Goal: Task Accomplishment & Management: Use online tool/utility

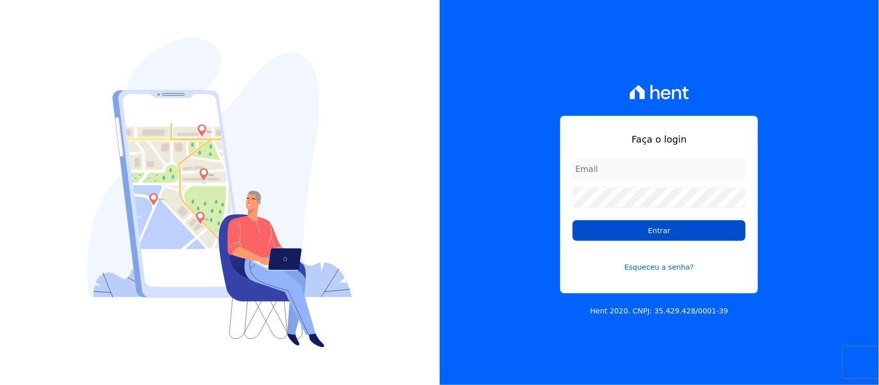
type input "nilda.moura@twtgrupo.com"
click at [609, 237] on input "Entrar" at bounding box center [659, 230] width 173 height 21
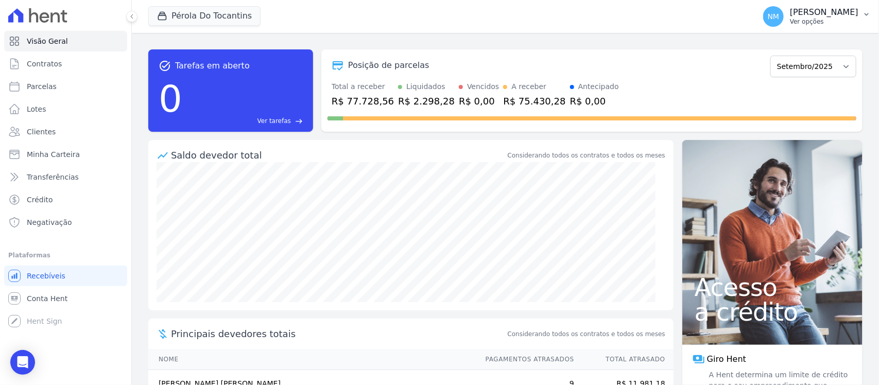
click at [865, 13] on icon "button" at bounding box center [866, 14] width 4 height 3
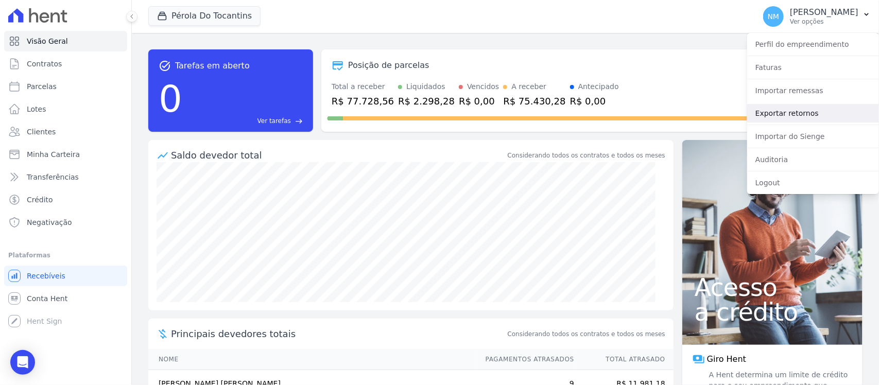
drag, startPoint x: 793, startPoint y: 115, endPoint x: 785, endPoint y: 116, distance: 8.3
click at [793, 115] on link "Exportar retornos" at bounding box center [813, 113] width 132 height 19
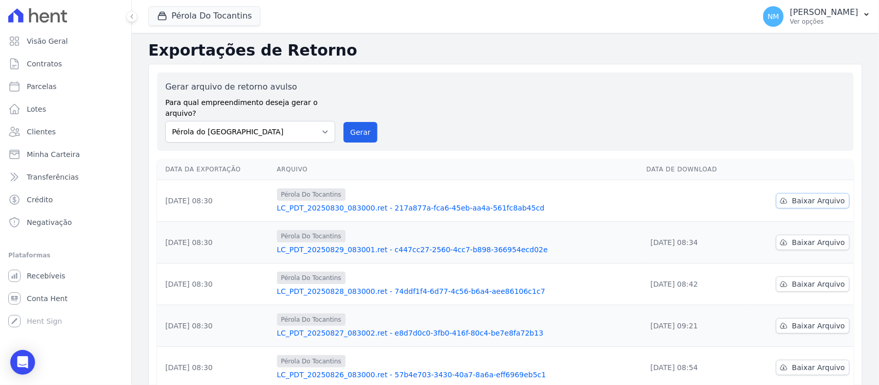
drag, startPoint x: 821, startPoint y: 195, endPoint x: 799, endPoint y: 194, distance: 22.7
click at [822, 196] on span "Baixar Arquivo" at bounding box center [818, 201] width 53 height 10
click at [221, 15] on button "Pérola Do Tocantins" at bounding box center [204, 16] width 112 height 20
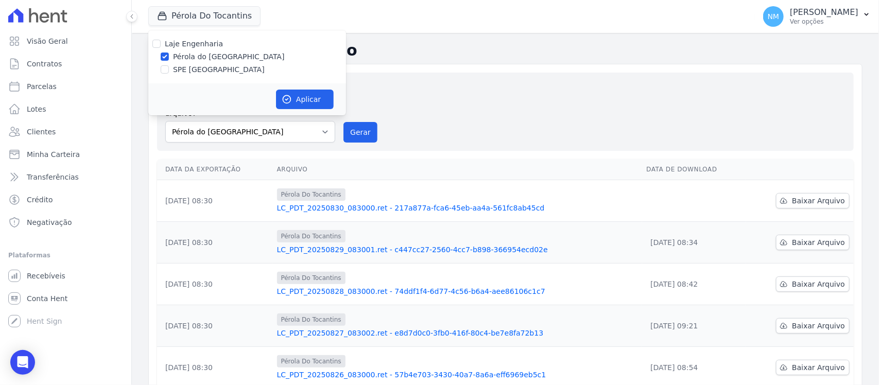
click at [214, 70] on label "SPE [GEOGRAPHIC_DATA]" at bounding box center [219, 69] width 92 height 11
click at [169, 70] on input "SPE [GEOGRAPHIC_DATA]" at bounding box center [165, 69] width 8 height 8
checkbox input "true"
click at [214, 58] on label "Pérola do [GEOGRAPHIC_DATA]" at bounding box center [229, 56] width 112 height 11
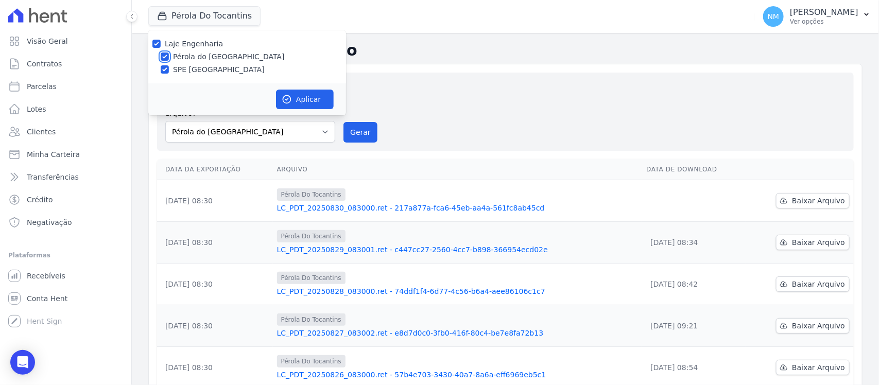
click at [169, 58] on input "Pérola do [GEOGRAPHIC_DATA]" at bounding box center [165, 57] width 8 height 8
checkbox input "false"
drag, startPoint x: 295, startPoint y: 96, endPoint x: 302, endPoint y: 96, distance: 7.2
click at [297, 96] on button "Aplicar" at bounding box center [305, 100] width 58 height 20
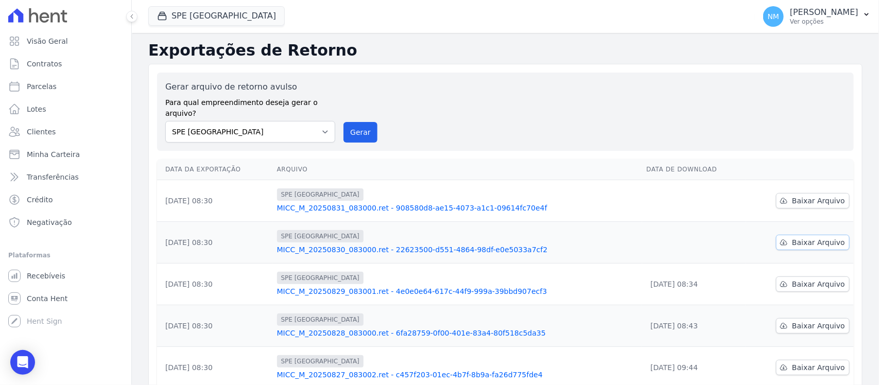
click at [806, 238] on link "Baixar Arquivo" at bounding box center [813, 242] width 74 height 15
click at [793, 196] on span "Baixar Arquivo" at bounding box center [818, 201] width 53 height 10
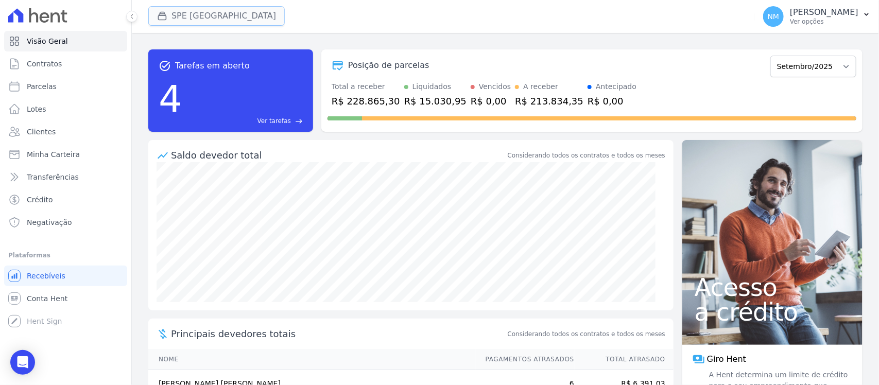
click at [194, 16] on button "SPE [GEOGRAPHIC_DATA]" at bounding box center [216, 16] width 136 height 20
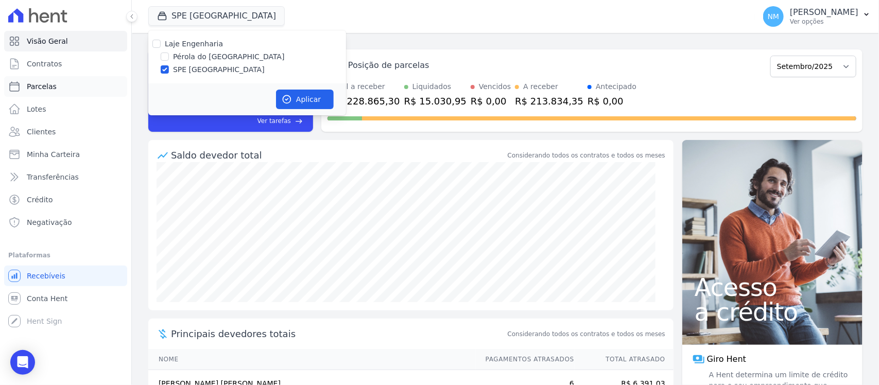
click at [65, 86] on link "Parcelas" at bounding box center [65, 86] width 123 height 21
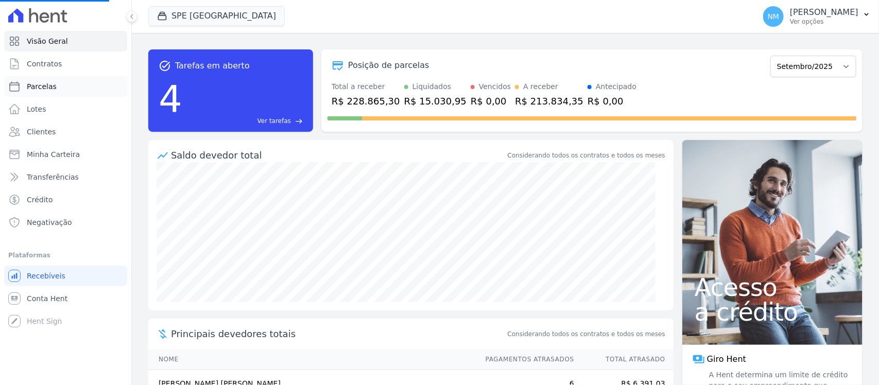
select select
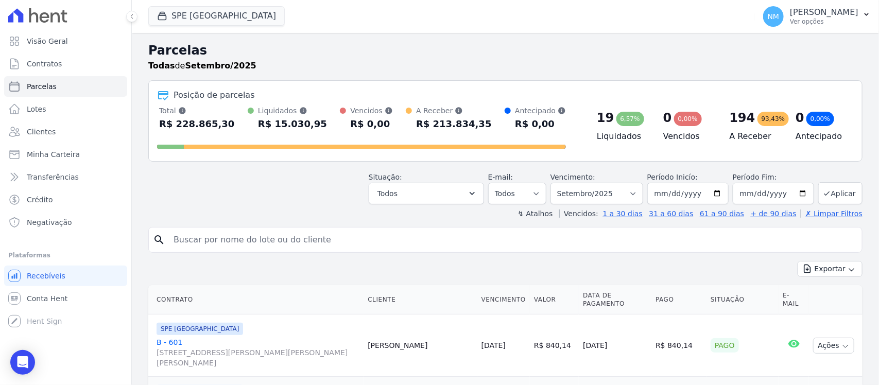
click at [207, 237] on input "search" at bounding box center [512, 240] width 690 height 21
type input "j"
type input "JABSON"
select select
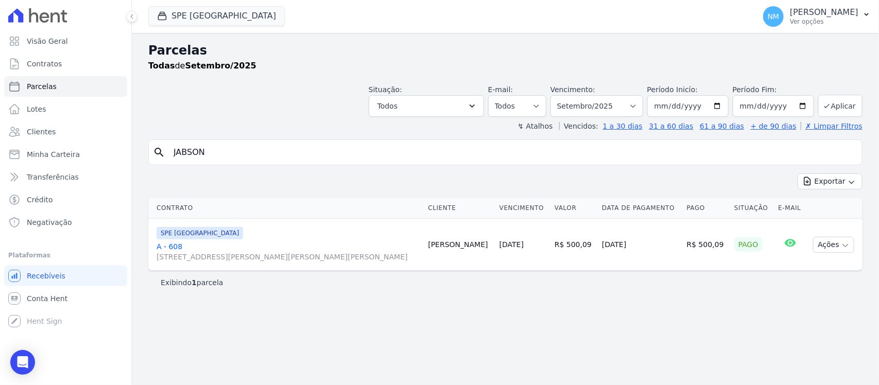
drag, startPoint x: 172, startPoint y: 245, endPoint x: 180, endPoint y: 245, distance: 7.7
click at [173, 245] on link "A - 608 Travessa Francisco Caldeira Castelo Branco, 2256, sala A, São Brás" at bounding box center [288, 251] width 263 height 21
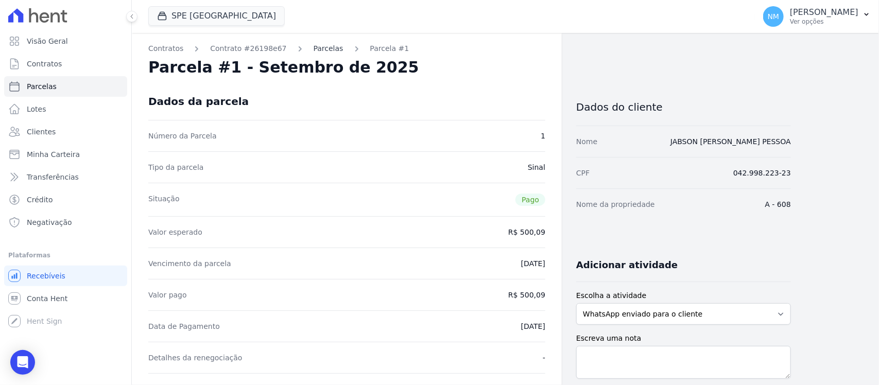
click at [314, 50] on link "Parcelas" at bounding box center [329, 48] width 30 height 11
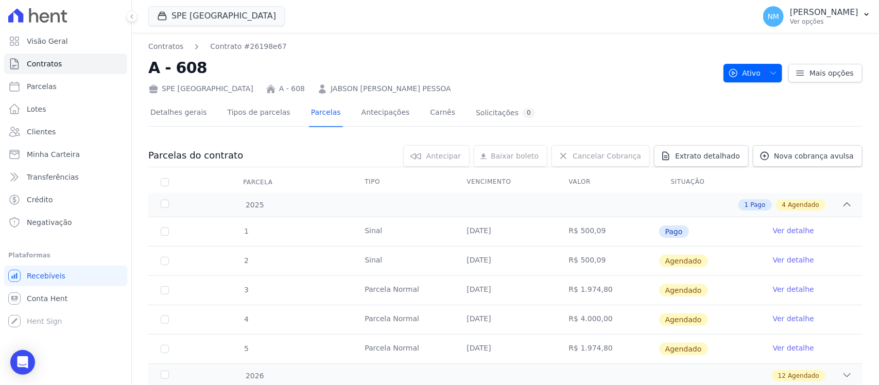
scroll to position [58, 0]
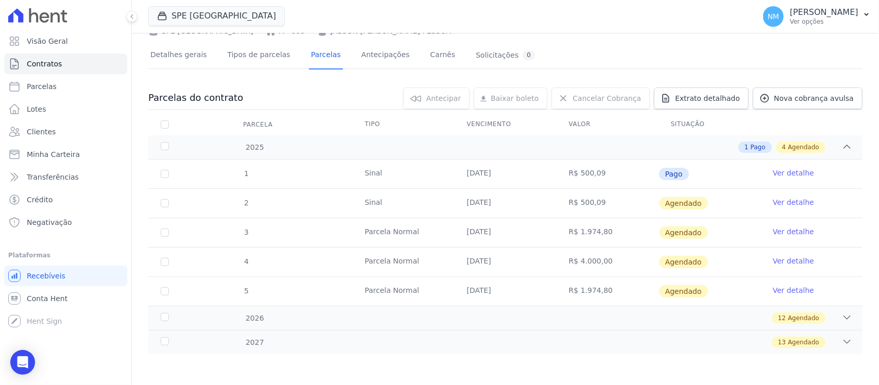
click at [776, 171] on link "Ver detalhe" at bounding box center [793, 173] width 41 height 10
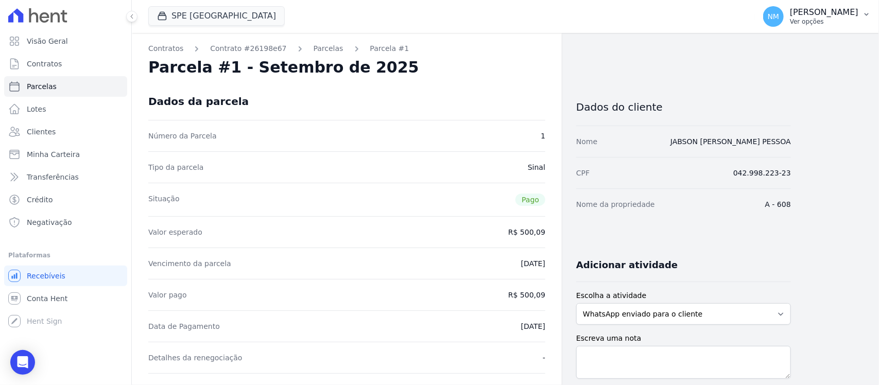
click at [868, 13] on icon "button" at bounding box center [866, 14] width 8 height 8
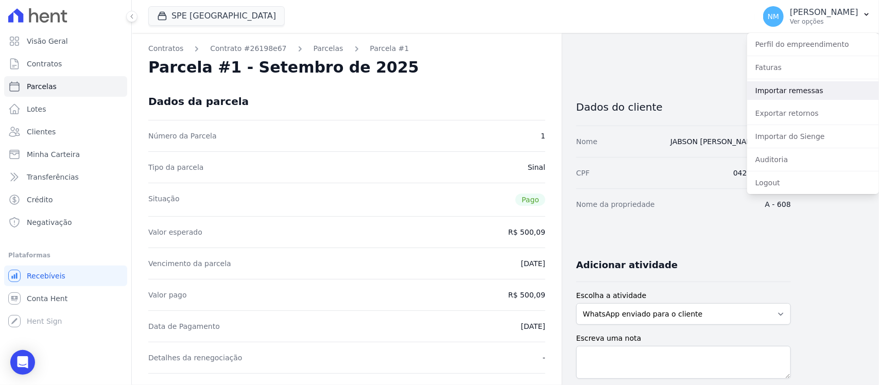
click at [799, 86] on link "Importar remessas" at bounding box center [813, 90] width 132 height 19
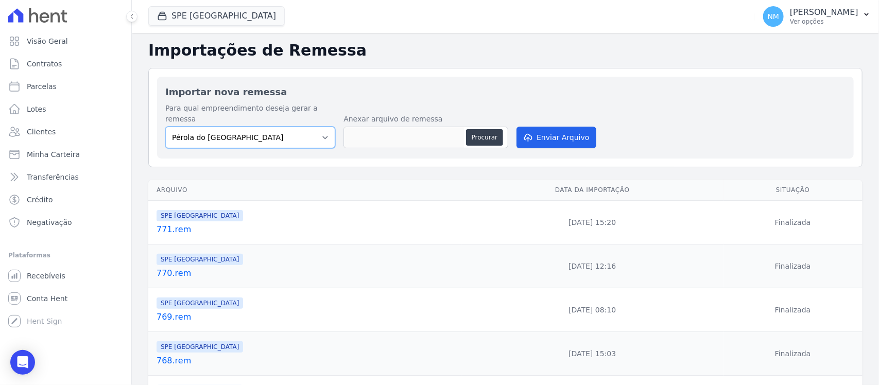
drag, startPoint x: 322, startPoint y: 126, endPoint x: 313, endPoint y: 129, distance: 9.6
click at [322, 127] on select "Pérola do Tocantins SPE Montenegro" at bounding box center [250, 138] width 170 height 22
select select "168bdd06-a3dd-4988-b5a9-b0a7c7bf8968"
click at [165, 127] on select "Pérola do Tocantins SPE Montenegro" at bounding box center [250, 138] width 170 height 22
click at [477, 129] on button "Procurar" at bounding box center [484, 137] width 37 height 16
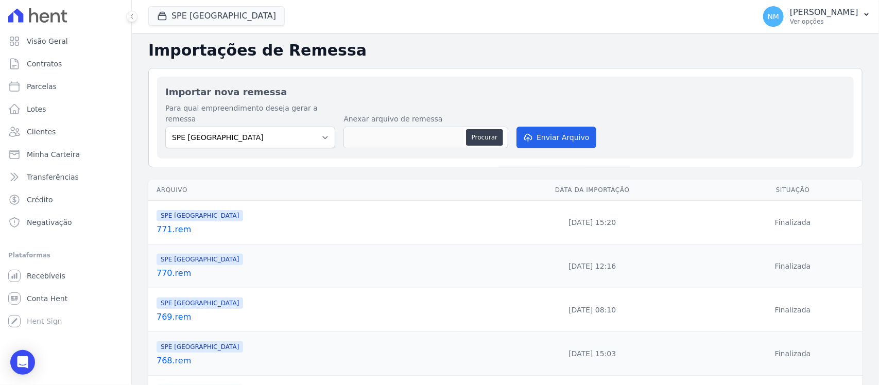
type input "772.rem"
click at [557, 130] on button "Enviar Arquivo" at bounding box center [555, 138] width 79 height 22
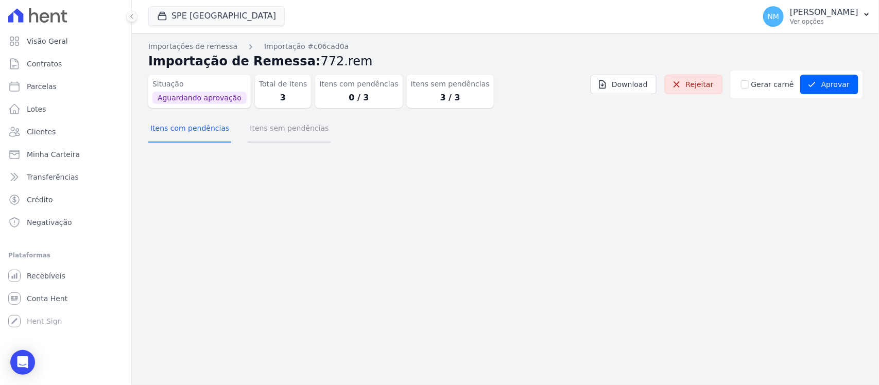
click at [303, 132] on button "Itens sem pendências" at bounding box center [289, 129] width 83 height 27
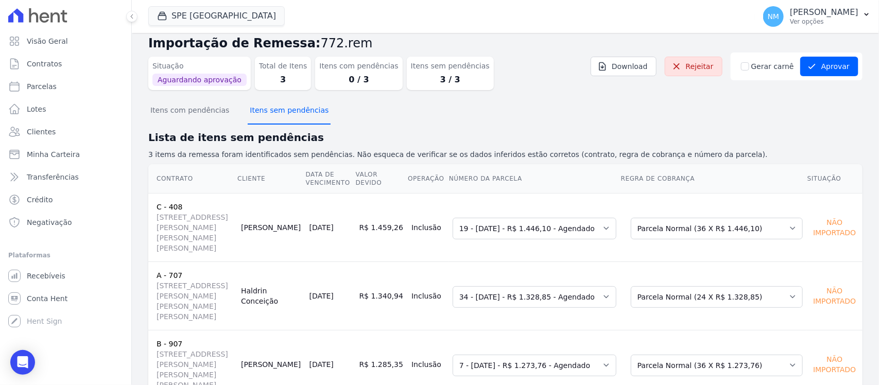
scroll to position [26, 0]
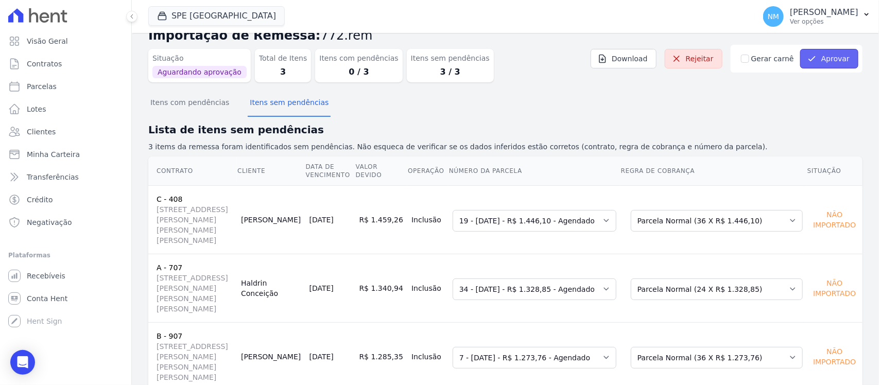
click at [820, 62] on button "Aprovar" at bounding box center [829, 59] width 58 height 20
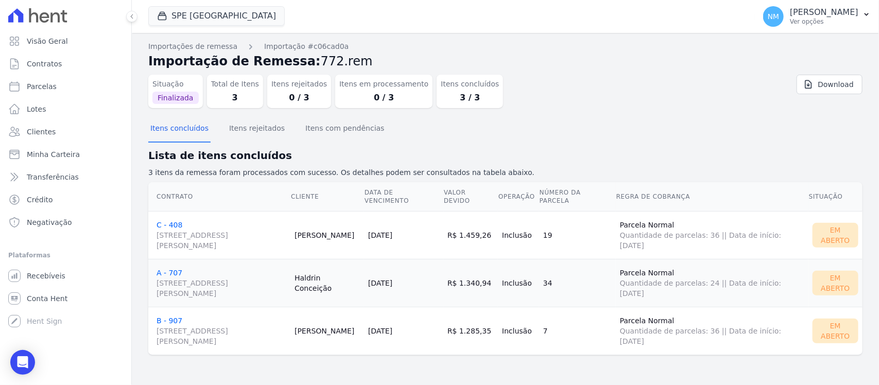
drag, startPoint x: 170, startPoint y: 266, endPoint x: 199, endPoint y: 283, distance: 33.0
click at [199, 282] on span "Travessa Francisco Caldeira Castelo Branco, 2256, sala A, São Brás" at bounding box center [222, 288] width 130 height 21
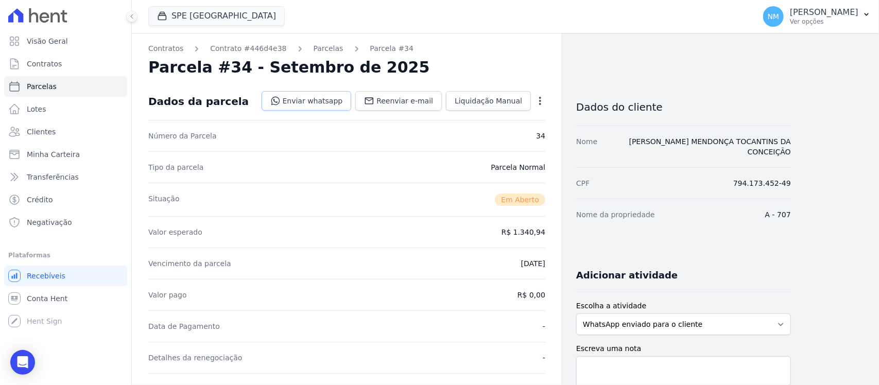
click at [338, 106] on link "Enviar whatsapp" at bounding box center [307, 101] width 90 height 20
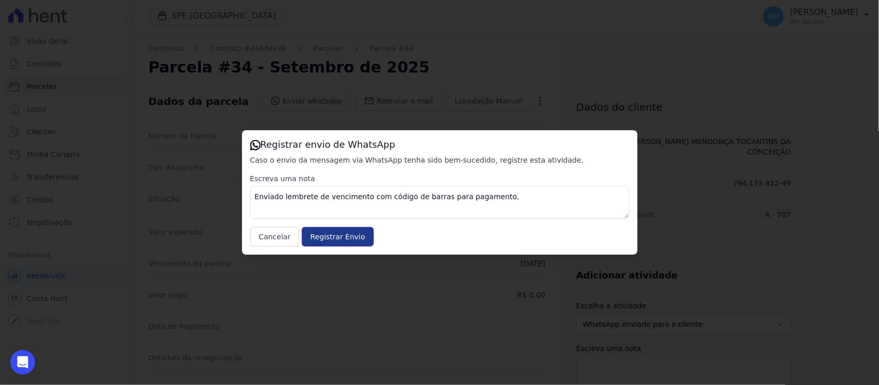
click at [358, 234] on input "Registrar Envio" at bounding box center [338, 237] width 72 height 20
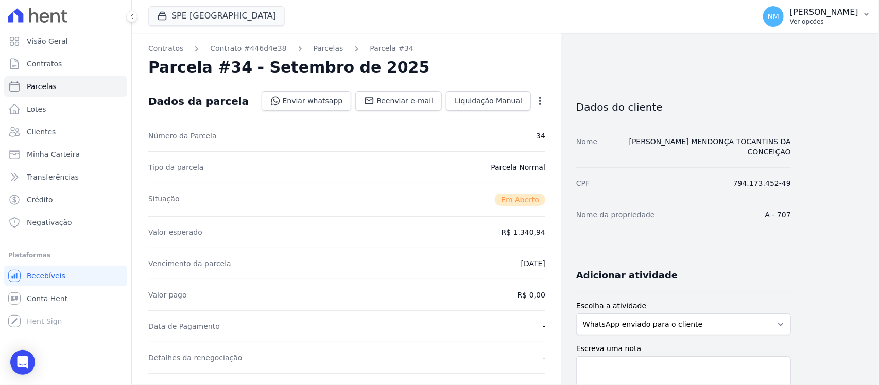
click at [869, 18] on icon "button" at bounding box center [866, 14] width 8 height 8
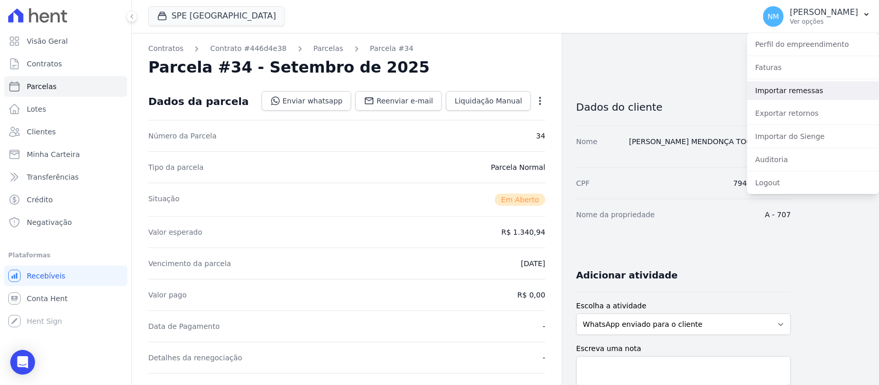
click at [783, 93] on link "Importar remessas" at bounding box center [813, 90] width 132 height 19
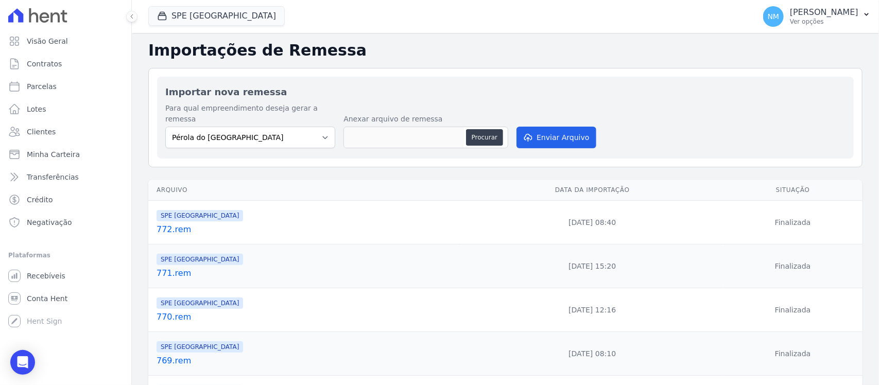
click at [186, 223] on link "772.rem" at bounding box center [307, 229] width 301 height 12
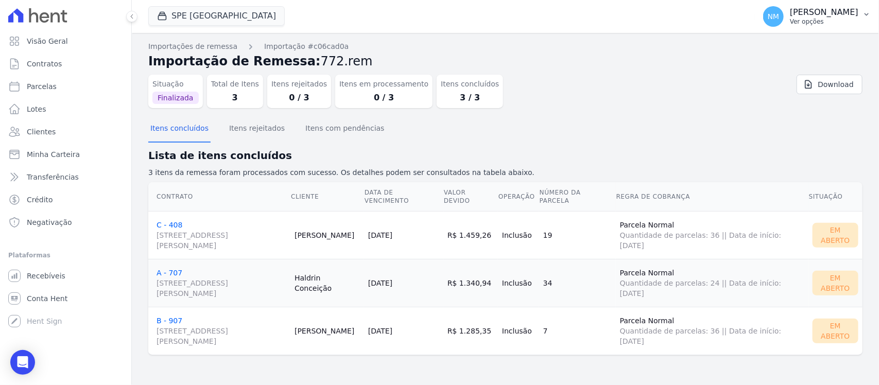
click at [869, 20] on button "NM Nilda Moura Ver opções" at bounding box center [817, 16] width 124 height 29
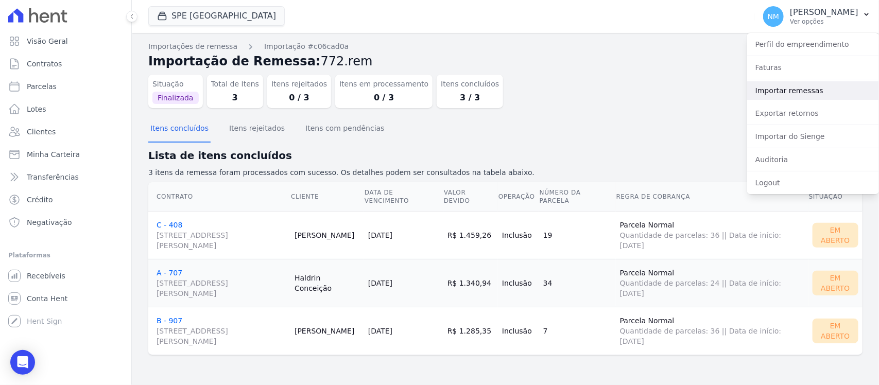
click at [802, 95] on link "Importar remessas" at bounding box center [813, 90] width 132 height 19
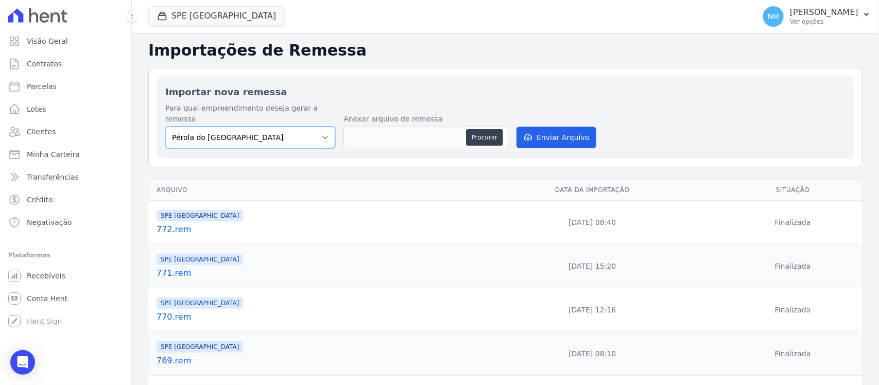
click at [325, 129] on select "Pérola do Tocantins SPE Montenegro" at bounding box center [250, 138] width 170 height 22
select select "168bdd06-a3dd-4988-b5a9-b0a7c7bf8968"
click at [165, 127] on select "Pérola do Tocantins SPE Montenegro" at bounding box center [250, 138] width 170 height 22
click at [491, 129] on button "Procurar" at bounding box center [484, 137] width 37 height 16
type input "773.rem"
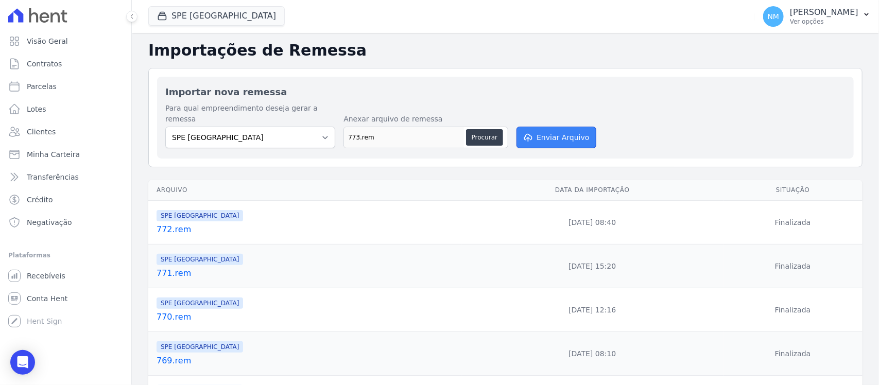
click at [551, 127] on button "Enviar Arquivo" at bounding box center [555, 138] width 79 height 22
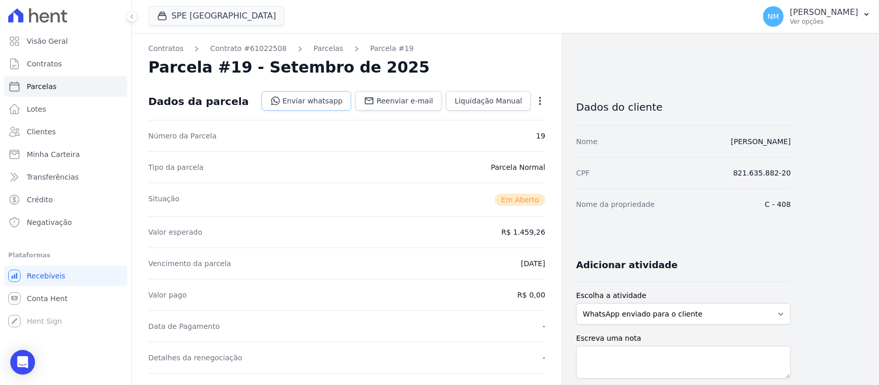
click at [330, 103] on link "Enviar whatsapp" at bounding box center [307, 101] width 90 height 20
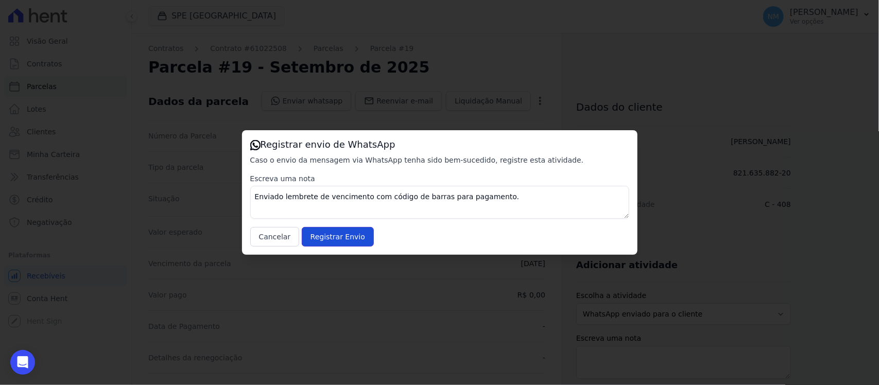
drag, startPoint x: 354, startPoint y: 238, endPoint x: 382, endPoint y: 213, distance: 37.9
click at [353, 236] on input "Registrar Envio" at bounding box center [338, 237] width 72 height 20
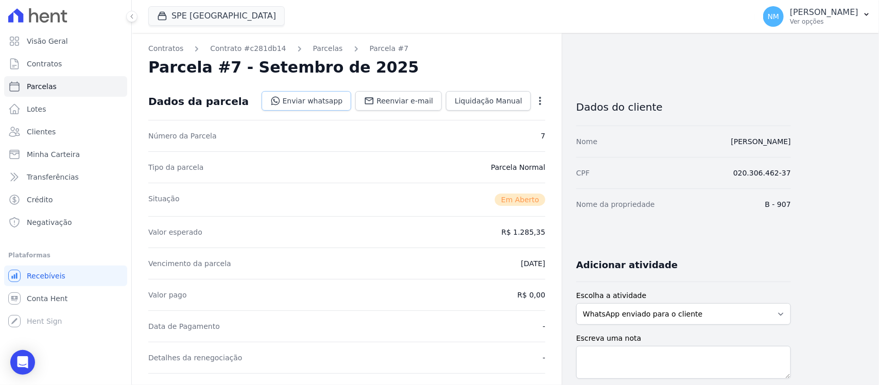
click at [312, 101] on link "Enviar whatsapp" at bounding box center [307, 101] width 90 height 20
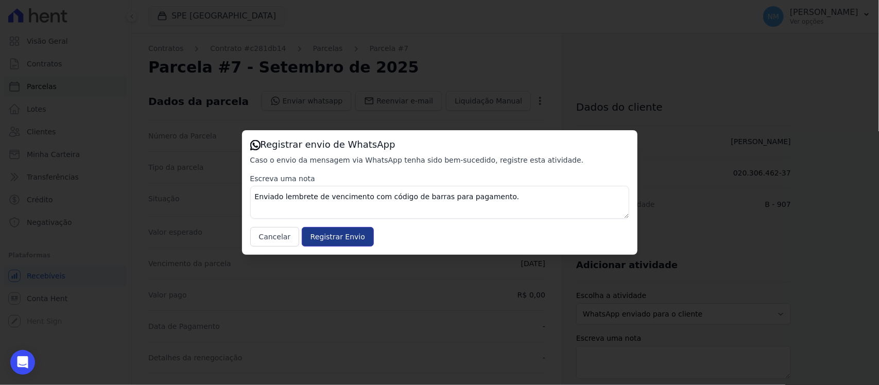
click at [354, 237] on input "Registrar Envio" at bounding box center [338, 237] width 72 height 20
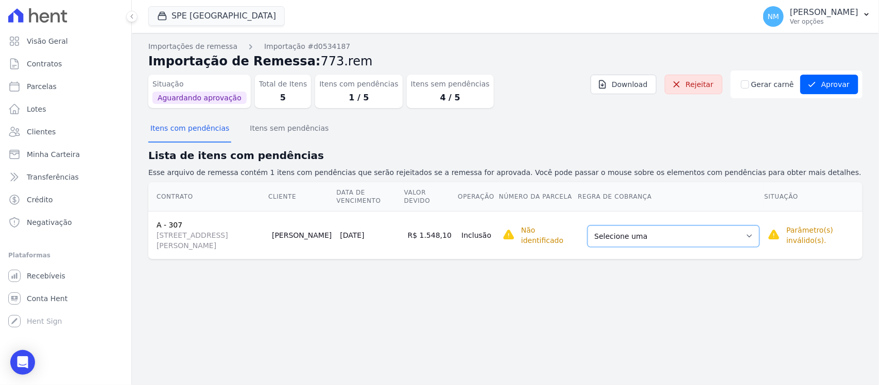
click at [753, 237] on select "Selecione uma Nova Parcela Avulsa Parcela Avulsa Existente Sinal (1 X R$ 5.000,…" at bounding box center [673, 237] width 172 height 22
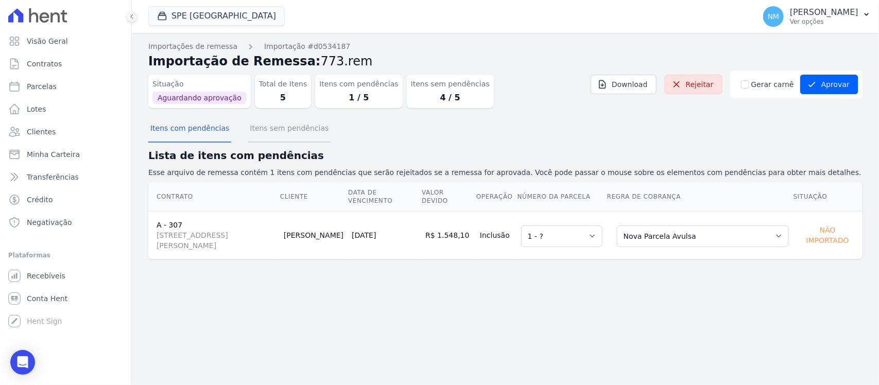
click at [297, 128] on button "Itens sem pendências" at bounding box center [289, 129] width 83 height 27
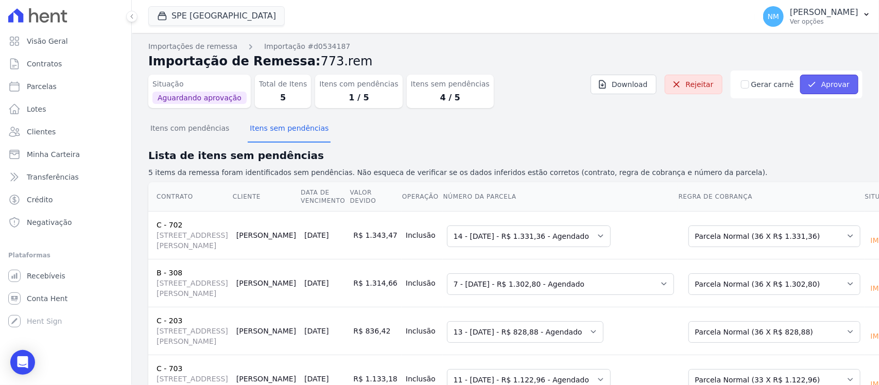
click at [822, 80] on button "Aprovar" at bounding box center [829, 85] width 58 height 20
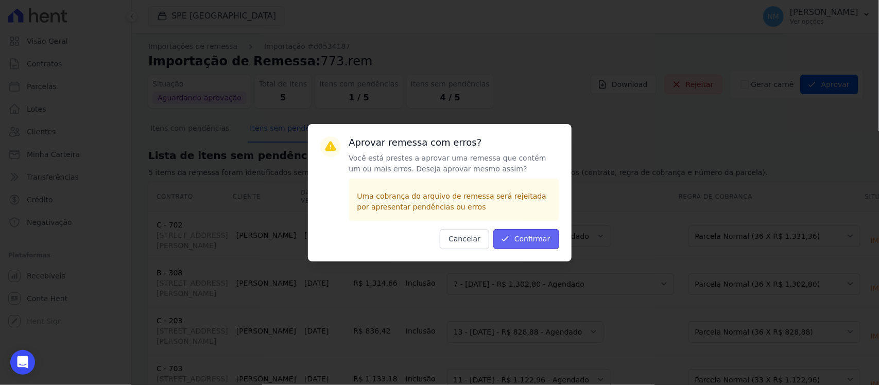
click at [533, 237] on button "Confirmar" at bounding box center [526, 239] width 66 height 20
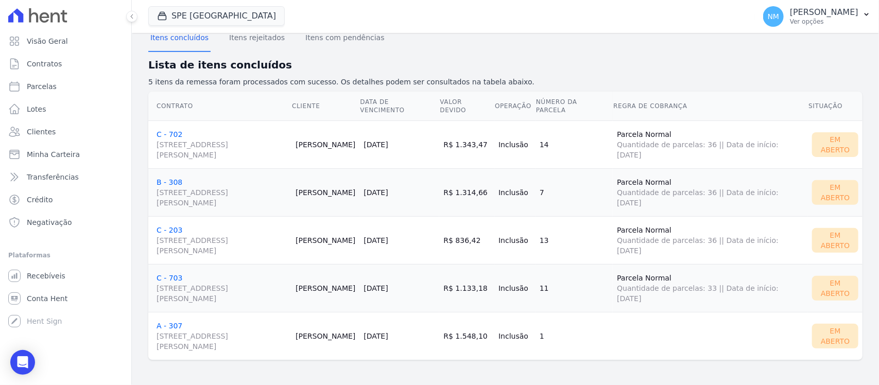
scroll to position [27, 0]
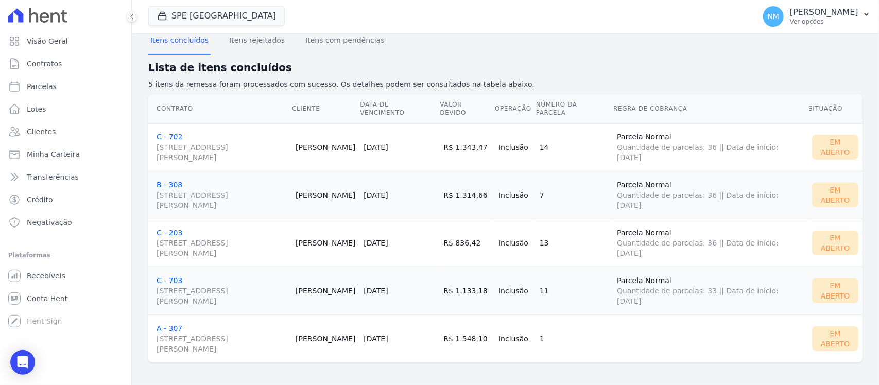
scroll to position [91, 0]
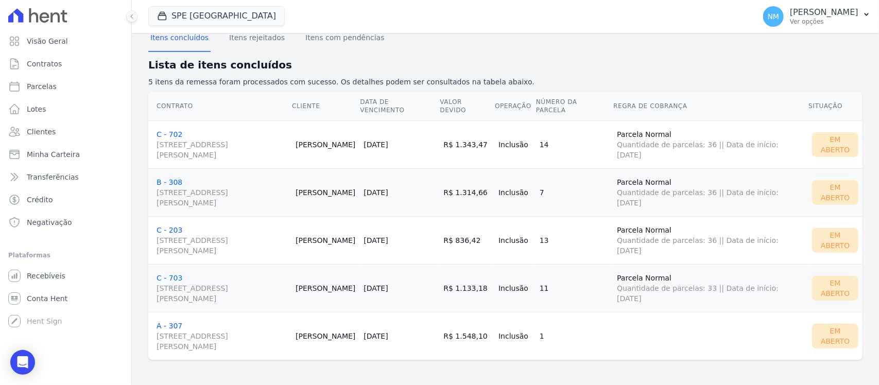
drag, startPoint x: 168, startPoint y: 278, endPoint x: 174, endPoint y: 275, distance: 5.8
click at [170, 276] on link "C - 703 Travessa Francisco Caldeira Castelo Branco, 2256, sala A, São Brás" at bounding box center [222, 289] width 131 height 30
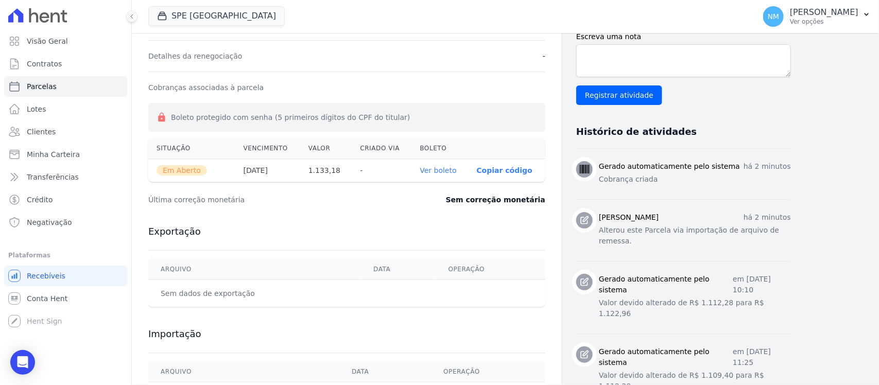
scroll to position [322, 0]
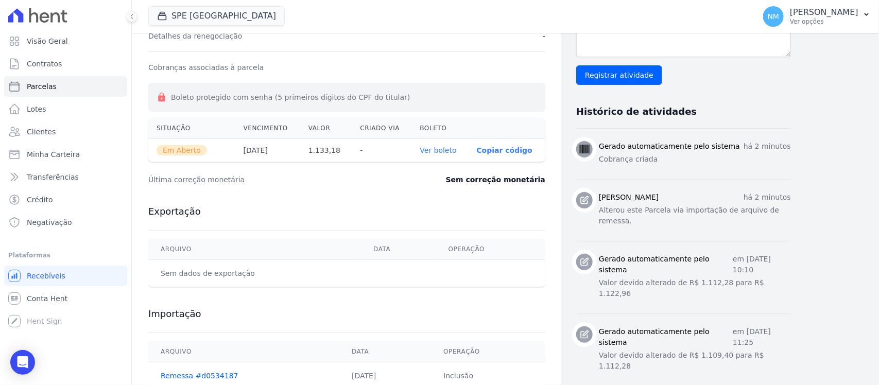
click at [442, 151] on link "Ver boleto" at bounding box center [438, 150] width 37 height 8
click at [862, 13] on icon "button" at bounding box center [866, 14] width 8 height 8
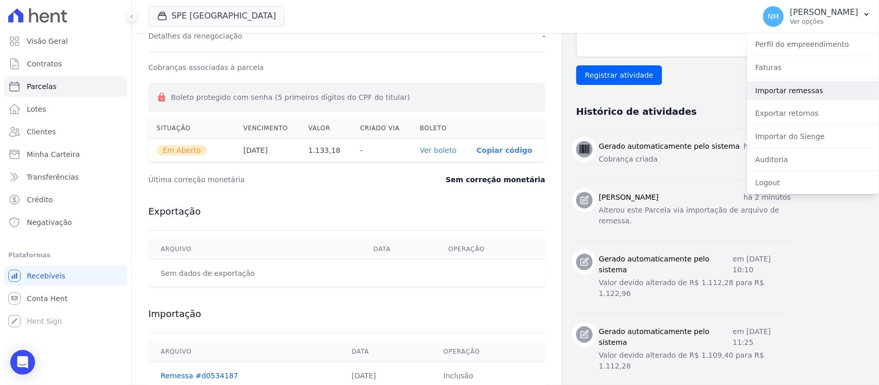
click at [770, 91] on link "Importar remessas" at bounding box center [813, 90] width 132 height 19
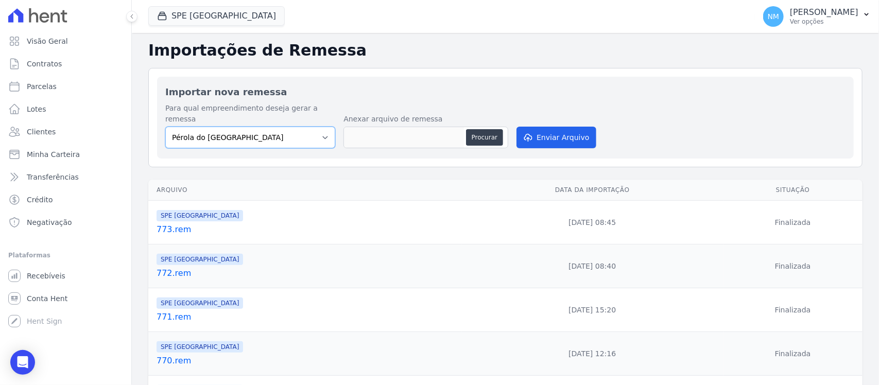
click at [323, 131] on select "Pérola do Tocantins SPE Montenegro" at bounding box center [250, 138] width 170 height 22
select select "168bdd06-a3dd-4988-b5a9-b0a7c7bf8968"
click at [165, 127] on select "Pérola do Tocantins SPE Montenegro" at bounding box center [250, 138] width 170 height 22
click at [480, 132] on button "Procurar" at bounding box center [484, 137] width 37 height 16
type input "774.rem"
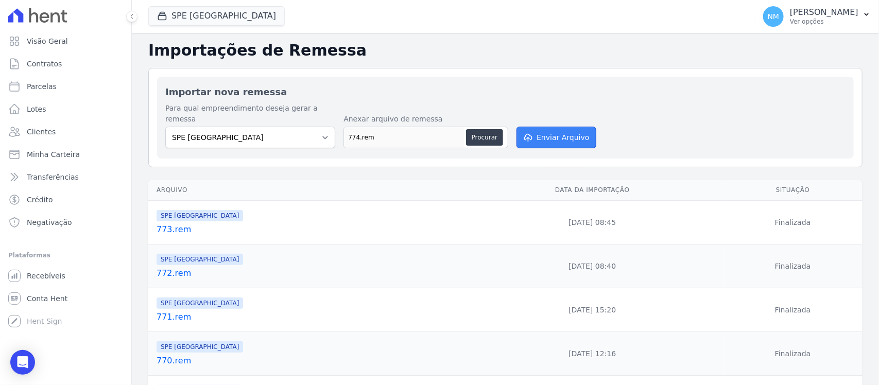
click at [554, 127] on button "Enviar Arquivo" at bounding box center [555, 138] width 79 height 22
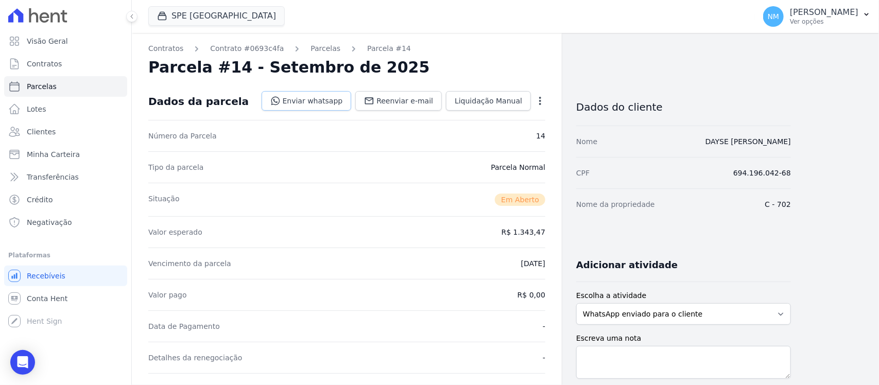
click at [336, 97] on link "Enviar whatsapp" at bounding box center [307, 101] width 90 height 20
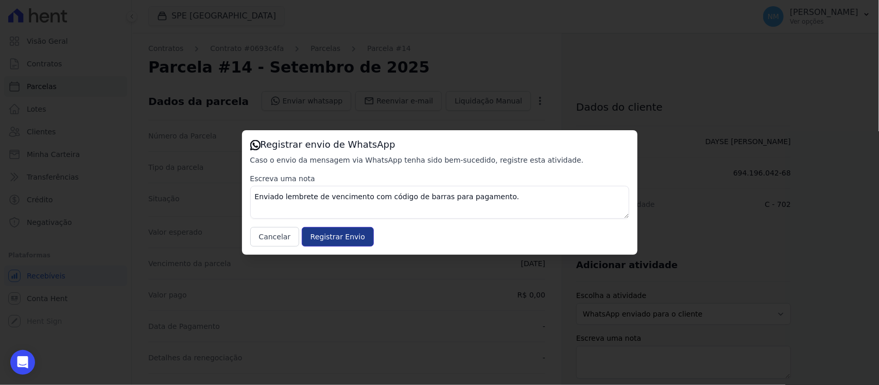
click at [354, 242] on input "Registrar Envio" at bounding box center [338, 237] width 72 height 20
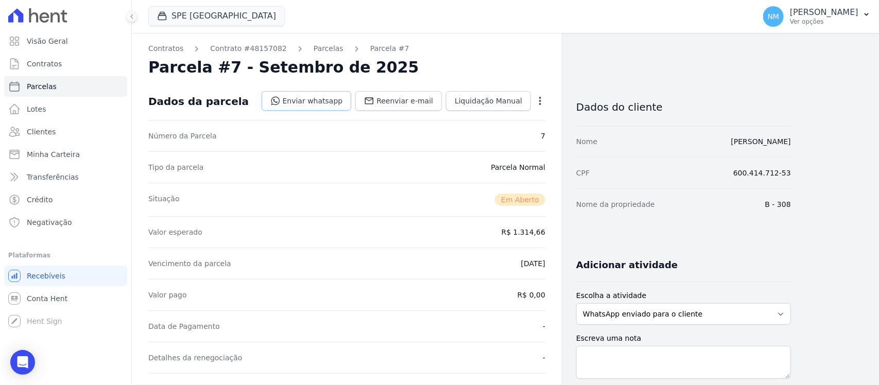
click at [323, 100] on link "Enviar whatsapp" at bounding box center [307, 101] width 90 height 20
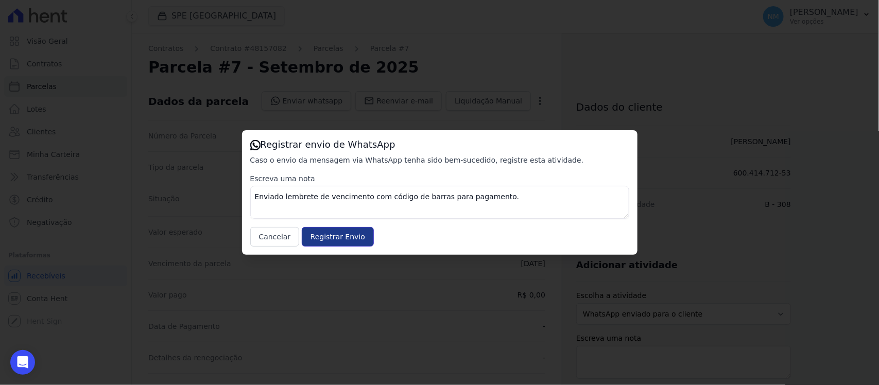
click at [341, 233] on input "Registrar Envio" at bounding box center [338, 237] width 72 height 20
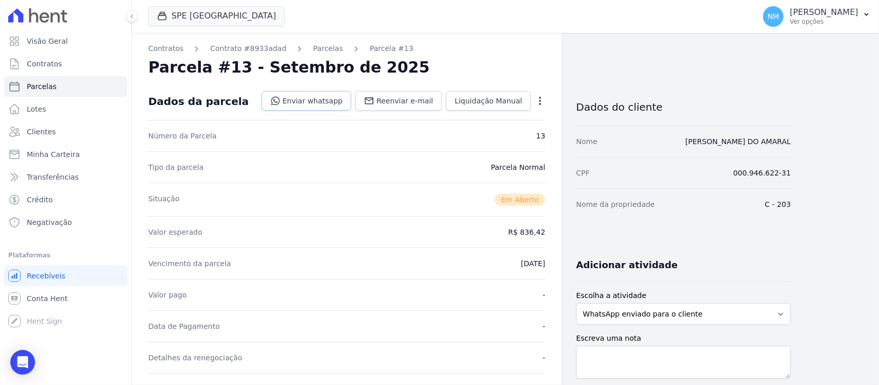
click at [340, 104] on link "Enviar whatsapp" at bounding box center [307, 101] width 90 height 20
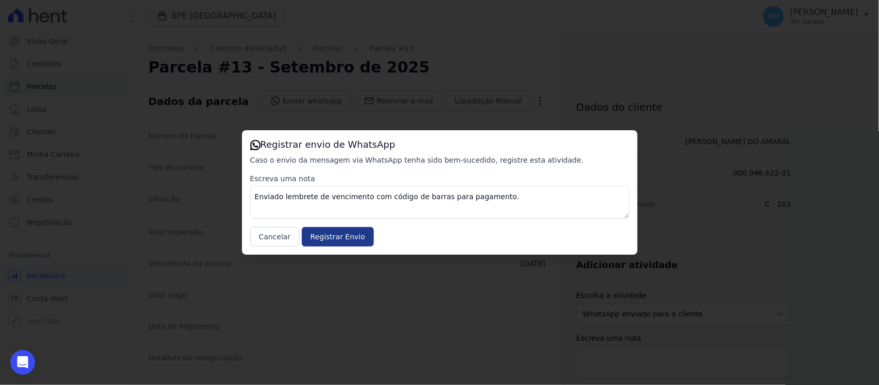
click at [351, 238] on input "Registrar Envio" at bounding box center [338, 237] width 72 height 20
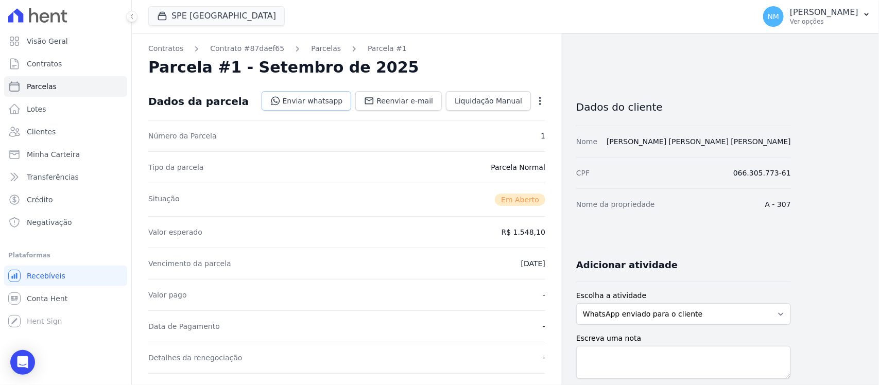
click at [330, 100] on link "Enviar whatsapp" at bounding box center [307, 101] width 90 height 20
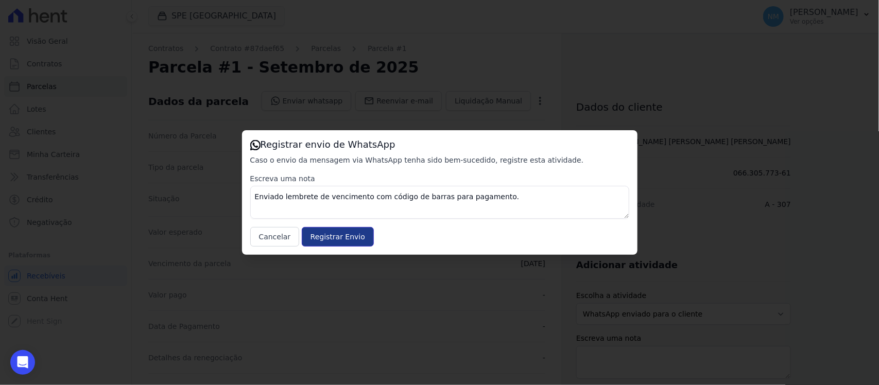
click at [357, 232] on input "Registrar Envio" at bounding box center [338, 237] width 72 height 20
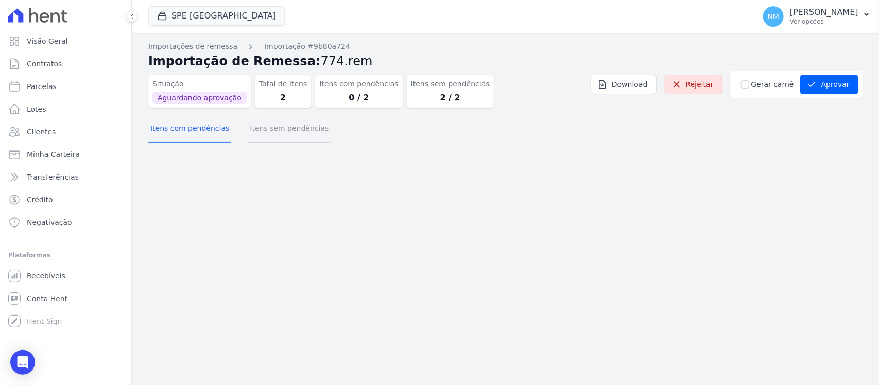
click at [303, 132] on button "Itens sem pendências" at bounding box center [289, 129] width 83 height 27
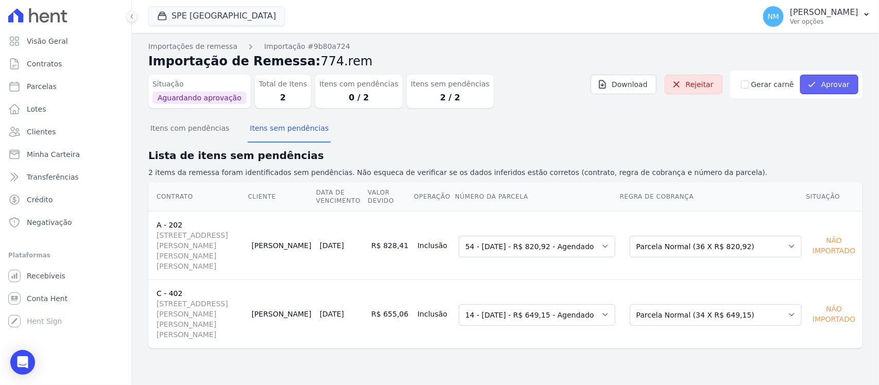
click at [830, 83] on button "Aprovar" at bounding box center [829, 85] width 58 height 20
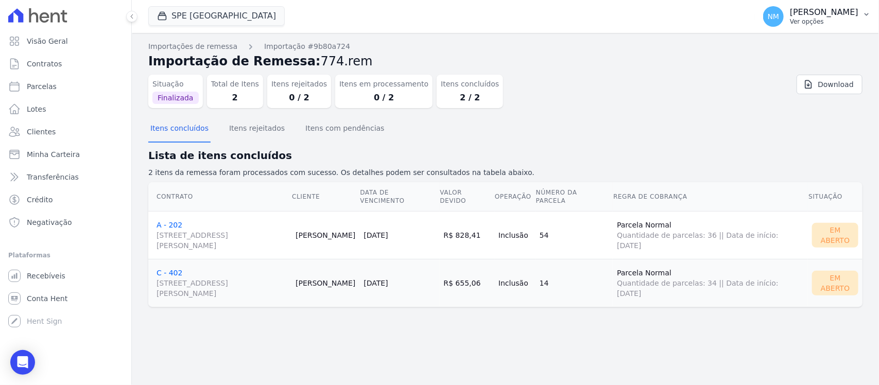
click at [866, 11] on icon "button" at bounding box center [866, 14] width 8 height 8
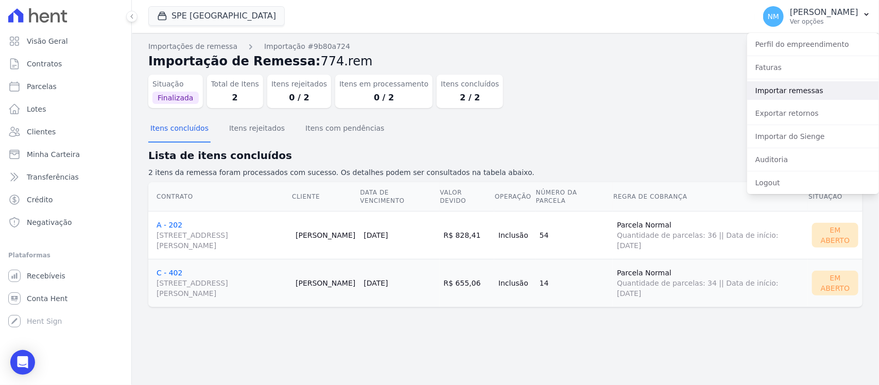
click at [792, 89] on link "Importar remessas" at bounding box center [813, 90] width 132 height 19
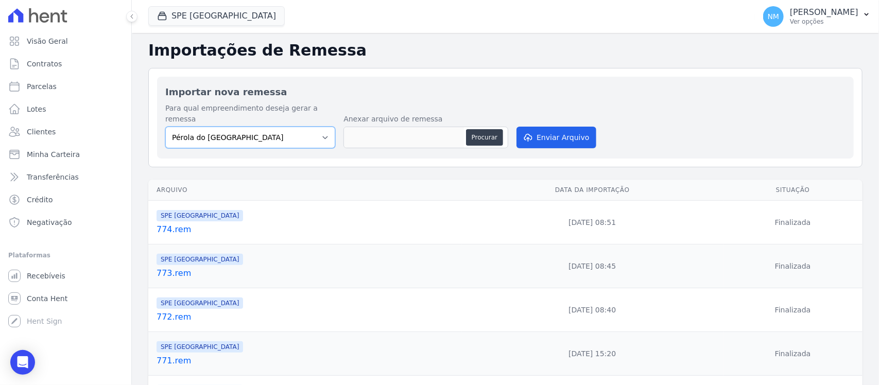
click at [322, 127] on select "Pérola do Tocantins SPE Montenegro" at bounding box center [250, 138] width 170 height 22
select select "168bdd06-a3dd-4988-b5a9-b0a7c7bf8968"
click at [165, 127] on select "Pérola do Tocantins SPE Montenegro" at bounding box center [250, 138] width 170 height 22
click at [467, 129] on button "Procurar" at bounding box center [484, 137] width 37 height 16
type input "775.rem"
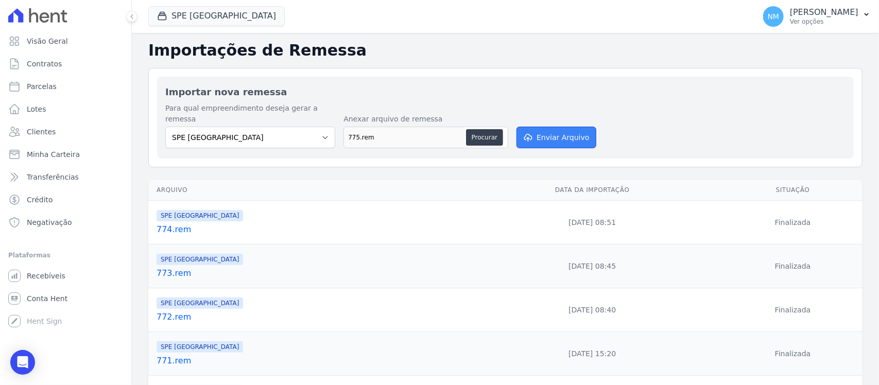
click at [541, 127] on button "Enviar Arquivo" at bounding box center [555, 138] width 79 height 22
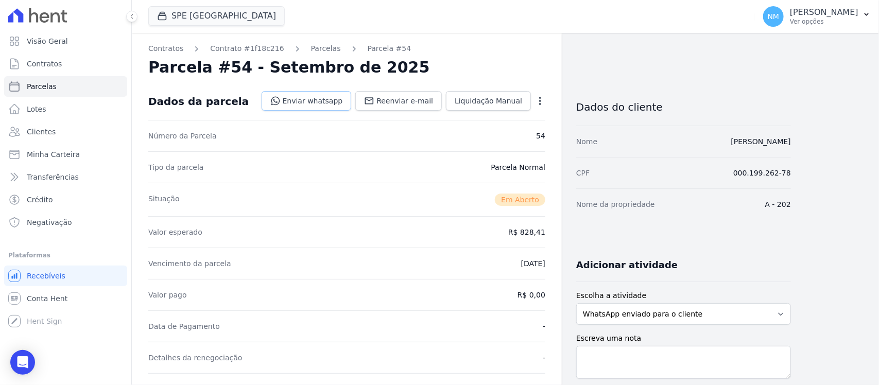
click at [332, 101] on link "Enviar whatsapp" at bounding box center [307, 101] width 90 height 20
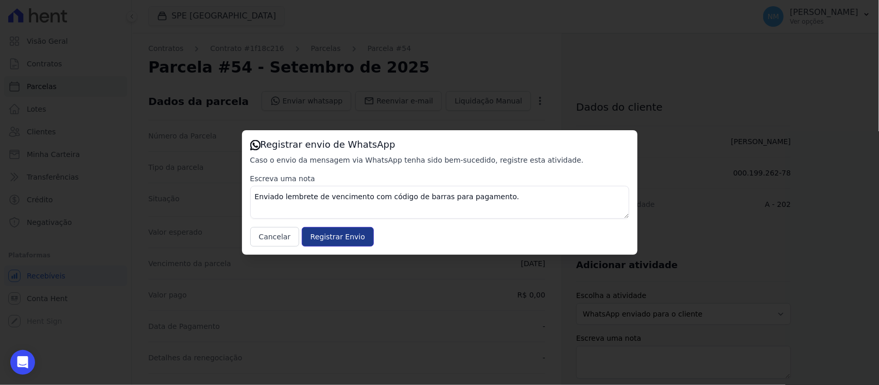
click at [363, 232] on input "Registrar Envio" at bounding box center [338, 237] width 72 height 20
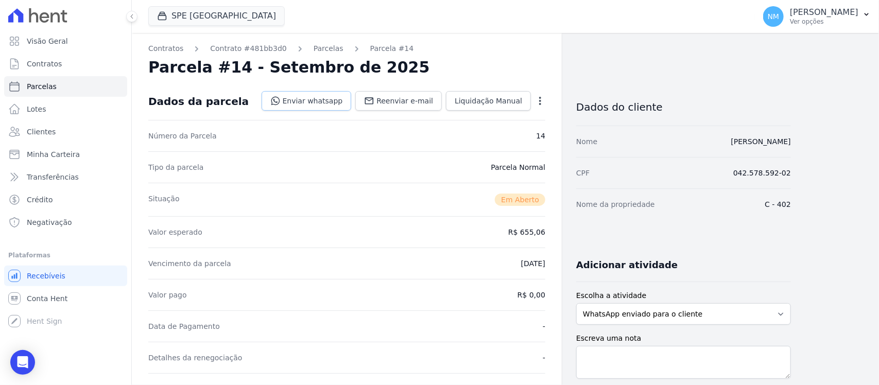
click at [327, 100] on link "Enviar whatsapp" at bounding box center [307, 101] width 90 height 20
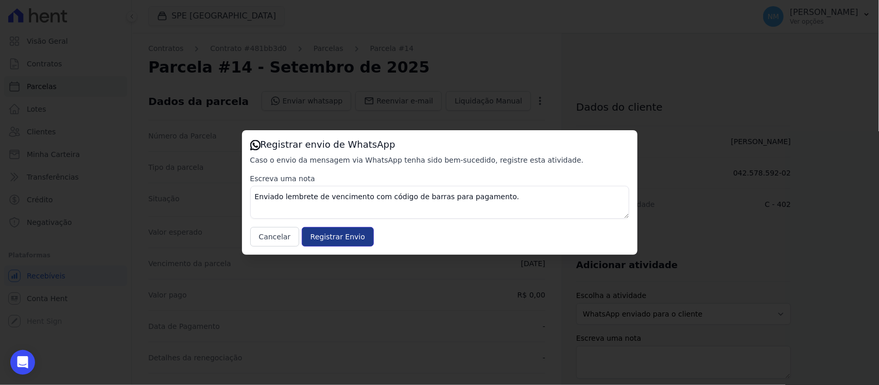
click at [349, 242] on input "Registrar Envio" at bounding box center [338, 237] width 72 height 20
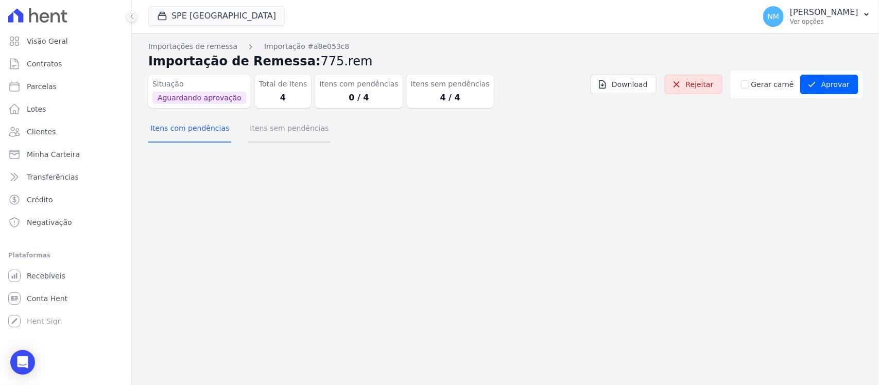
click at [294, 127] on button "Itens sem pendências" at bounding box center [289, 129] width 83 height 27
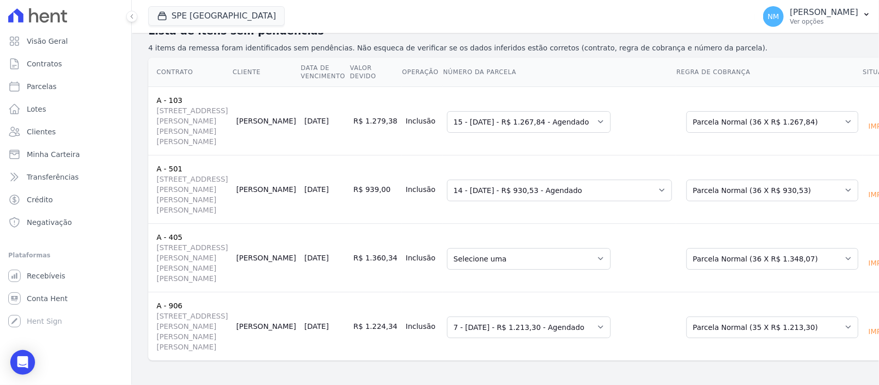
scroll to position [125, 0]
click at [557, 258] on select "Selecione uma 11 - [DATE] - R$ 1.036,85 - Vencido 49 - [DATE] - R$ 1.324,02 - A…" at bounding box center [529, 259] width 164 height 22
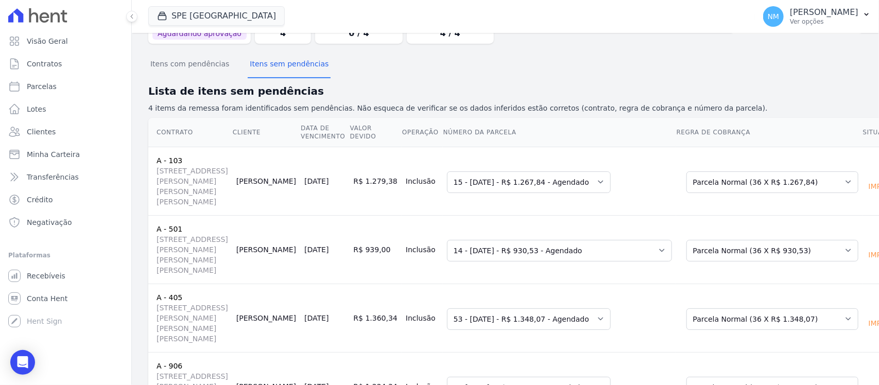
scroll to position [0, 0]
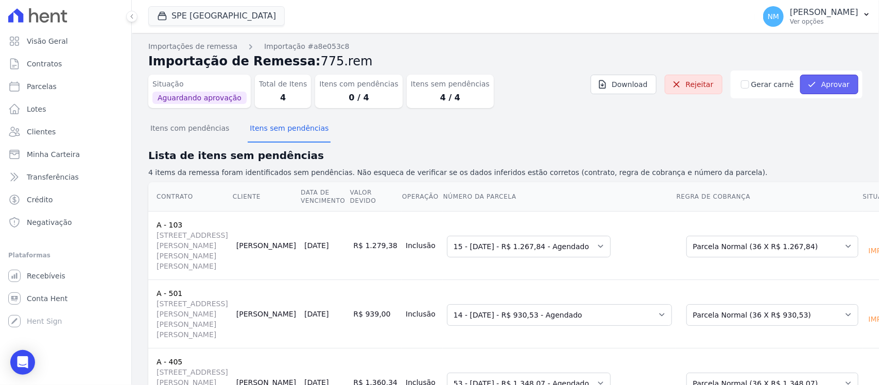
click at [814, 83] on button "Aprovar" at bounding box center [829, 85] width 58 height 20
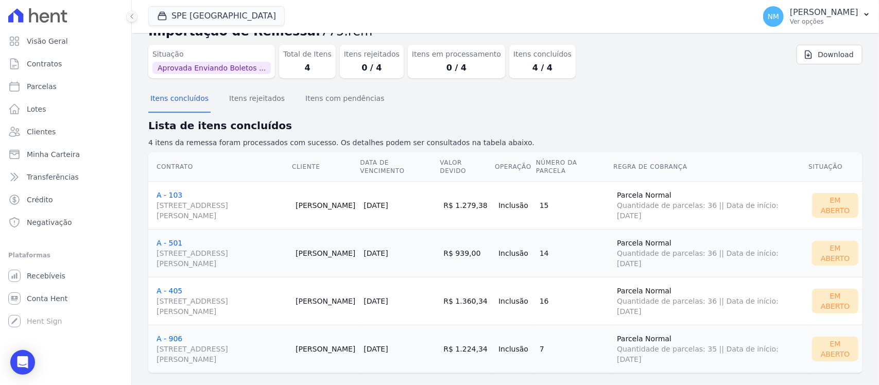
scroll to position [43, 0]
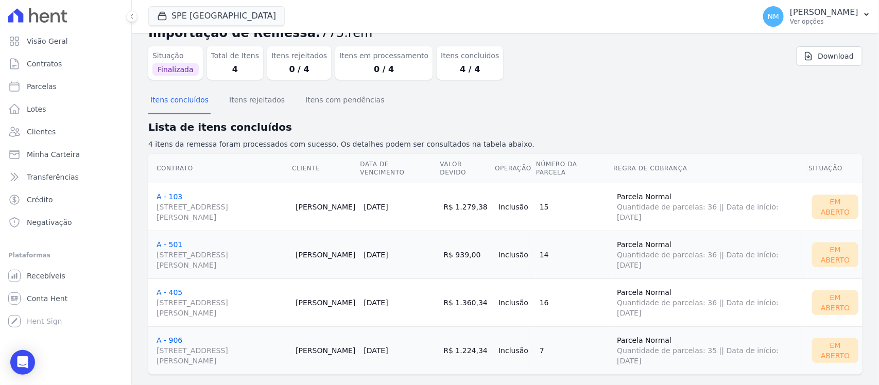
scroll to position [43, 0]
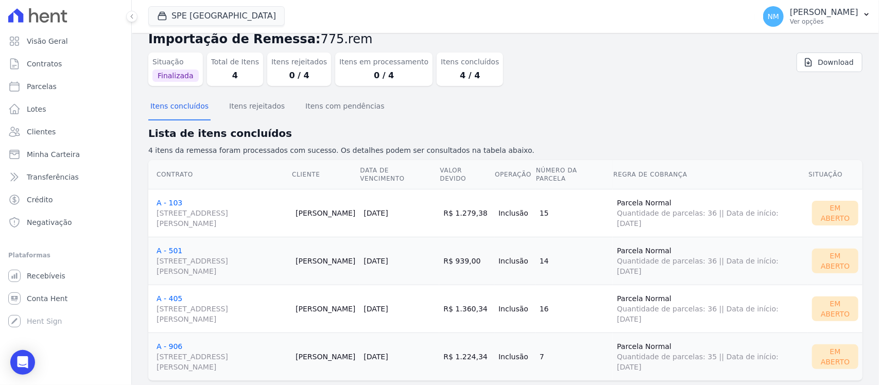
scroll to position [43, 0]
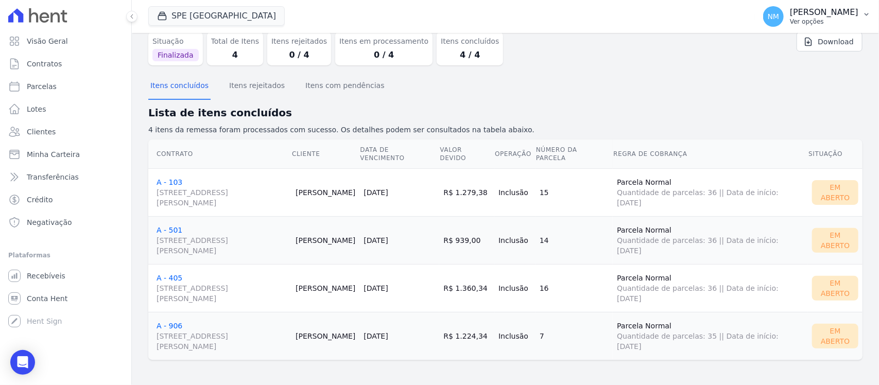
click at [868, 10] on icon "button" at bounding box center [866, 14] width 8 height 8
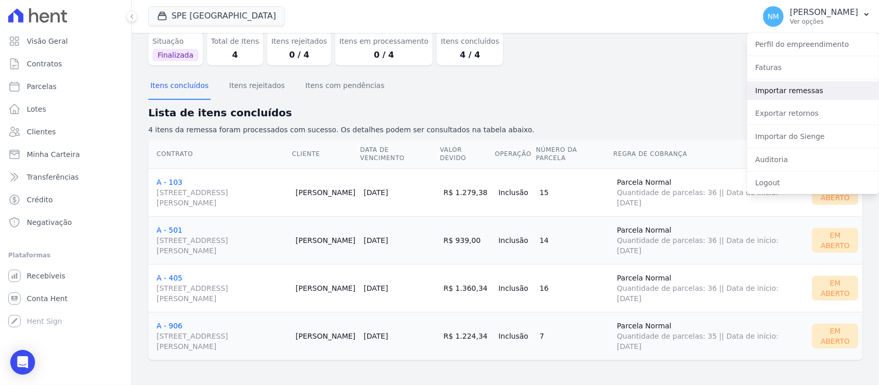
click at [800, 86] on link "Importar remessas" at bounding box center [813, 90] width 132 height 19
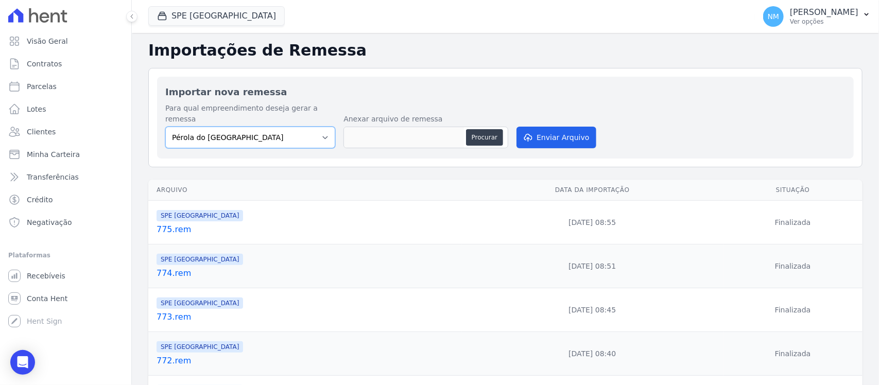
click at [323, 127] on select "Pérola do Tocantins SPE Montenegro" at bounding box center [250, 138] width 170 height 22
select select "168bdd06-a3dd-4988-b5a9-b0a7c7bf8968"
click at [165, 127] on select "Pérola do Tocantins SPE Montenegro" at bounding box center [250, 138] width 170 height 22
click at [467, 129] on button "Procurar" at bounding box center [484, 137] width 37 height 16
type input "776.rem"
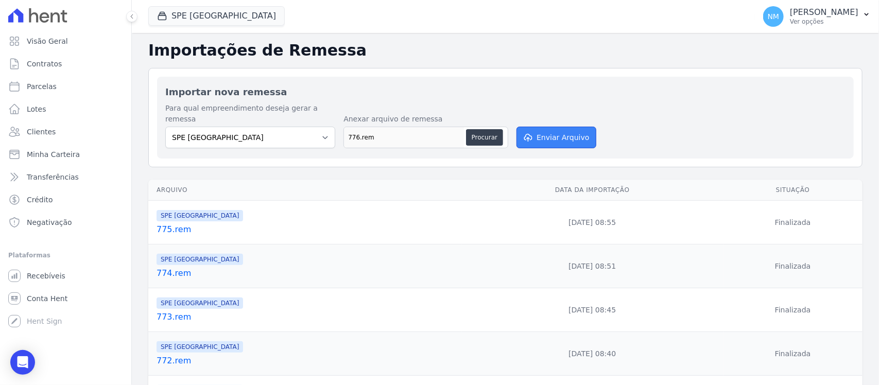
click at [550, 130] on button "Enviar Arquivo" at bounding box center [555, 138] width 79 height 22
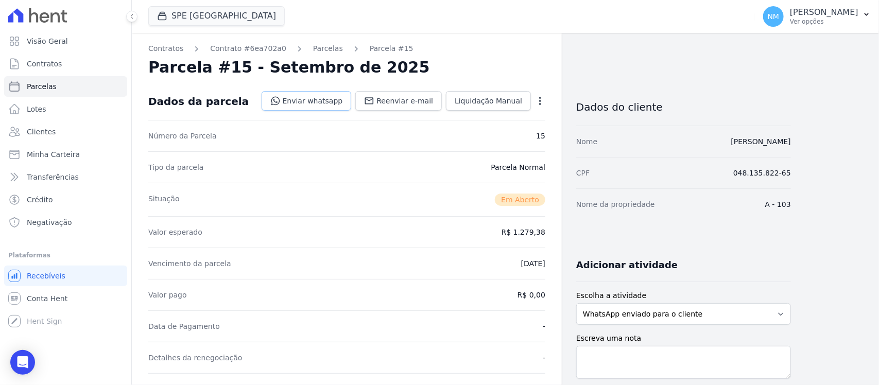
click at [322, 94] on link "Enviar whatsapp" at bounding box center [307, 101] width 90 height 20
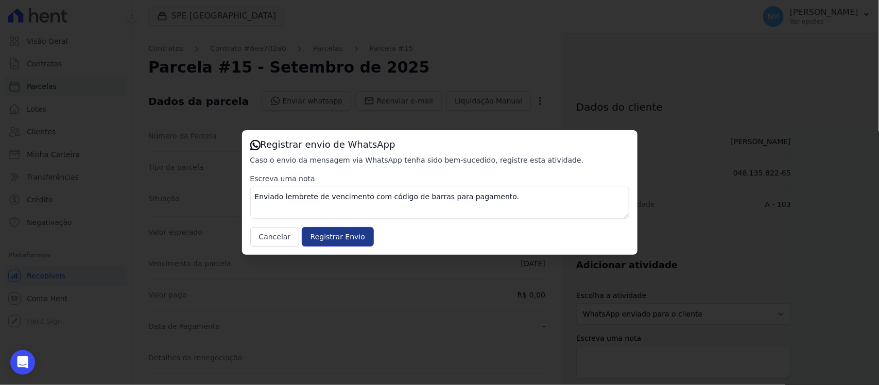
click at [356, 230] on input "Registrar Envio" at bounding box center [338, 237] width 72 height 20
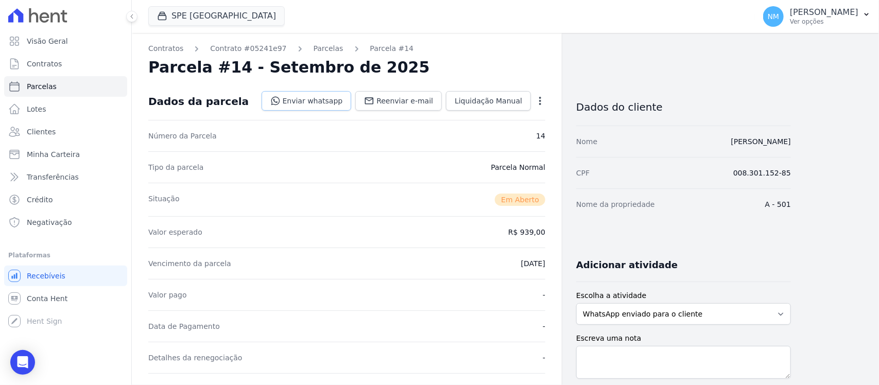
click at [333, 102] on link "Enviar whatsapp" at bounding box center [307, 101] width 90 height 20
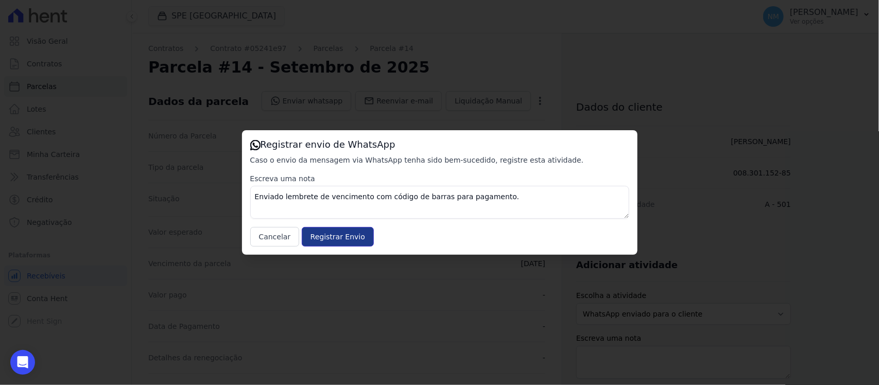
click at [333, 235] on input "Registrar Envio" at bounding box center [338, 237] width 72 height 20
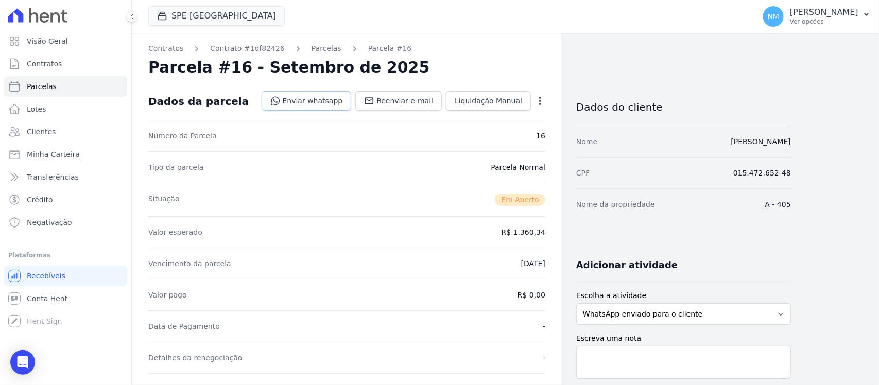
click at [327, 98] on link "Enviar whatsapp" at bounding box center [307, 101] width 90 height 20
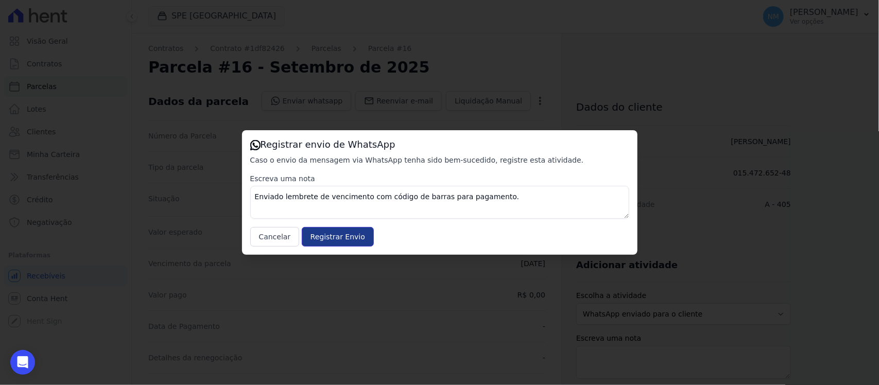
click at [357, 236] on input "Registrar Envio" at bounding box center [338, 237] width 72 height 20
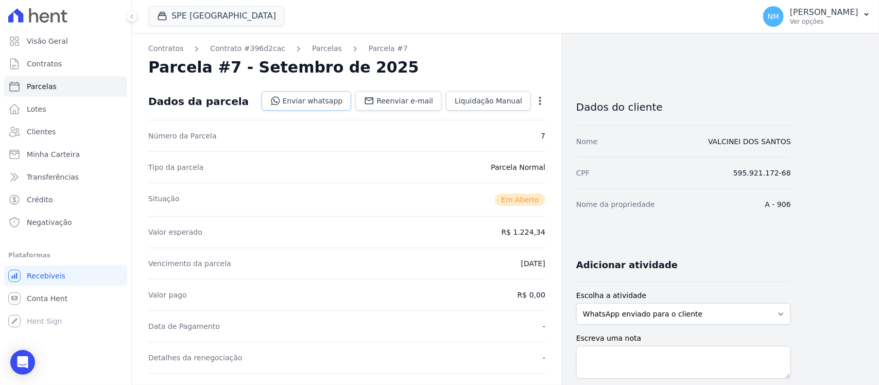
click at [330, 106] on link "Enviar whatsapp" at bounding box center [307, 101] width 90 height 20
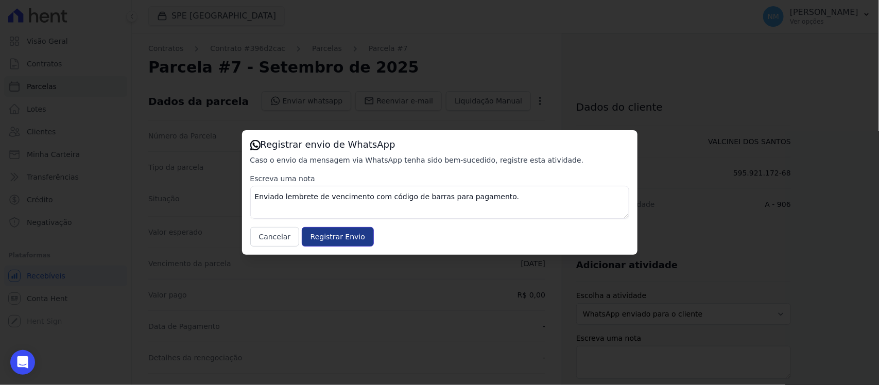
click at [346, 237] on input "Registrar Envio" at bounding box center [338, 237] width 72 height 20
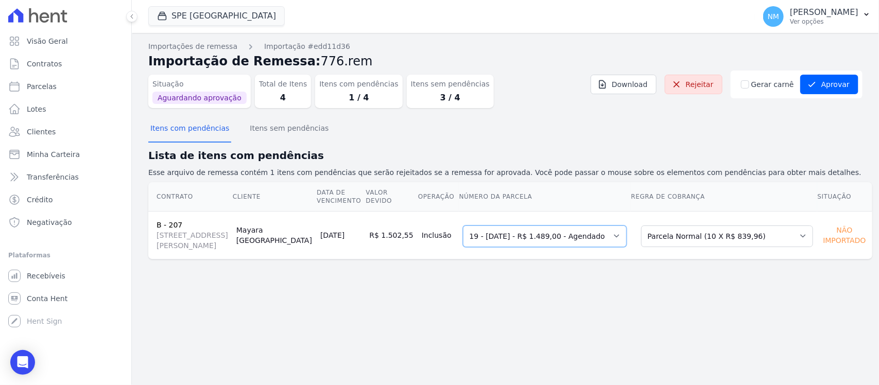
click at [618, 241] on select "Selecione uma 11 - [DATE] - R$ 839,96 - Agendado 18 - [DATE] - R$ 1.489,00 - Ag…" at bounding box center [545, 237] width 164 height 22
click at [784, 238] on select "Selecione uma Nova Parcela Avulsa Parcela Avulsa Existente Financiamento CEF (1…" at bounding box center [727, 237] width 172 height 22
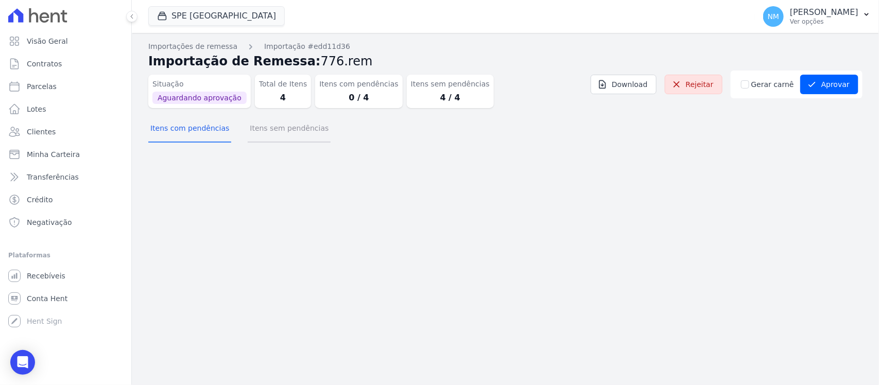
drag, startPoint x: 262, startPoint y: 131, endPoint x: 476, endPoint y: 152, distance: 215.7
click at [263, 131] on button "Itens sem pendências" at bounding box center [289, 129] width 83 height 27
drag, startPoint x: 309, startPoint y: 134, endPoint x: 681, endPoint y: 188, distance: 375.2
click at [331, 134] on div "Itens com pendências Itens sem pendências" at bounding box center [505, 128] width 714 height 25
click at [272, 136] on button "Itens sem pendências" at bounding box center [289, 129] width 83 height 27
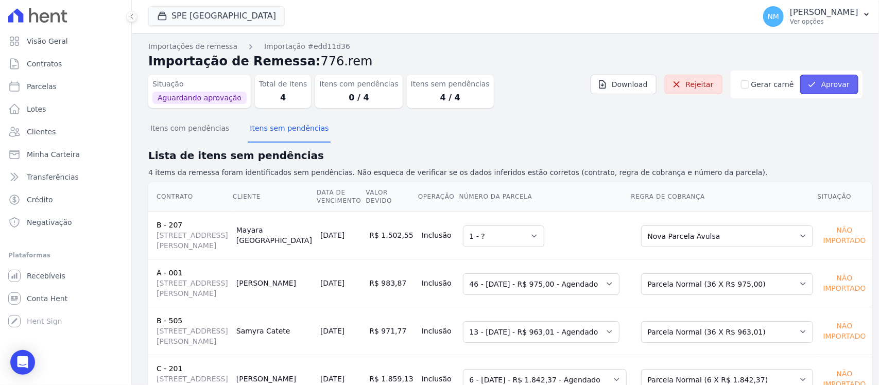
click at [819, 89] on button "Aprovar" at bounding box center [829, 85] width 58 height 20
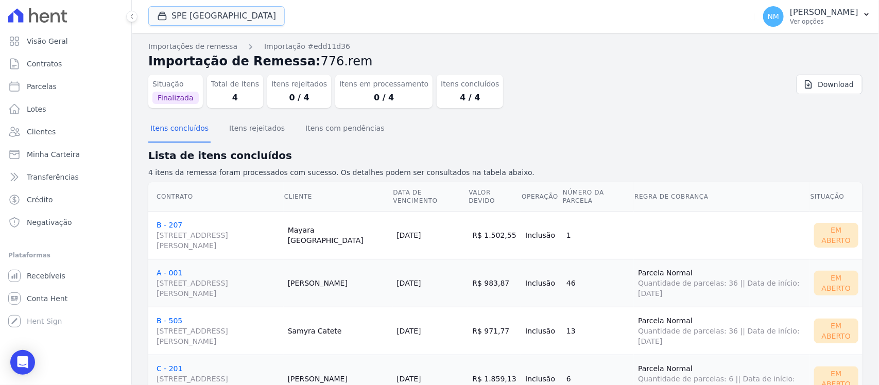
drag, startPoint x: 207, startPoint y: 20, endPoint x: 210, endPoint y: 29, distance: 10.1
click at [207, 20] on button "SPE [GEOGRAPHIC_DATA]" at bounding box center [216, 16] width 136 height 20
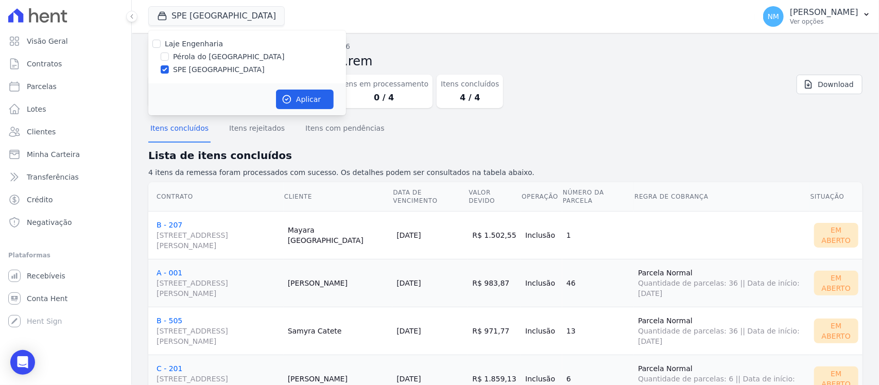
click at [183, 57] on label "Pérola do [GEOGRAPHIC_DATA]" at bounding box center [229, 56] width 112 height 11
click at [169, 57] on input "Pérola do [GEOGRAPHIC_DATA]" at bounding box center [165, 57] width 8 height 8
checkbox input "true"
click at [187, 73] on label "SPE [GEOGRAPHIC_DATA]" at bounding box center [219, 69] width 92 height 11
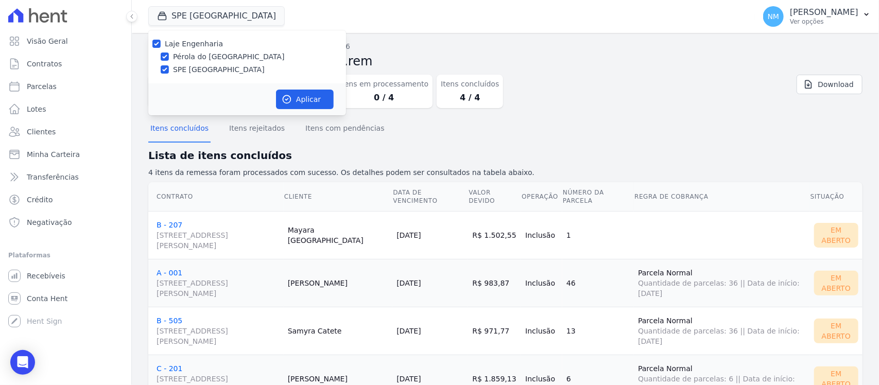
click at [169, 73] on input "SPE [GEOGRAPHIC_DATA]" at bounding box center [165, 69] width 8 height 8
checkbox input "false"
drag, startPoint x: 300, startPoint y: 100, endPoint x: 444, endPoint y: 103, distance: 144.2
click at [302, 100] on button "Aplicar" at bounding box center [305, 100] width 58 height 20
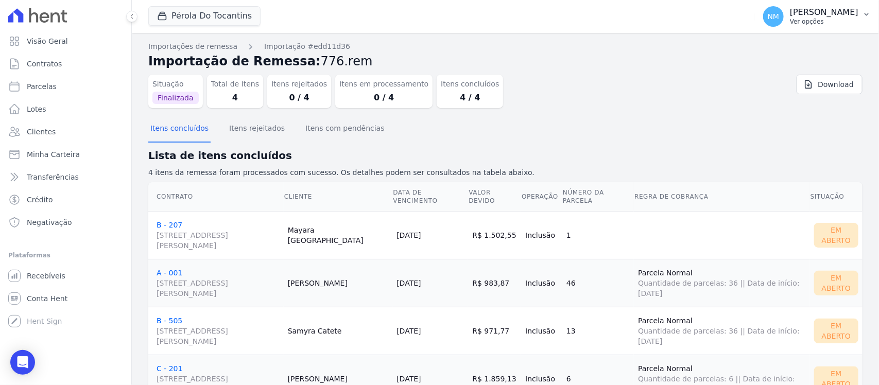
click at [866, 14] on icon "button" at bounding box center [866, 14] width 4 height 3
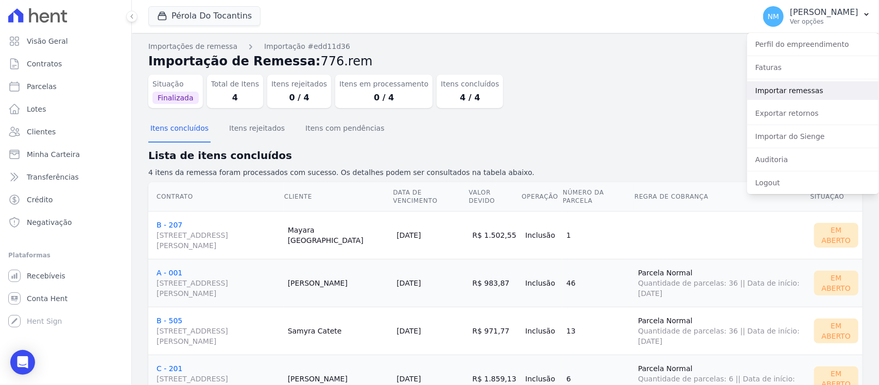
click at [800, 93] on link "Importar remessas" at bounding box center [813, 90] width 132 height 19
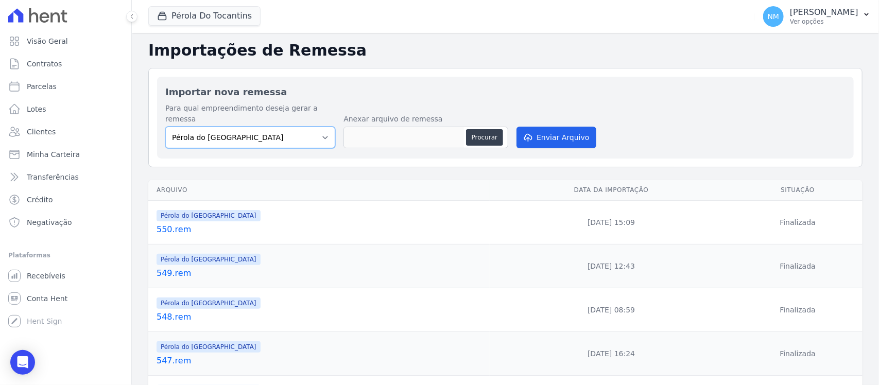
click at [321, 128] on select "Pérola do Tocantins SPE Montenegro" at bounding box center [250, 138] width 170 height 22
click at [477, 130] on button "Procurar" at bounding box center [484, 137] width 37 height 16
type input "551.rem"
drag, startPoint x: 539, startPoint y: 131, endPoint x: 472, endPoint y: 185, distance: 85.6
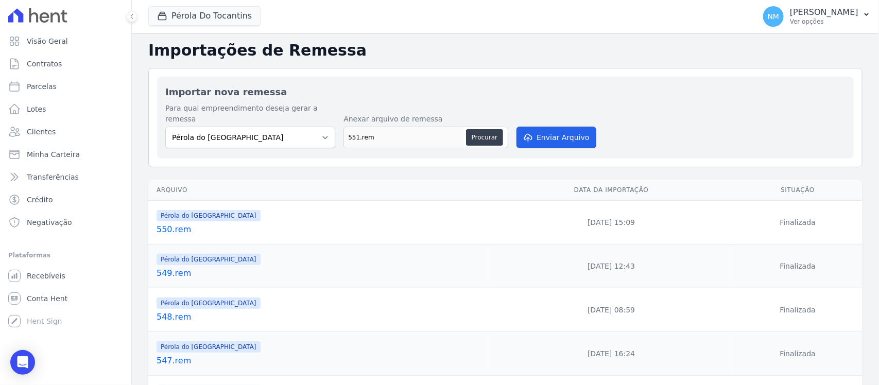
click at [535, 137] on button "Enviar Arquivo" at bounding box center [555, 138] width 79 height 22
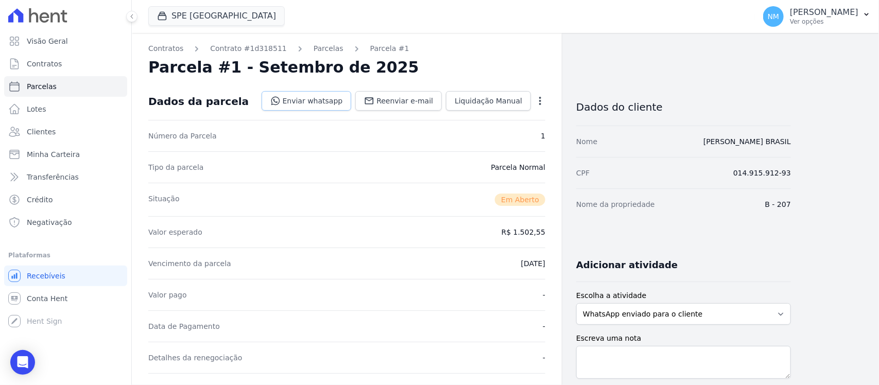
drag, startPoint x: 333, startPoint y: 103, endPoint x: 345, endPoint y: 107, distance: 12.9
click at [333, 103] on link "Enviar whatsapp" at bounding box center [307, 101] width 90 height 20
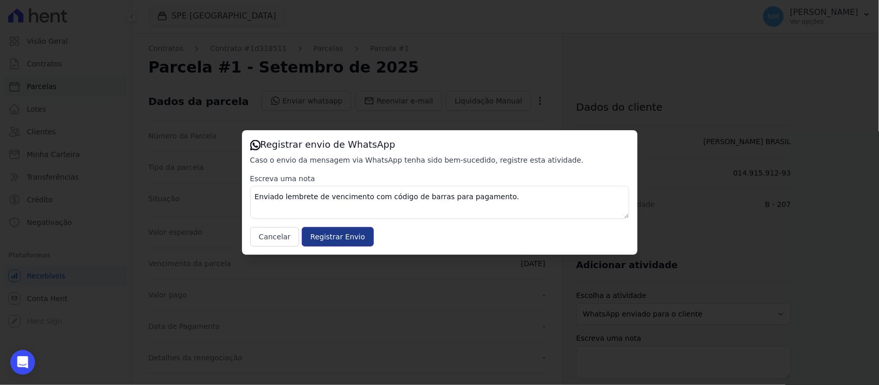
click at [363, 238] on input "Registrar Envio" at bounding box center [338, 237] width 72 height 20
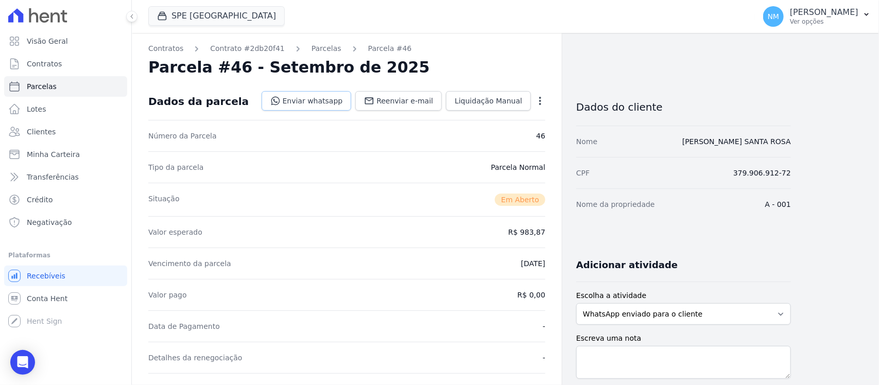
click at [337, 101] on link "Enviar whatsapp" at bounding box center [307, 101] width 90 height 20
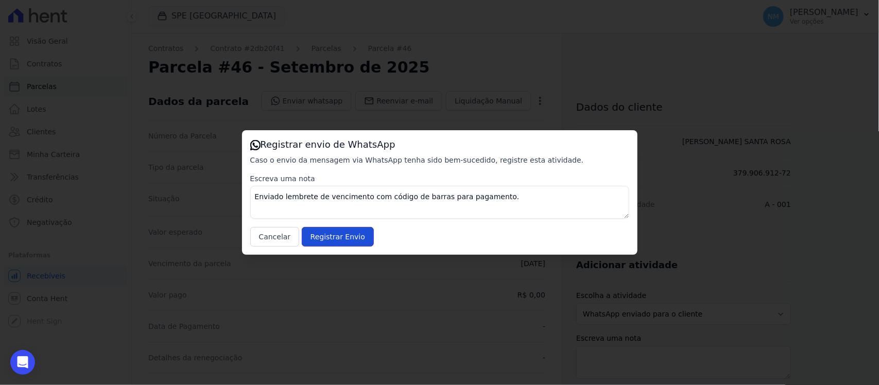
drag, startPoint x: 351, startPoint y: 230, endPoint x: 376, endPoint y: 216, distance: 28.1
click at [351, 230] on input "Registrar Envio" at bounding box center [338, 237] width 72 height 20
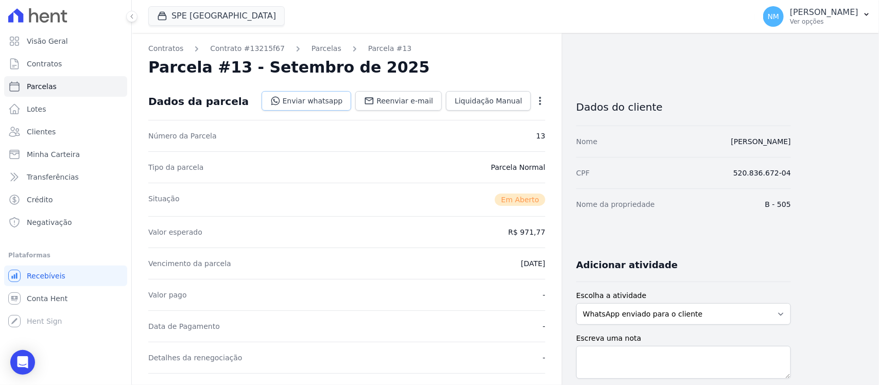
click at [345, 98] on link "Enviar whatsapp" at bounding box center [307, 101] width 90 height 20
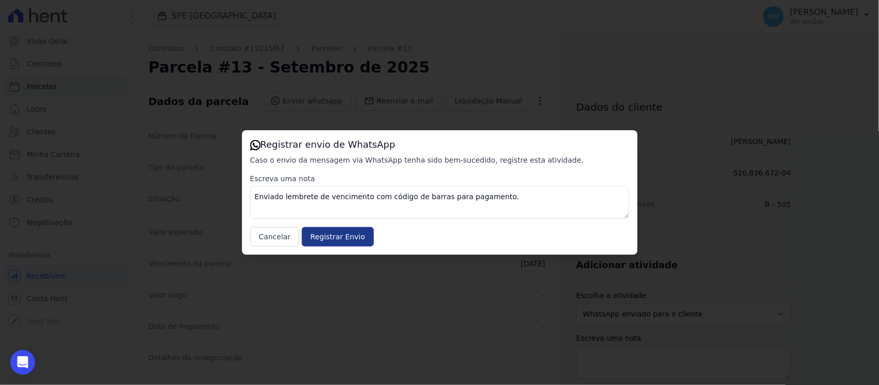
click at [332, 233] on input "Registrar Envio" at bounding box center [338, 237] width 72 height 20
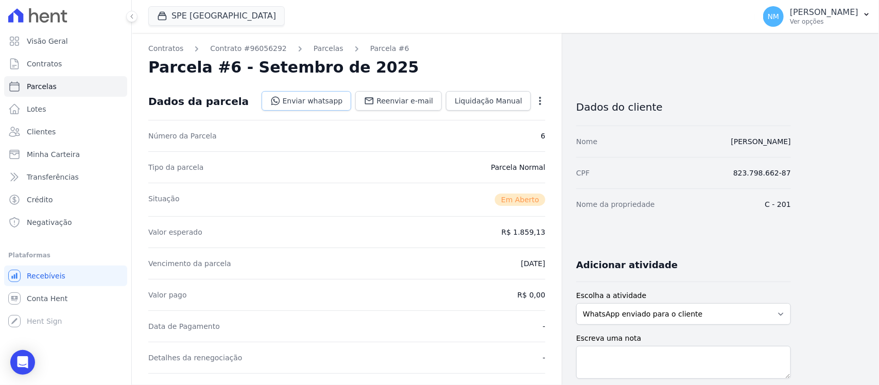
click at [338, 96] on link "Enviar whatsapp" at bounding box center [307, 101] width 90 height 20
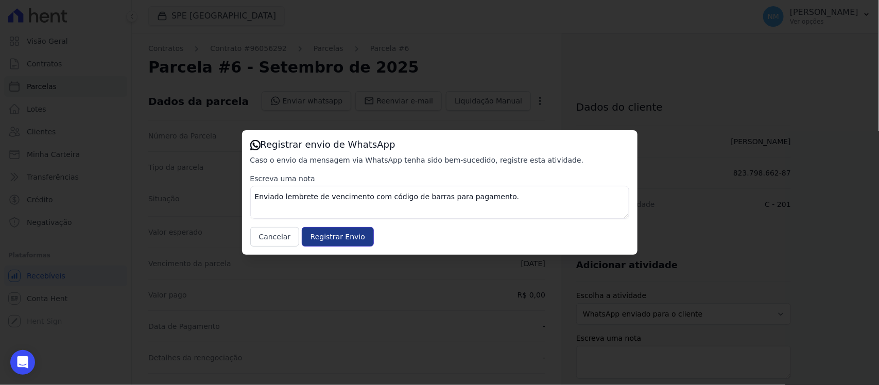
click at [362, 240] on input "Registrar Envio" at bounding box center [338, 237] width 72 height 20
click at [334, 233] on input "Registrar Envio" at bounding box center [338, 237] width 72 height 20
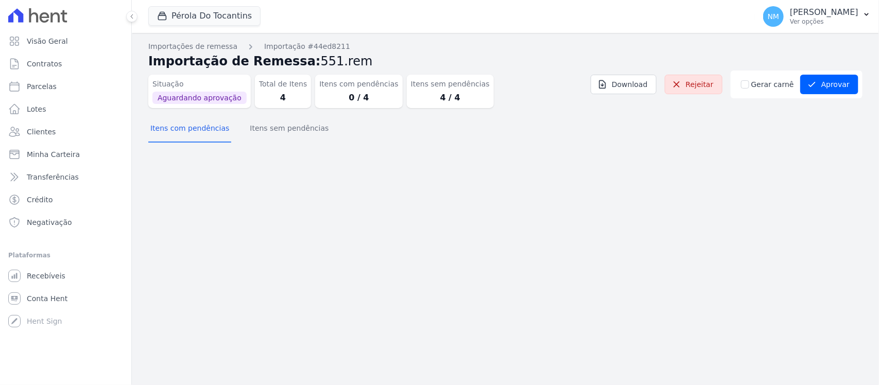
click at [480, 130] on div "Itens com pendências Itens sem pendências" at bounding box center [505, 128] width 714 height 25
click at [291, 131] on button "Itens sem pendências" at bounding box center [289, 129] width 83 height 27
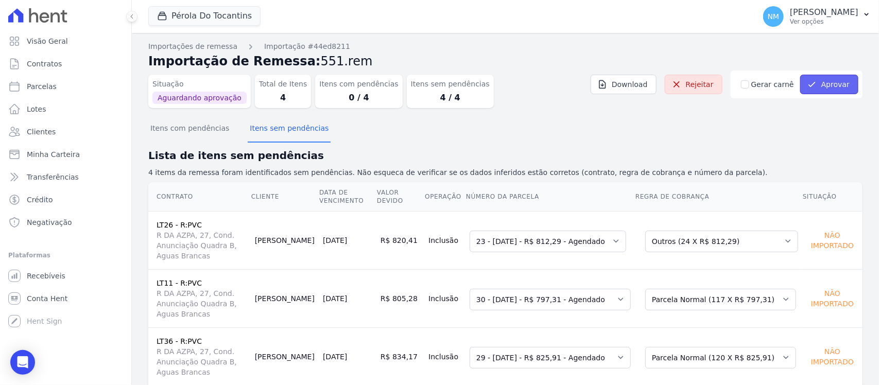
click at [822, 88] on button "Aprovar" at bounding box center [829, 85] width 58 height 20
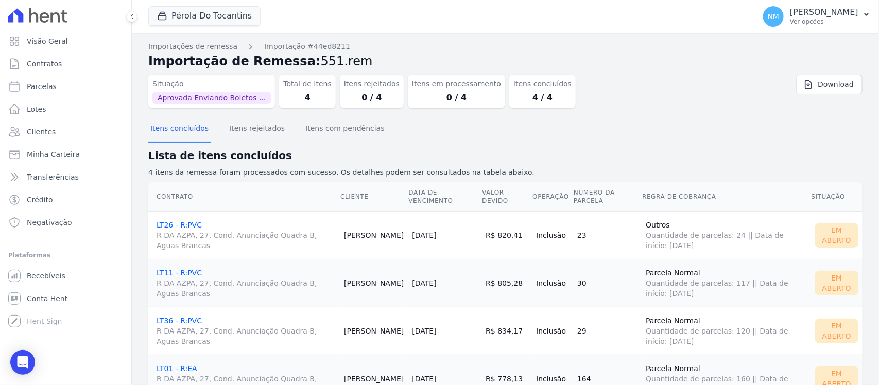
scroll to position [43, 0]
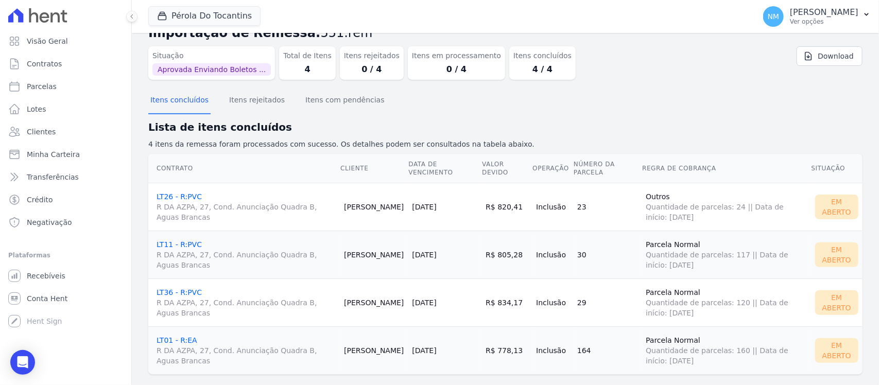
scroll to position [43, 0]
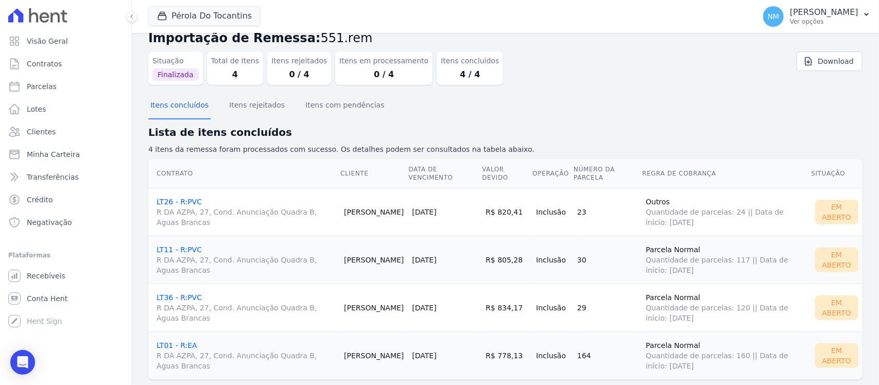
scroll to position [43, 0]
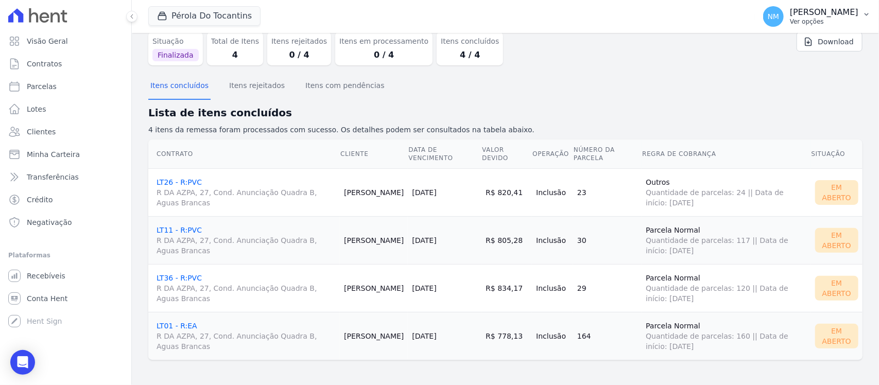
click at [860, 15] on button "NM Nilda Moura Ver opções" at bounding box center [817, 16] width 124 height 29
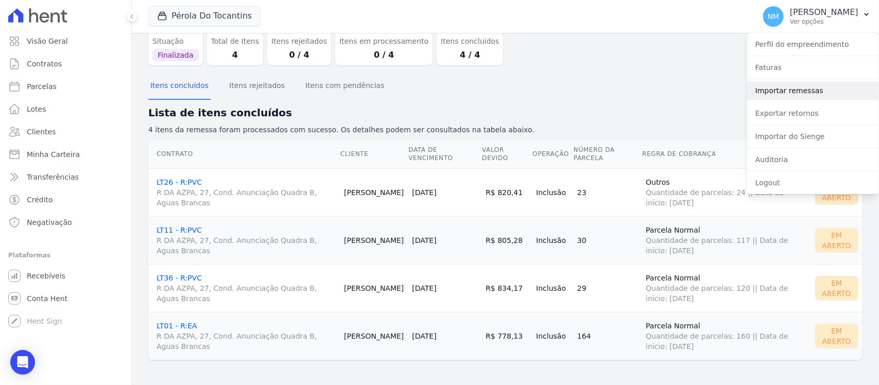
click at [811, 89] on link "Importar remessas" at bounding box center [813, 90] width 132 height 19
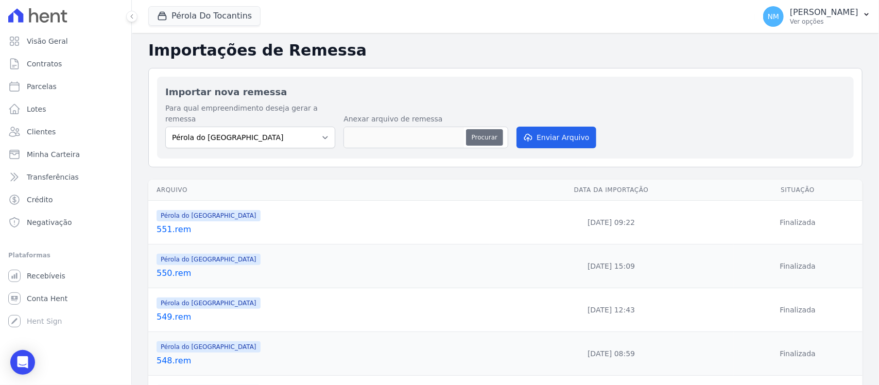
click at [469, 129] on button "Procurar" at bounding box center [484, 137] width 37 height 16
type input "552.rem"
click at [563, 131] on button "Enviar Arquivo" at bounding box center [555, 138] width 79 height 22
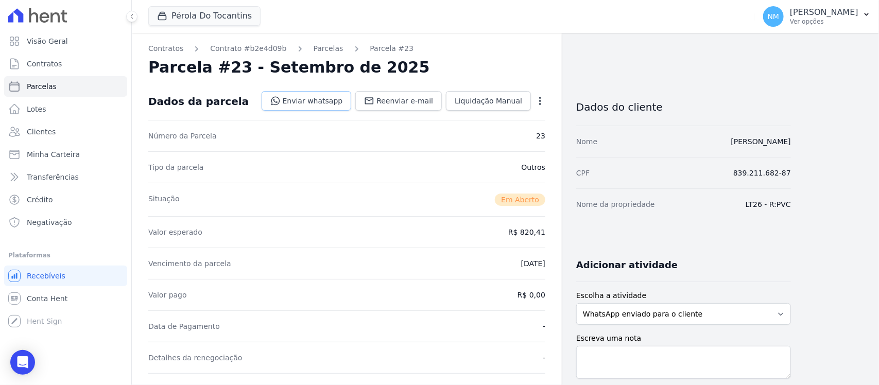
click at [345, 98] on link "Enviar whatsapp" at bounding box center [307, 101] width 90 height 20
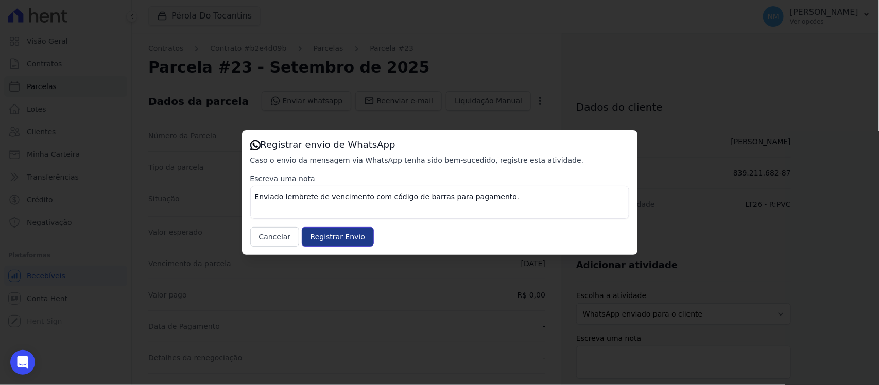
click at [349, 240] on input "Registrar Envio" at bounding box center [338, 237] width 72 height 20
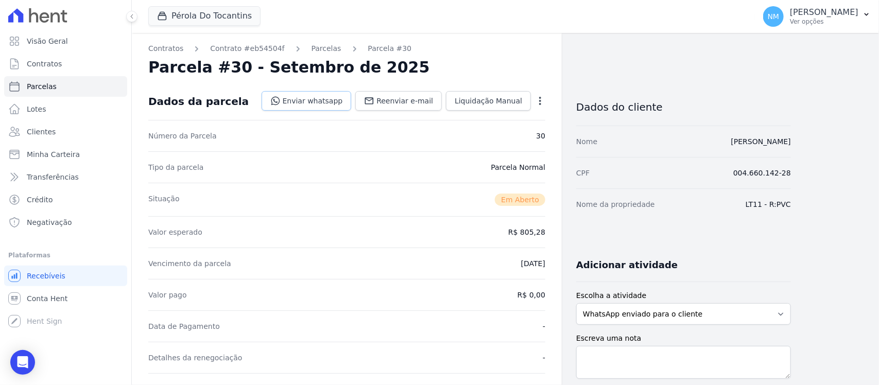
click at [332, 103] on link "Enviar whatsapp" at bounding box center [307, 101] width 90 height 20
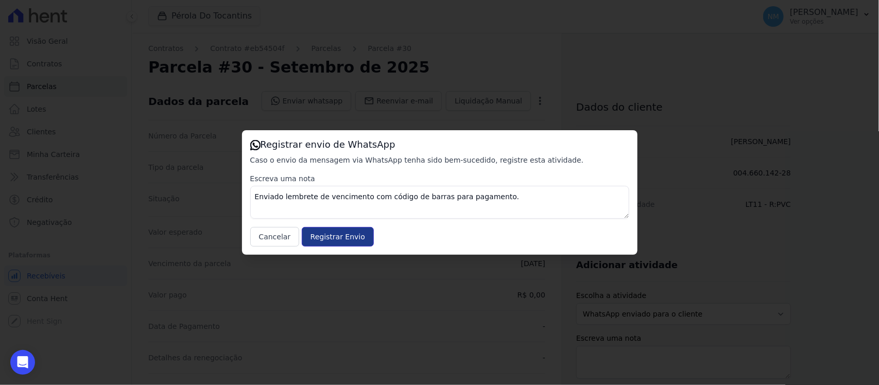
click at [339, 231] on input "Registrar Envio" at bounding box center [338, 237] width 72 height 20
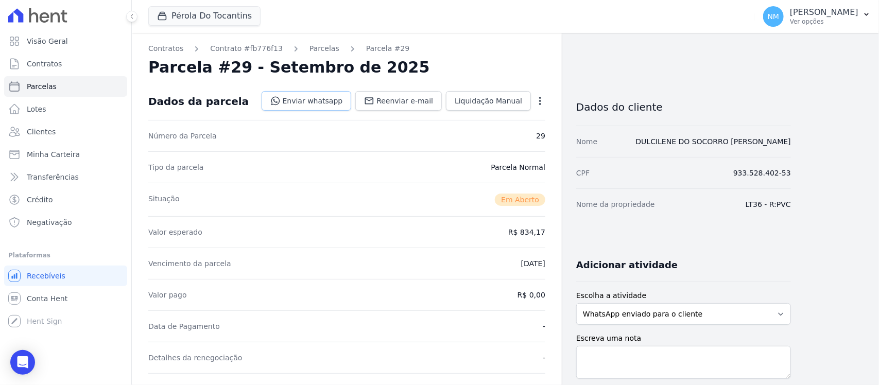
click at [321, 103] on link "Enviar whatsapp" at bounding box center [307, 101] width 90 height 20
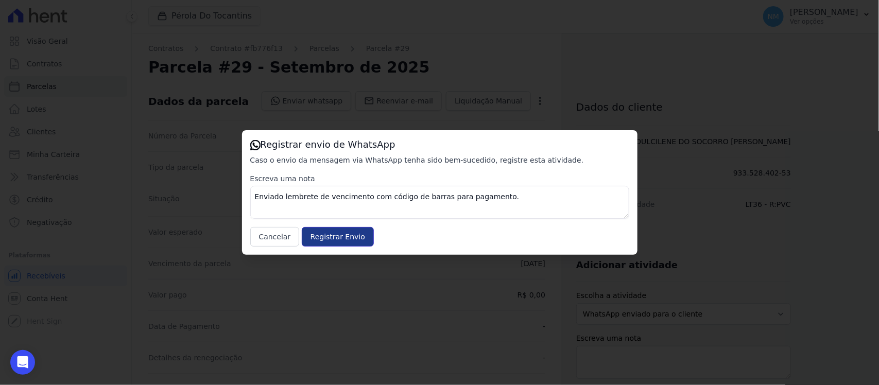
click at [342, 237] on input "Registrar Envio" at bounding box center [338, 237] width 72 height 20
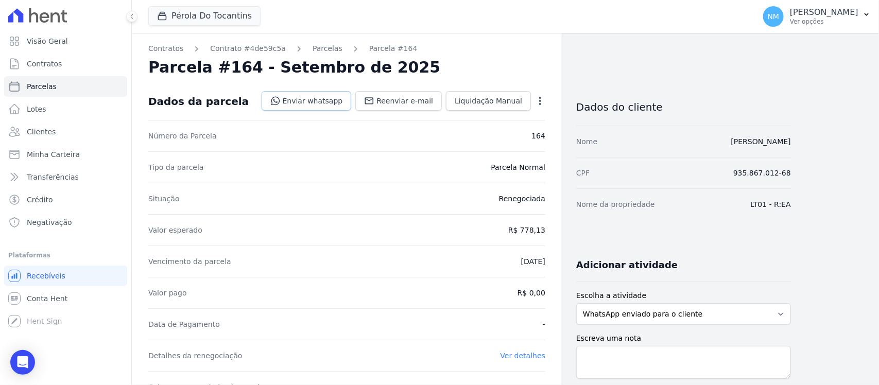
click at [315, 99] on link "Enviar whatsapp" at bounding box center [307, 101] width 90 height 20
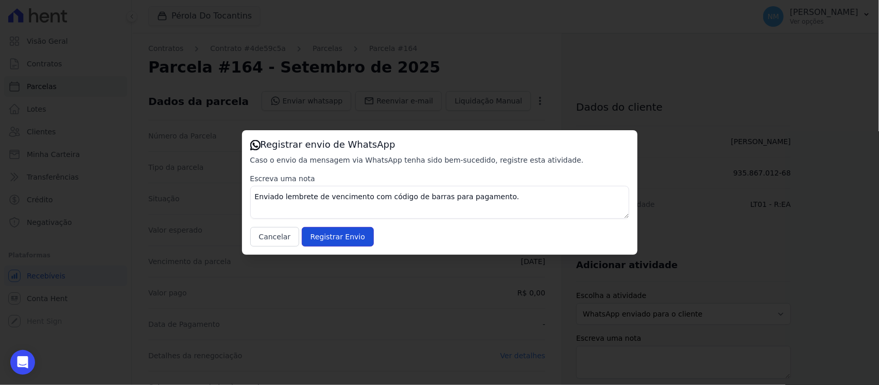
drag, startPoint x: 350, startPoint y: 235, endPoint x: 443, endPoint y: 228, distance: 93.0
click at [356, 235] on input "Registrar Envio" at bounding box center [338, 237] width 72 height 20
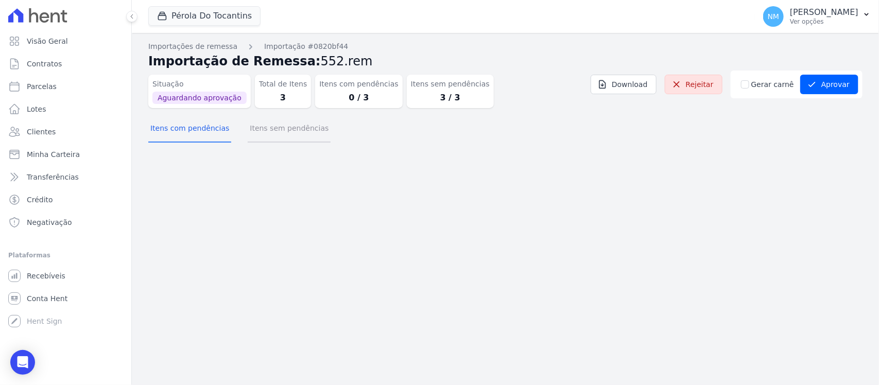
click at [256, 129] on button "Itens sem pendências" at bounding box center [289, 129] width 83 height 27
click at [294, 130] on button "Itens sem pendências" at bounding box center [289, 129] width 83 height 27
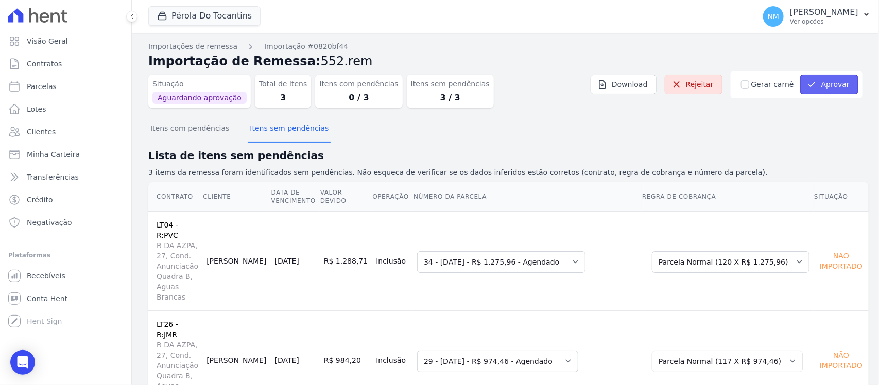
click at [832, 89] on button "Aprovar" at bounding box center [829, 85] width 58 height 20
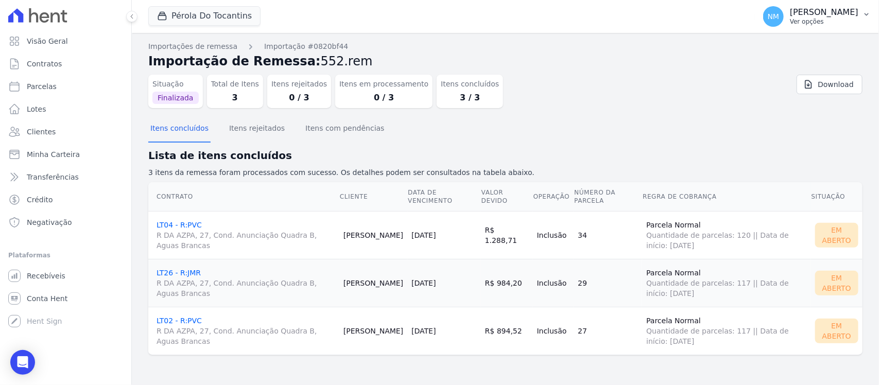
click at [863, 8] on button "NM Nilda Moura Ver opções" at bounding box center [817, 16] width 124 height 29
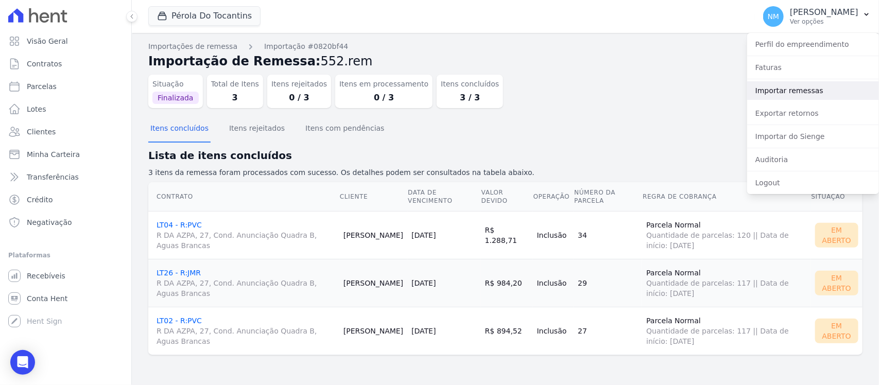
drag, startPoint x: 804, startPoint y: 89, endPoint x: 767, endPoint y: 96, distance: 37.2
click at [803, 89] on link "Importar remessas" at bounding box center [813, 90] width 132 height 19
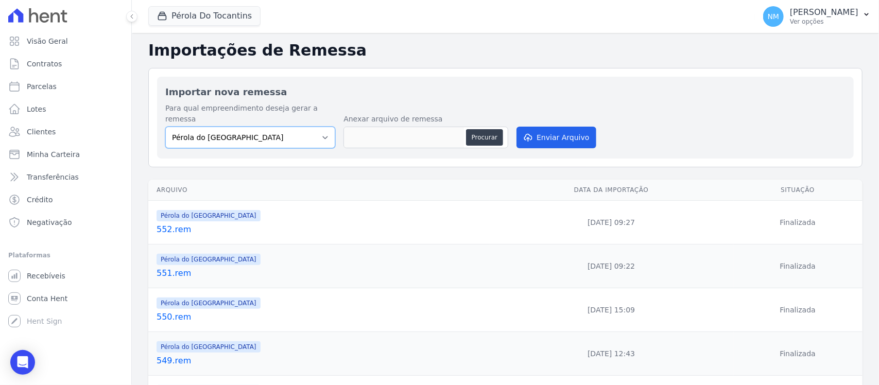
click at [319, 127] on select "Pérola do Tocantins SPE Montenegro" at bounding box center [250, 138] width 170 height 22
click at [165, 127] on select "Pérola do Tocantins SPE Montenegro" at bounding box center [250, 138] width 170 height 22
click at [472, 129] on button "Procurar" at bounding box center [484, 137] width 37 height 16
type input "553.rem"
click at [552, 127] on button "Enviar Arquivo" at bounding box center [555, 138] width 79 height 22
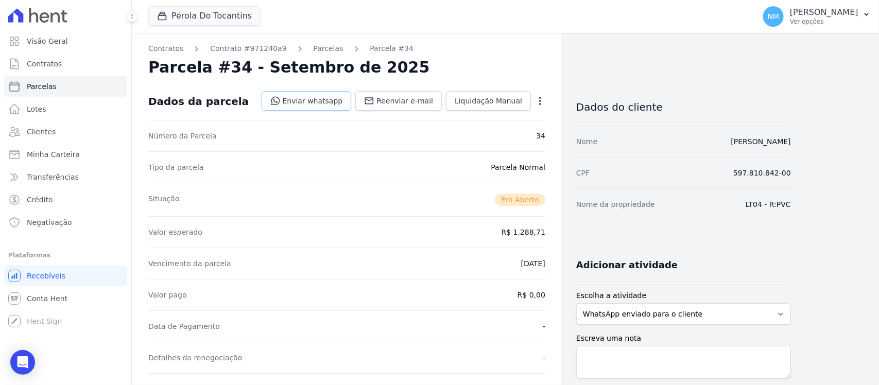
click at [317, 99] on link "Enviar whatsapp" at bounding box center [307, 101] width 90 height 20
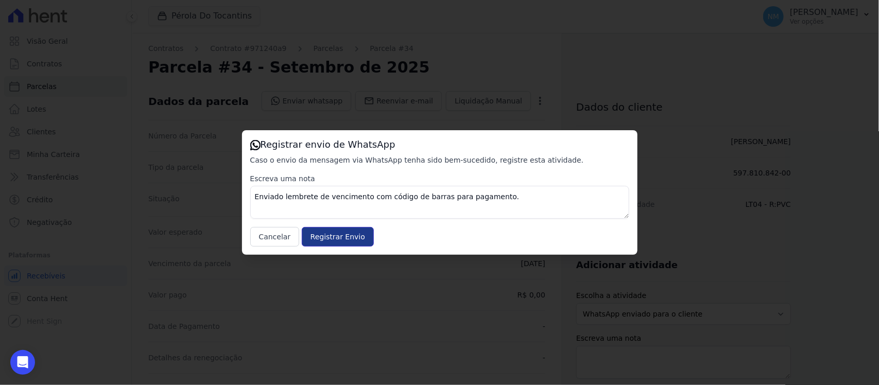
click at [345, 237] on input "Registrar Envio" at bounding box center [338, 237] width 72 height 20
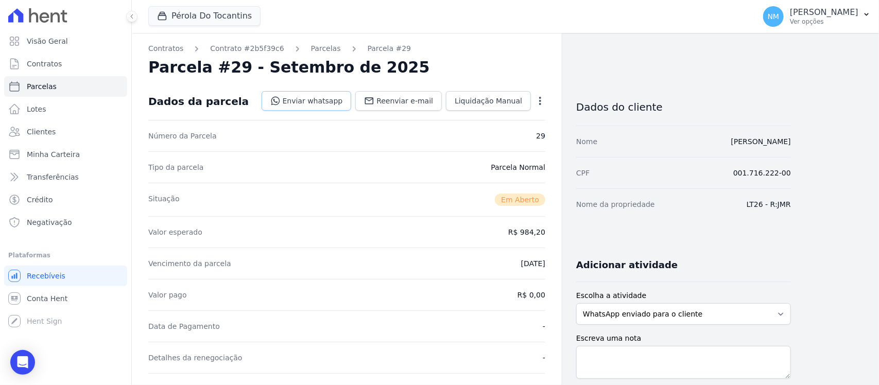
click at [331, 99] on link "Enviar whatsapp" at bounding box center [307, 101] width 90 height 20
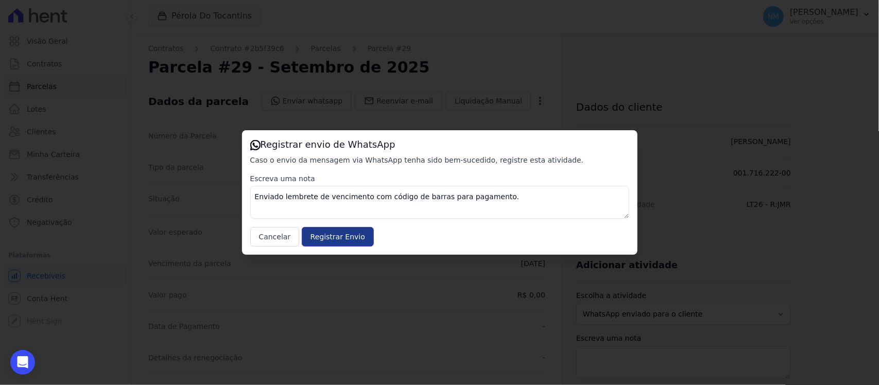
click at [349, 238] on input "Registrar Envio" at bounding box center [338, 237] width 72 height 20
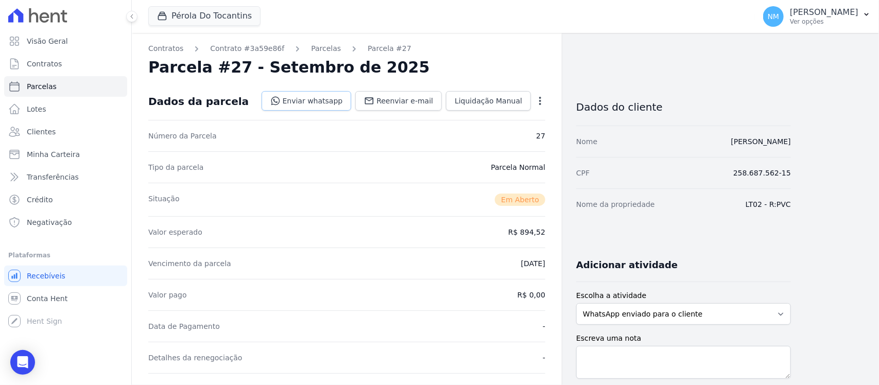
click at [324, 94] on link "Enviar whatsapp" at bounding box center [307, 101] width 90 height 20
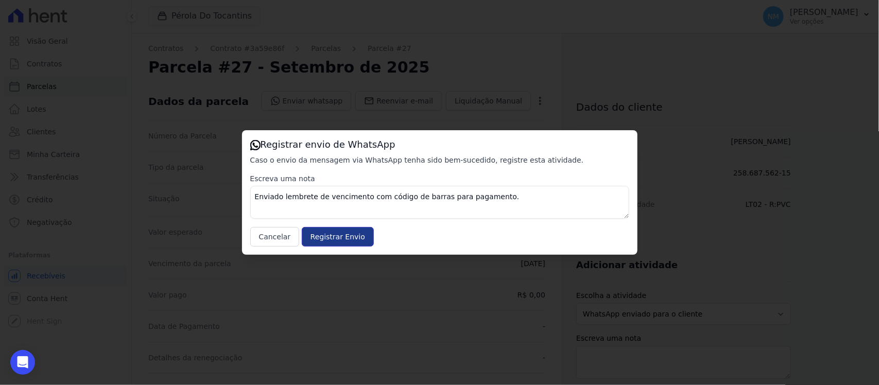
click at [357, 235] on input "Registrar Envio" at bounding box center [338, 237] width 72 height 20
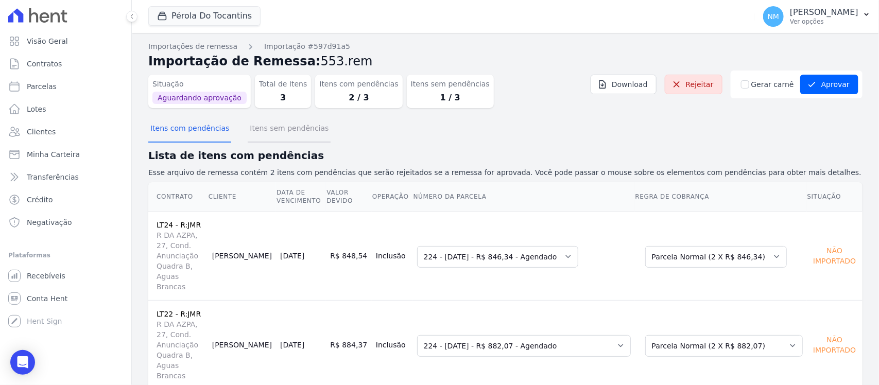
click at [284, 134] on button "Itens sem pendências" at bounding box center [289, 129] width 83 height 27
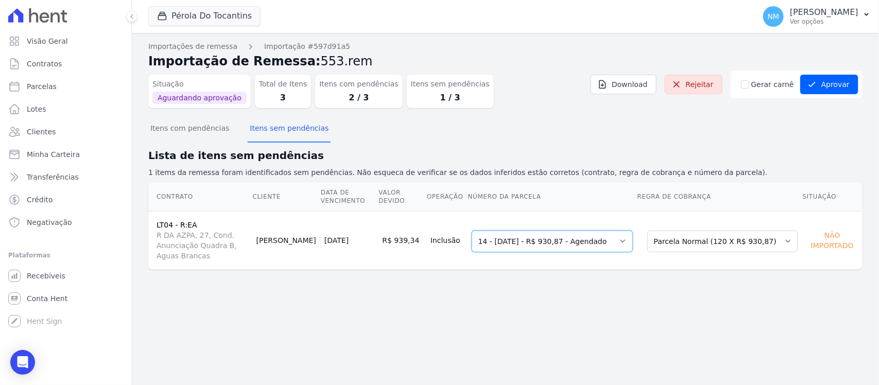
click at [633, 235] on select "Selecione uma 14 - [DATE] - R$ 930,87 - Agendado 15 - [DATE] - R$ 930,87 - Agen…" at bounding box center [552, 242] width 161 height 22
click at [480, 231] on select "Selecione uma 14 - [DATE] - R$ 930,87 - Agendado 15 - [DATE] - R$ 930,87 - Agen…" at bounding box center [552, 242] width 161 height 22
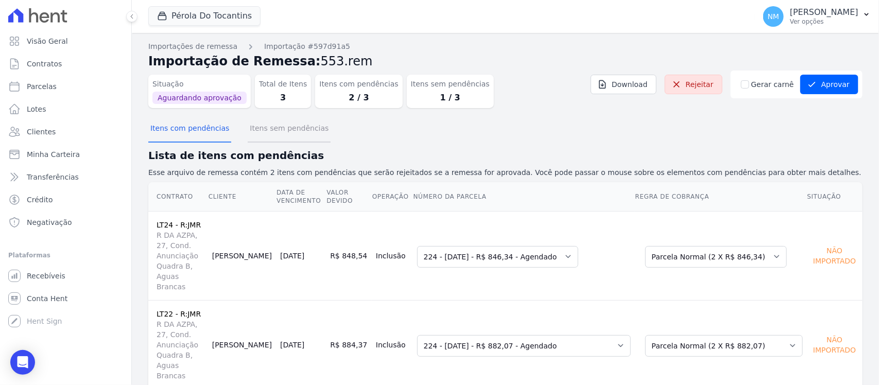
click at [300, 133] on button "Itens sem pendências" at bounding box center [289, 129] width 83 height 27
click at [297, 130] on button "Itens sem pendências" at bounding box center [289, 129] width 83 height 27
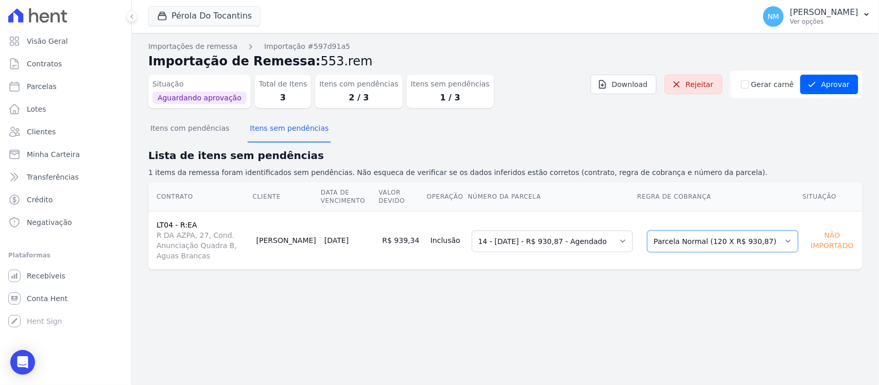
click at [784, 238] on select "Selecione uma Nova Parcela Avulsa Parcela Avulsa Existente Sinal (1 X R$ 11.473…" at bounding box center [722, 242] width 151 height 22
click at [783, 237] on select "Selecione uma Nova Parcela Avulsa Parcela Avulsa Existente Sinal (1 X R$ 11.473…" at bounding box center [722, 242] width 151 height 22
click at [632, 237] on select "Selecione uma 14 - 08/09/2025 - R$ 930,87 - Agendado 15 - 08/10/2025 - R$ 930,8…" at bounding box center [552, 242] width 161 height 22
drag, startPoint x: 632, startPoint y: 237, endPoint x: 641, endPoint y: 236, distance: 9.4
click at [632, 237] on select "Selecione uma 14 - 08/09/2025 - R$ 930,87 - Agendado 15 - 08/10/2025 - R$ 930,8…" at bounding box center [552, 242] width 161 height 22
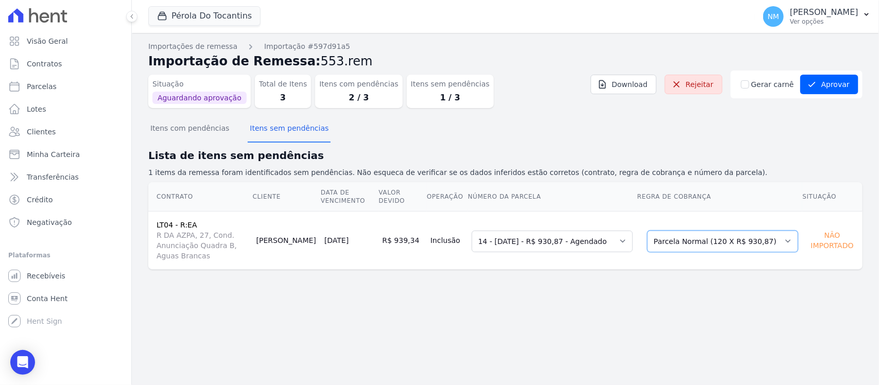
click at [781, 235] on select "Selecione uma Nova Parcela Avulsa Parcela Avulsa Existente Sinal (1 X R$ 11.473…" at bounding box center [722, 242] width 151 height 22
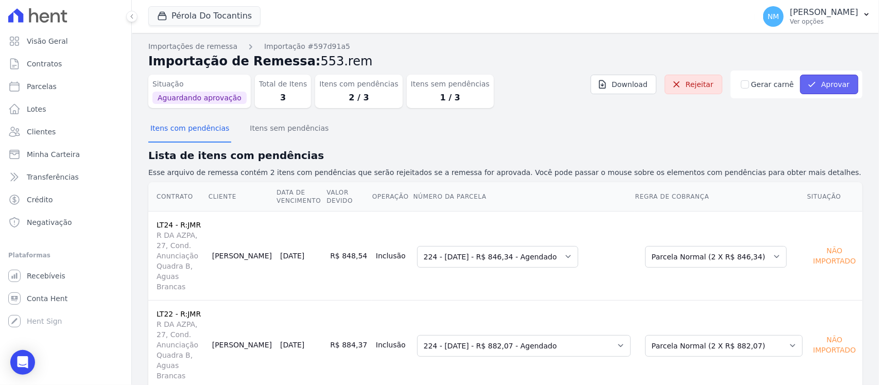
click at [827, 85] on button "Aprovar" at bounding box center [829, 85] width 58 height 20
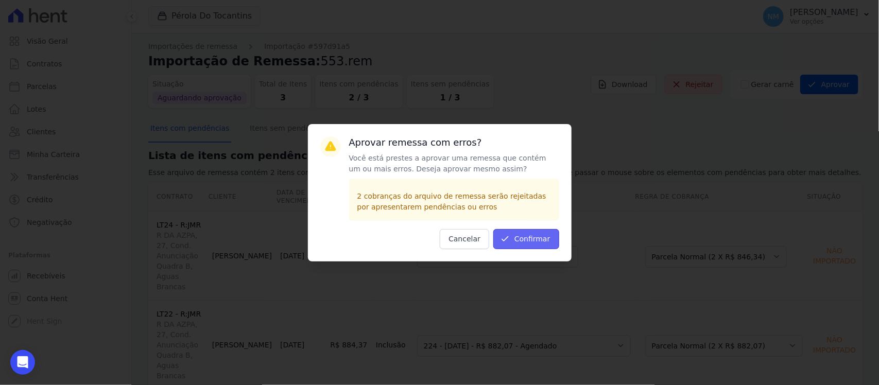
click at [527, 234] on button "Confirmar" at bounding box center [526, 239] width 66 height 20
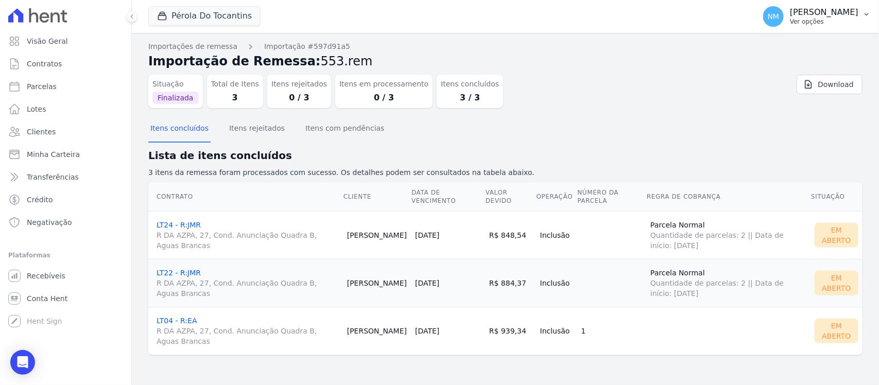
click at [866, 14] on icon "button" at bounding box center [866, 14] width 4 height 3
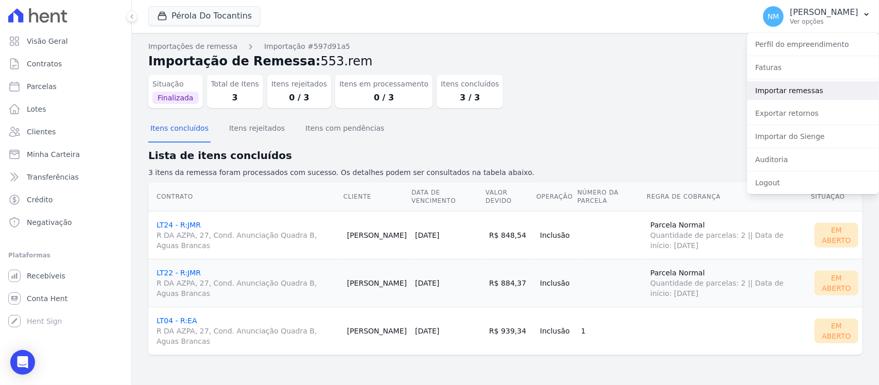
click at [784, 93] on link "Importar remessas" at bounding box center [813, 90] width 132 height 19
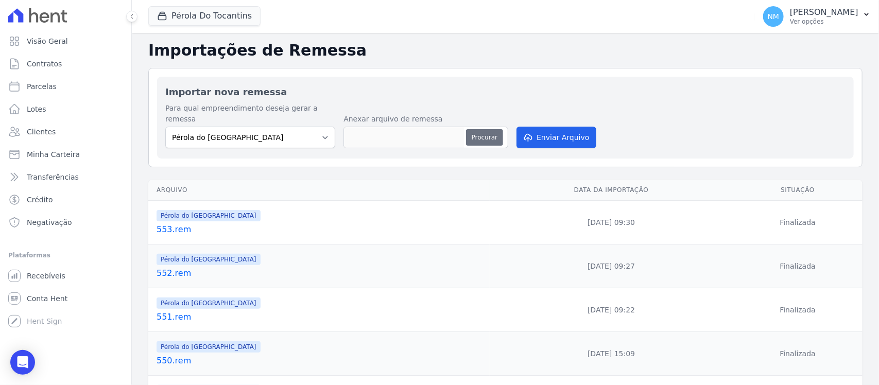
click at [478, 129] on button "Procurar" at bounding box center [484, 137] width 37 height 16
type input "554.rem"
click at [554, 129] on button "Enviar Arquivo" at bounding box center [555, 138] width 79 height 22
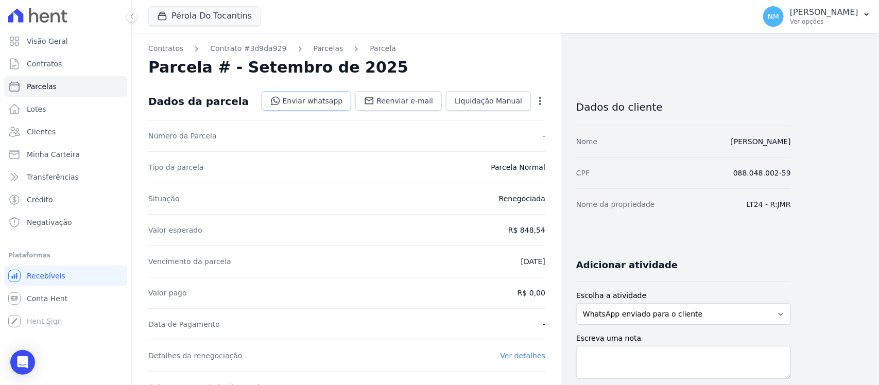
click at [332, 101] on link "Enviar whatsapp" at bounding box center [307, 101] width 90 height 20
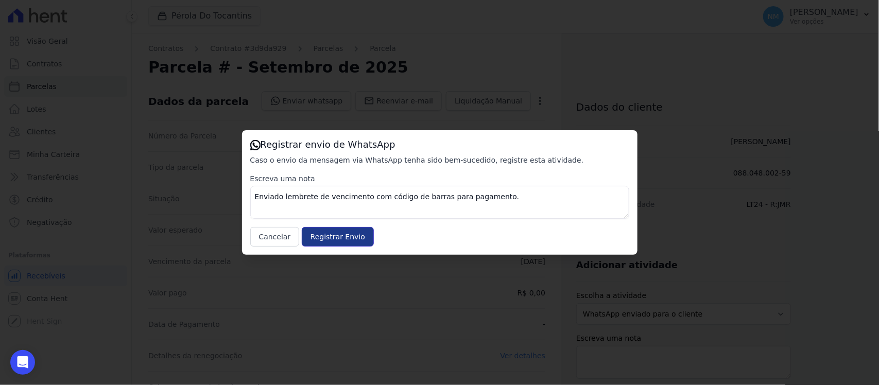
click at [346, 237] on input "Registrar Envio" at bounding box center [338, 237] width 72 height 20
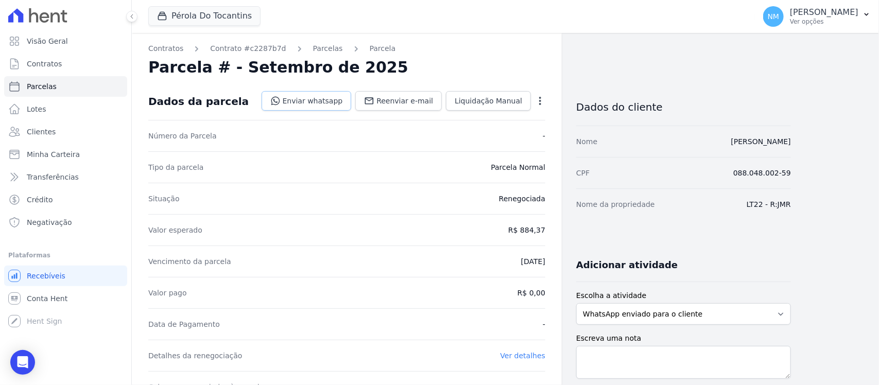
click at [319, 99] on link "Enviar whatsapp" at bounding box center [307, 101] width 90 height 20
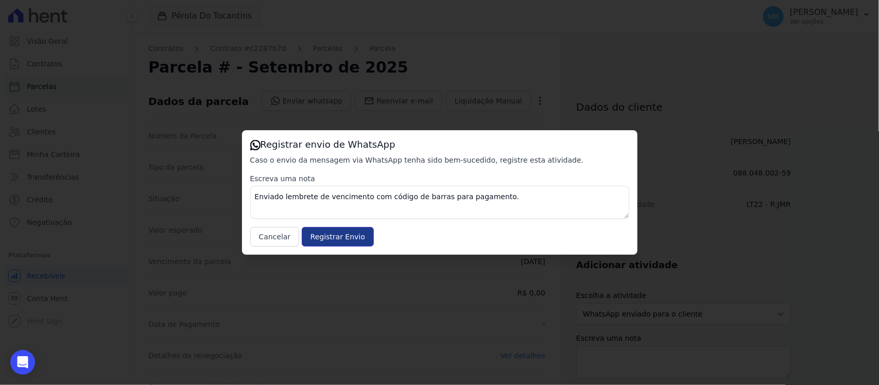
click at [355, 236] on input "Registrar Envio" at bounding box center [338, 237] width 72 height 20
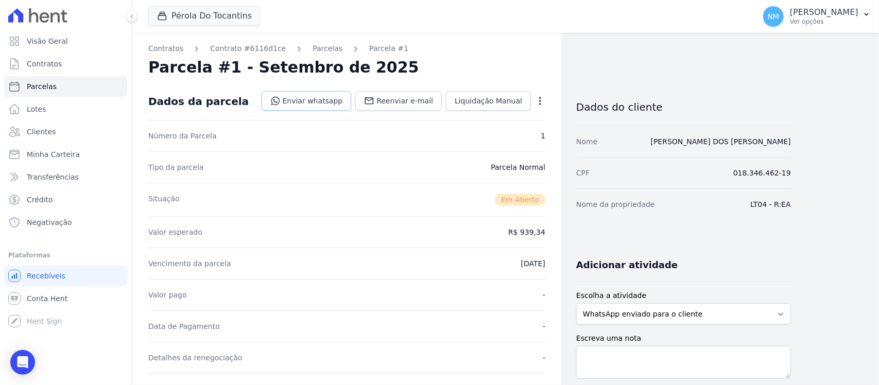
click at [304, 101] on link "Enviar whatsapp" at bounding box center [307, 101] width 90 height 20
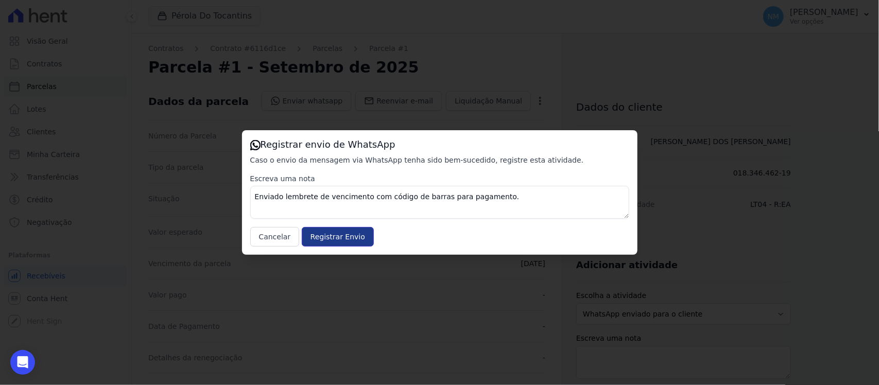
click at [328, 237] on input "Registrar Envio" at bounding box center [338, 237] width 72 height 20
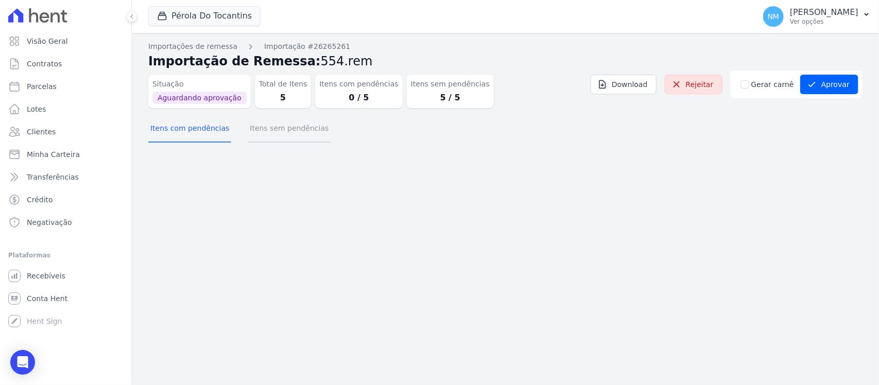
click at [266, 136] on button "Itens sem pendências" at bounding box center [289, 129] width 83 height 27
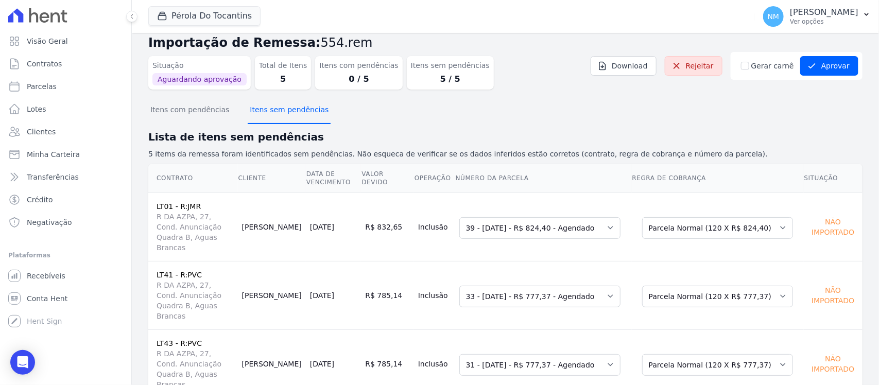
scroll to position [14, 0]
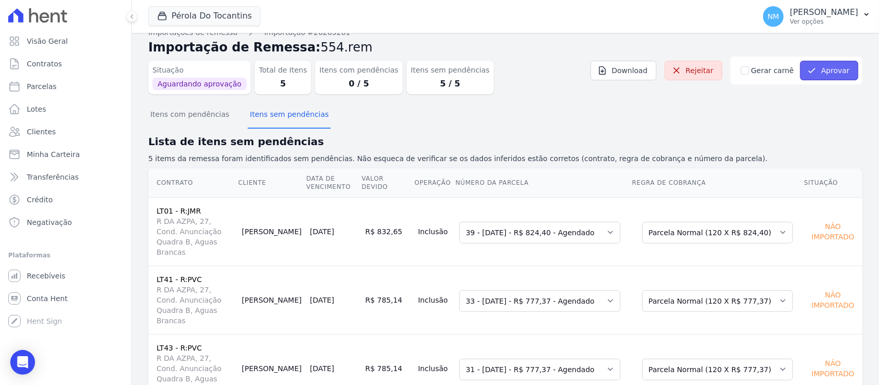
click at [819, 68] on button "Aprovar" at bounding box center [829, 71] width 58 height 20
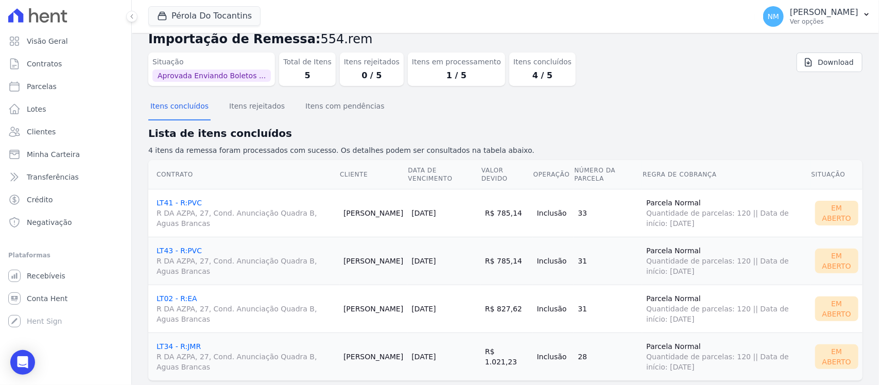
scroll to position [43, 0]
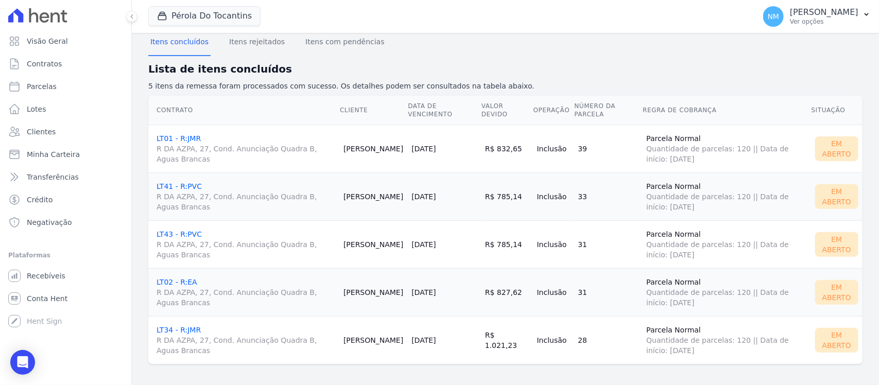
scroll to position [91, 0]
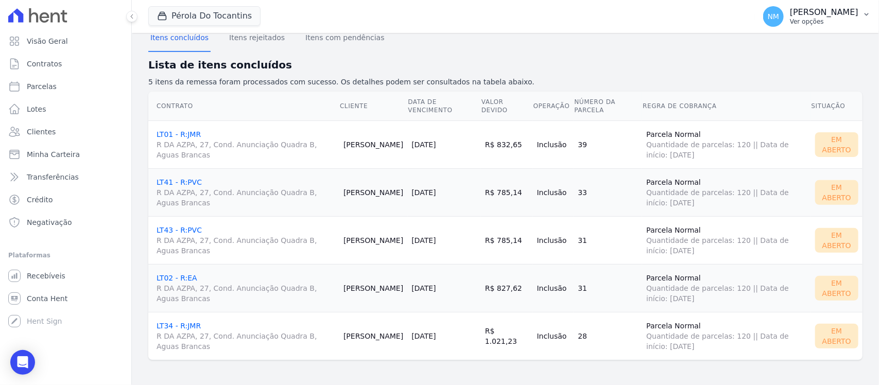
click at [860, 14] on button "NM Nilda Moura Ver opções" at bounding box center [817, 16] width 124 height 29
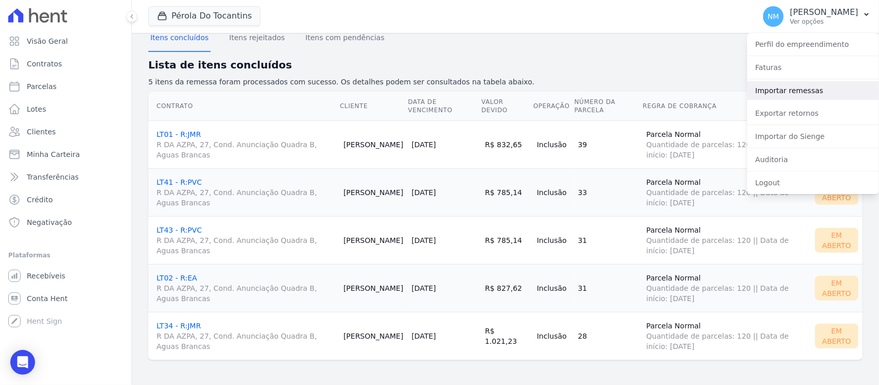
click at [787, 93] on link "Importar remessas" at bounding box center [813, 90] width 132 height 19
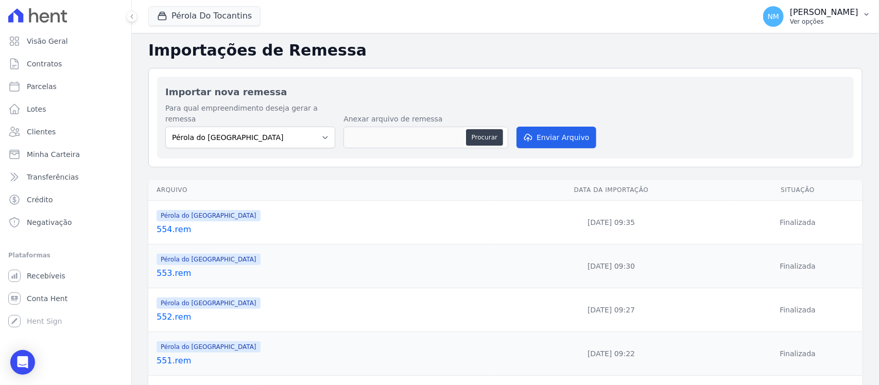
click at [862, 12] on icon "button" at bounding box center [866, 14] width 8 height 8
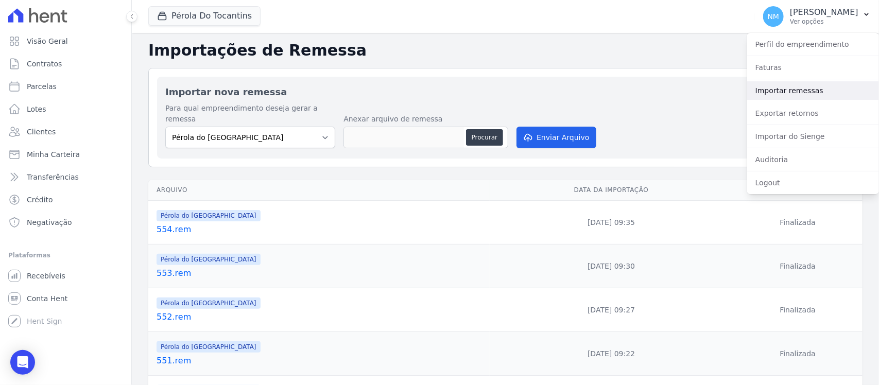
click at [793, 94] on link "Importar remessas" at bounding box center [813, 90] width 132 height 19
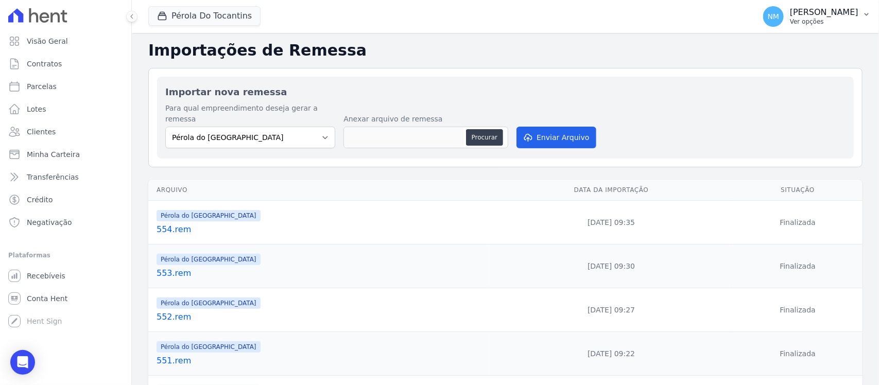
click at [863, 20] on button "NM Nilda Moura Ver opções" at bounding box center [817, 16] width 124 height 29
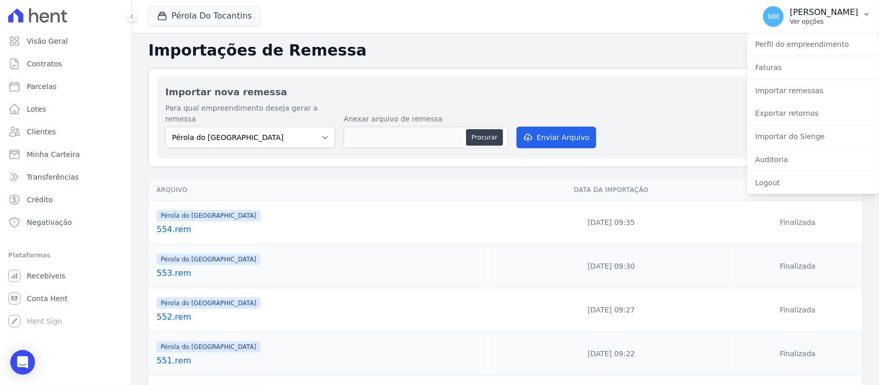
click at [855, 25] on p "Ver opções" at bounding box center [824, 22] width 68 height 8
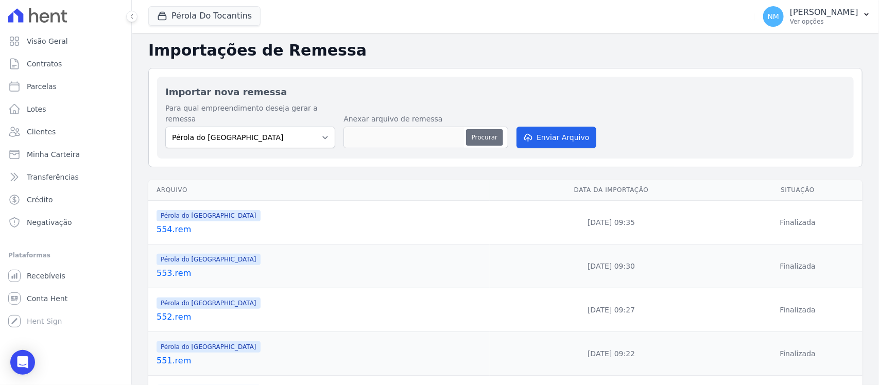
click at [477, 129] on button "Procurar" at bounding box center [484, 137] width 37 height 16
type input "555.rem"
click at [554, 130] on button "Enviar Arquivo" at bounding box center [555, 138] width 79 height 22
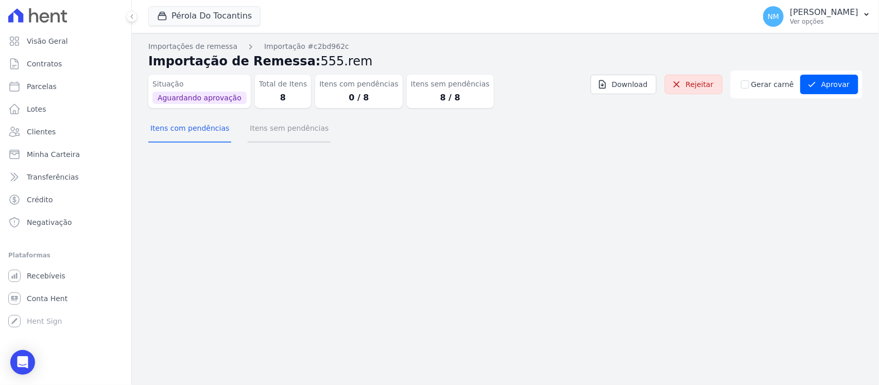
drag, startPoint x: 298, startPoint y: 128, endPoint x: 300, endPoint y: 135, distance: 7.7
click at [299, 132] on button "Itens sem pendências" at bounding box center [289, 129] width 83 height 27
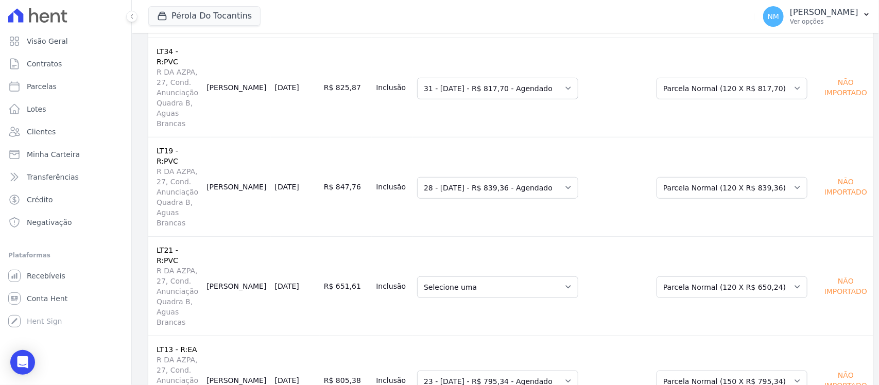
scroll to position [400, 0]
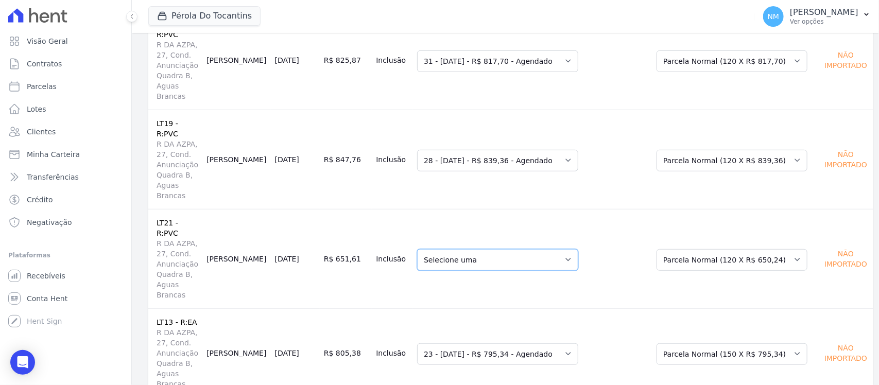
click at [577, 249] on select "Selecione uma 224 - 10/08/2025 - R$ 649,62 - Agendado 225 - 10/09/2025 - R$ 649…" at bounding box center [497, 260] width 161 height 22
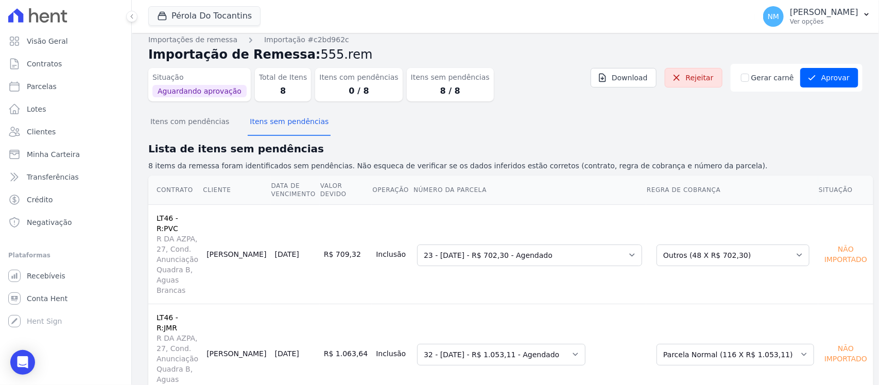
scroll to position [0, 0]
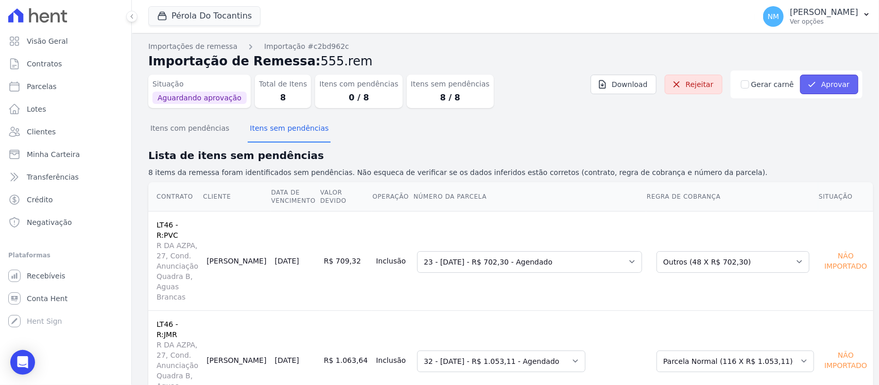
click at [820, 82] on button "Aprovar" at bounding box center [829, 85] width 58 height 20
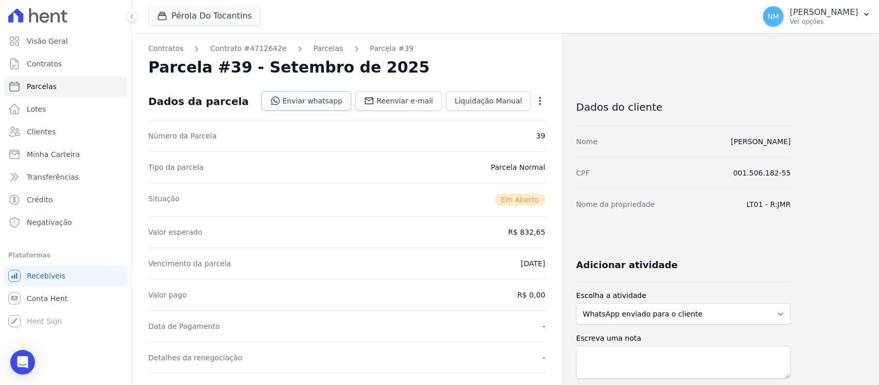
click at [320, 96] on link "Enviar whatsapp" at bounding box center [307, 101] width 90 height 20
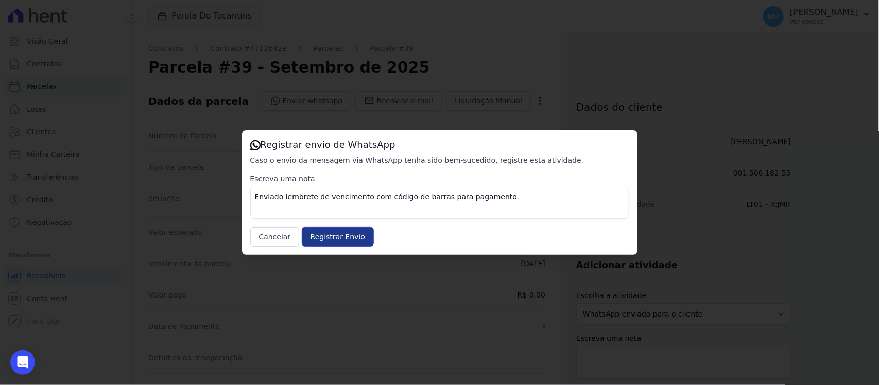
click at [348, 239] on input "Registrar Envio" at bounding box center [338, 237] width 72 height 20
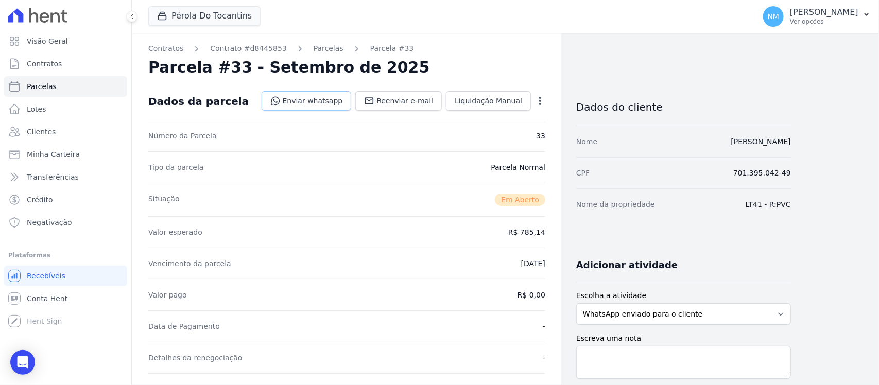
click at [320, 99] on link "Enviar whatsapp" at bounding box center [307, 101] width 90 height 20
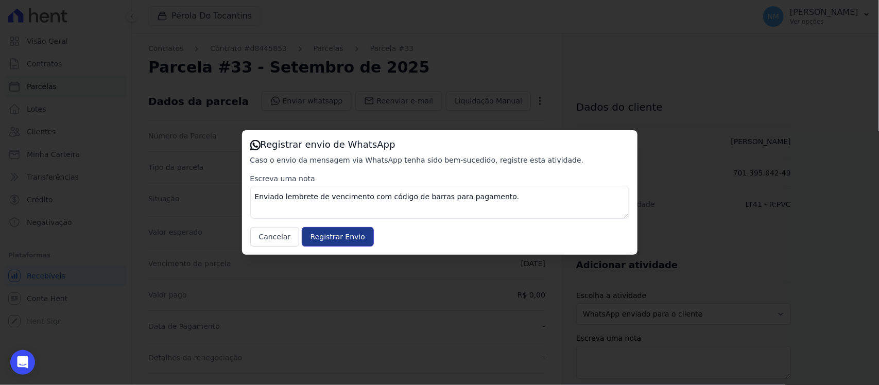
click at [342, 235] on input "Registrar Envio" at bounding box center [338, 237] width 72 height 20
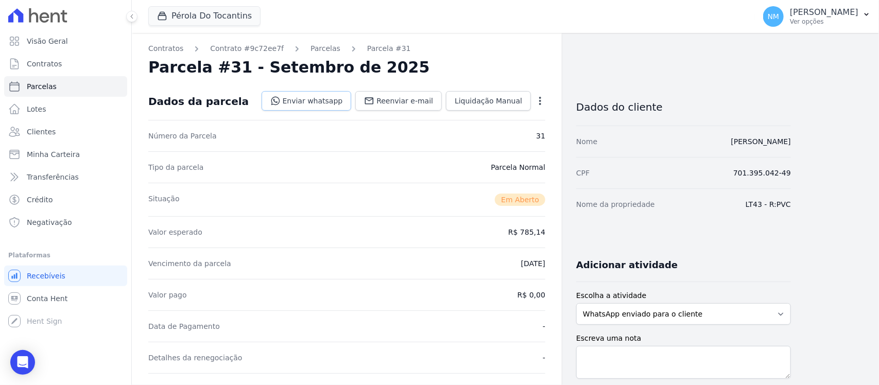
click at [322, 101] on link "Enviar whatsapp" at bounding box center [307, 101] width 90 height 20
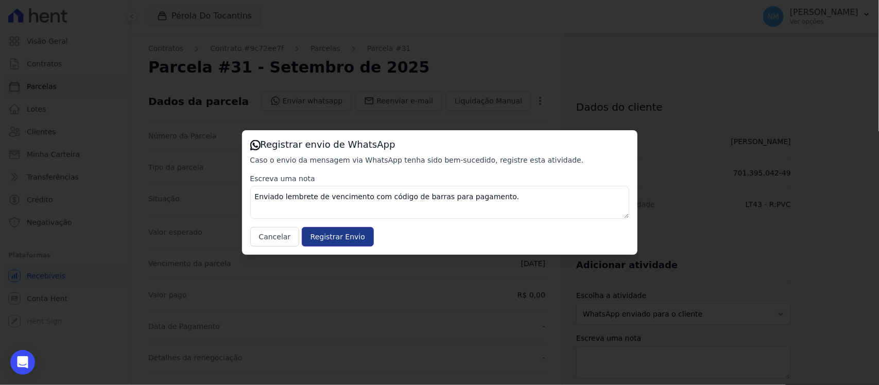
click at [350, 233] on input "Registrar Envio" at bounding box center [338, 237] width 72 height 20
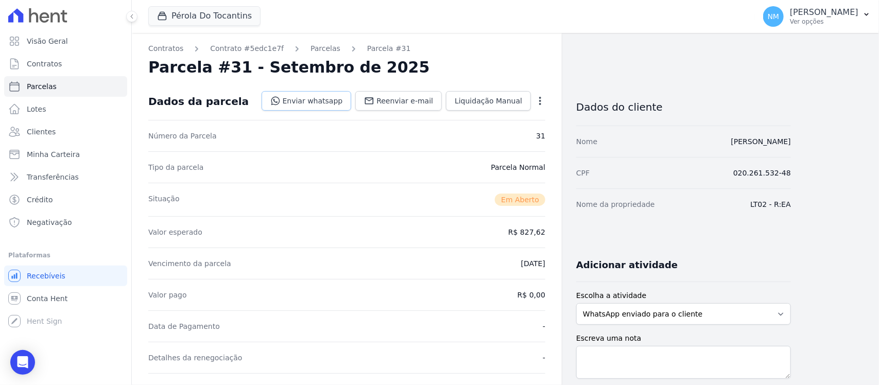
click at [315, 96] on link "Enviar whatsapp" at bounding box center [307, 101] width 90 height 20
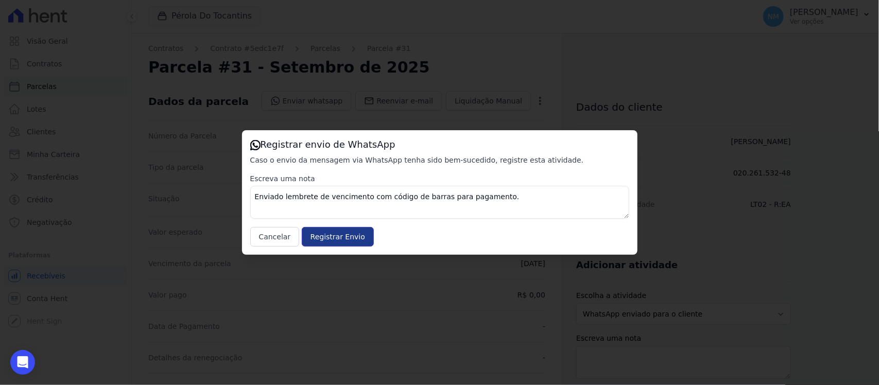
click at [356, 235] on input "Registrar Envio" at bounding box center [338, 237] width 72 height 20
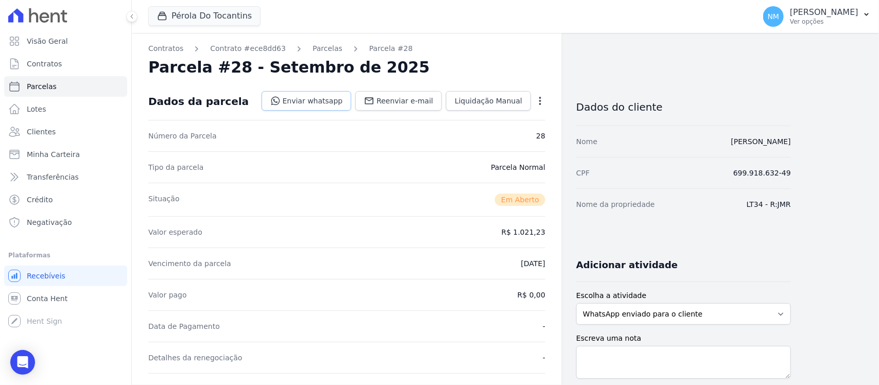
click at [323, 101] on link "Enviar whatsapp" at bounding box center [307, 101] width 90 height 20
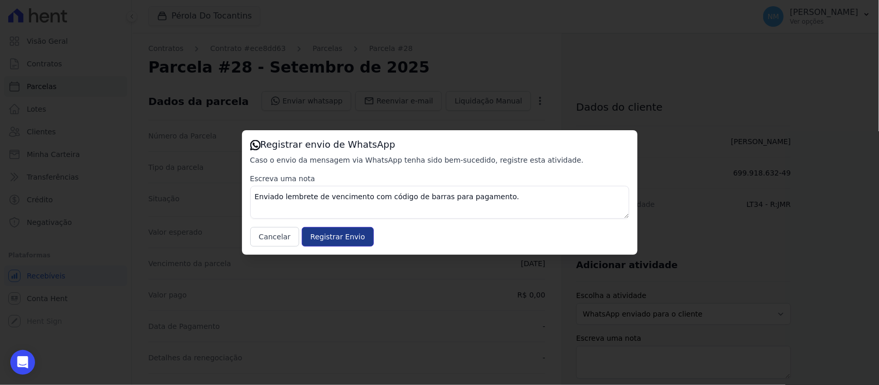
click at [349, 236] on input "Registrar Envio" at bounding box center [338, 237] width 72 height 20
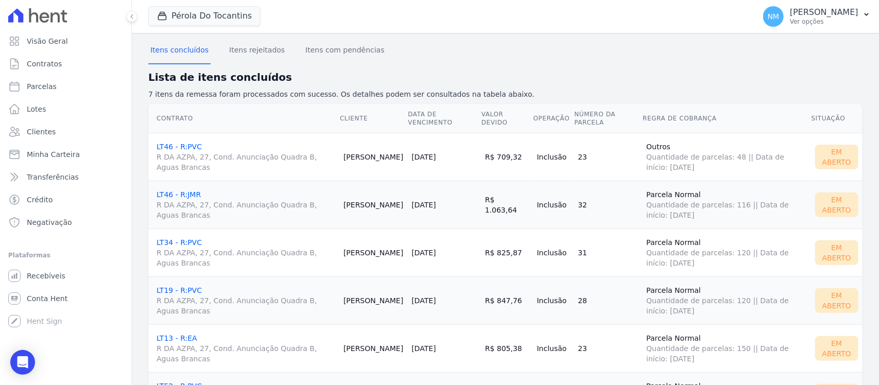
scroll to position [58, 0]
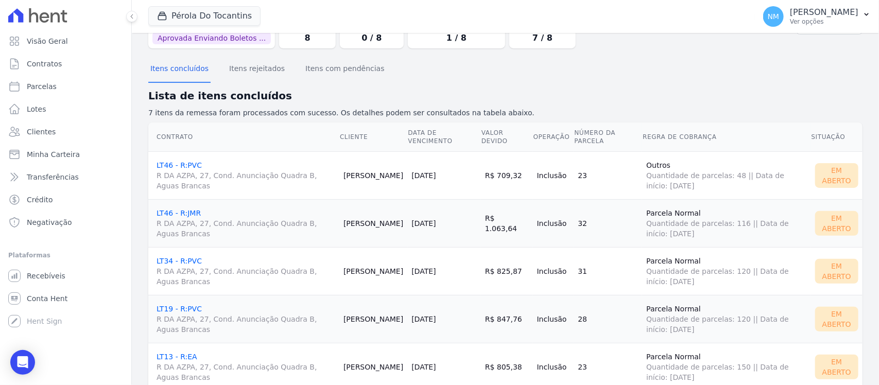
scroll to position [58, 0]
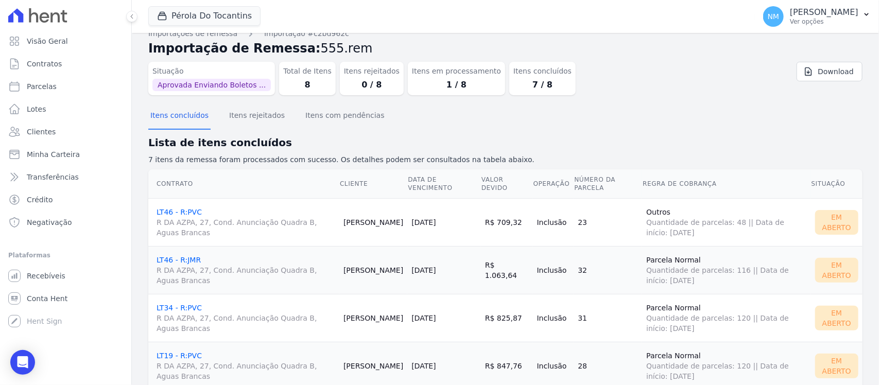
scroll to position [8, 0]
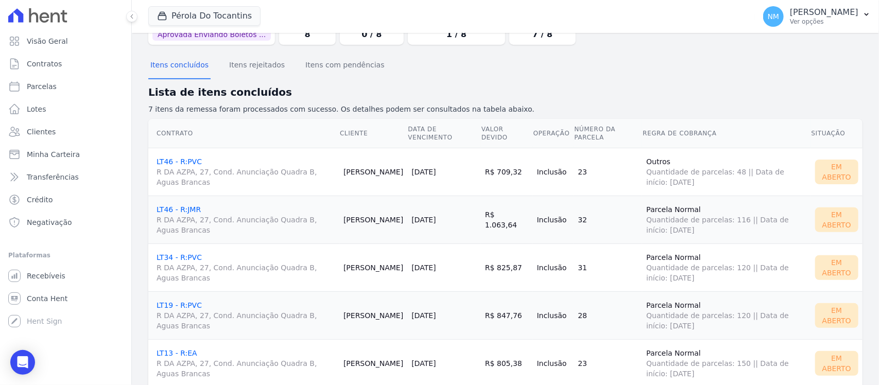
scroll to position [58, 0]
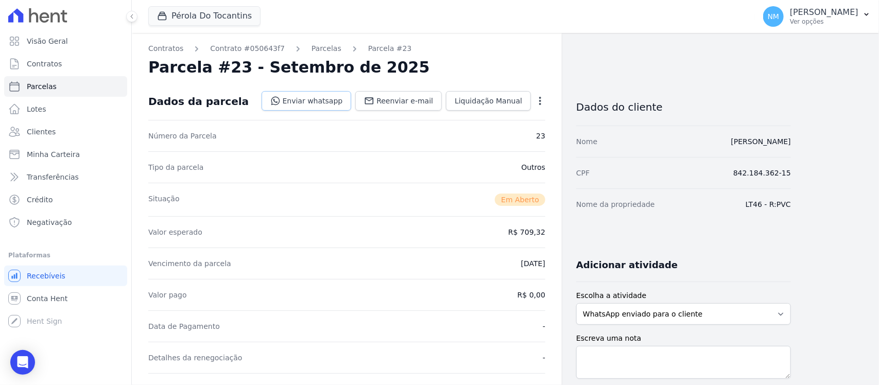
click at [330, 101] on link "Enviar whatsapp" at bounding box center [307, 101] width 90 height 20
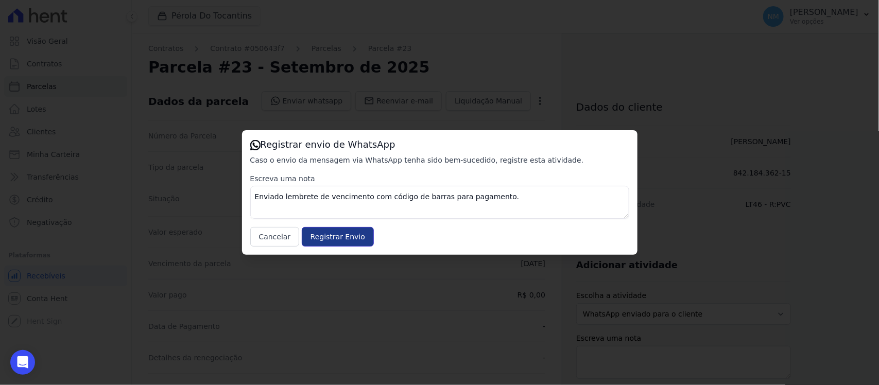
click at [343, 241] on input "Registrar Envio" at bounding box center [338, 237] width 72 height 20
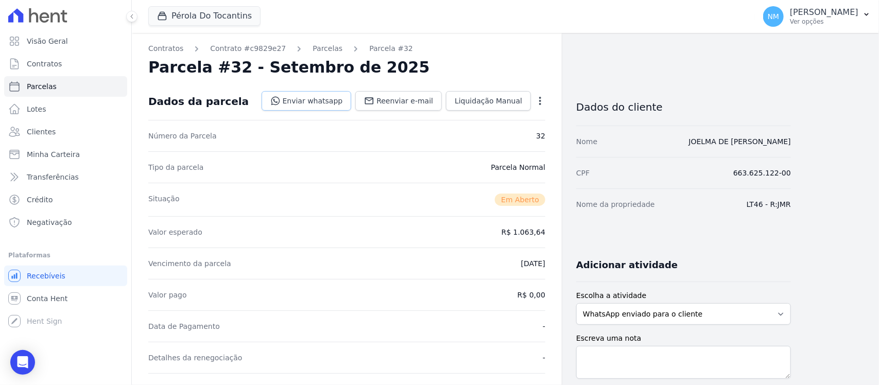
click at [323, 99] on link "Enviar whatsapp" at bounding box center [307, 101] width 90 height 20
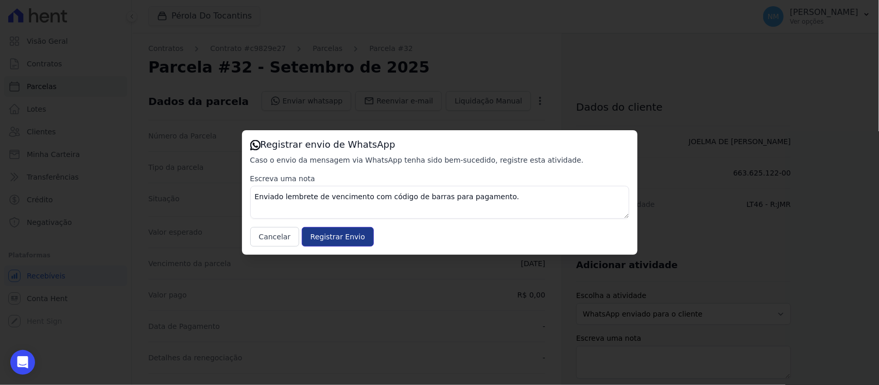
click at [348, 241] on input "Registrar Envio" at bounding box center [338, 237] width 72 height 20
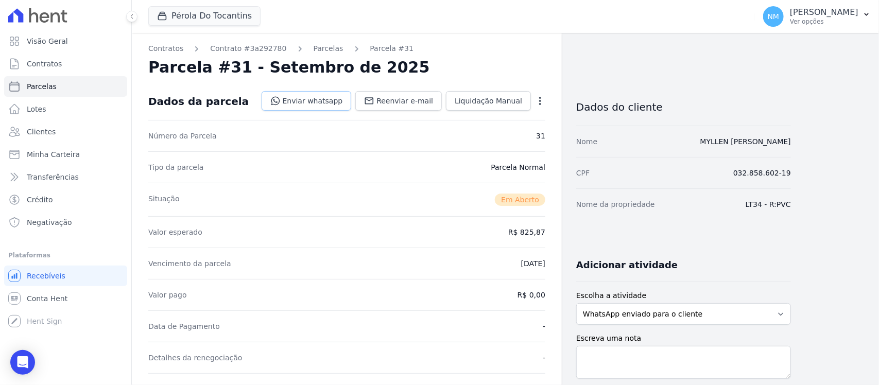
click at [327, 98] on link "Enviar whatsapp" at bounding box center [307, 101] width 90 height 20
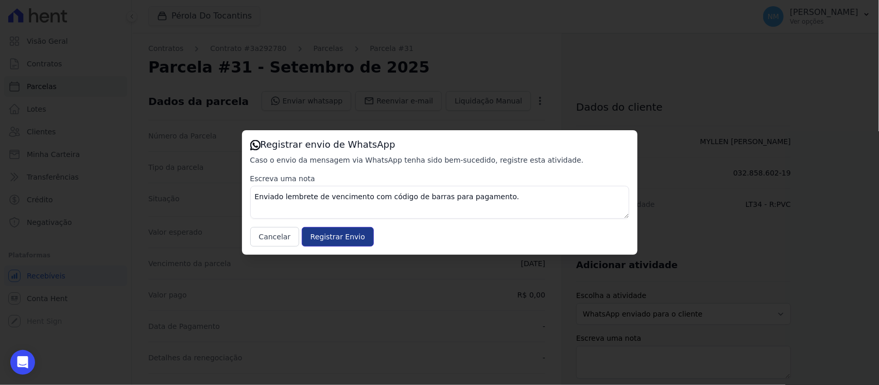
click at [343, 235] on input "Registrar Envio" at bounding box center [338, 237] width 72 height 20
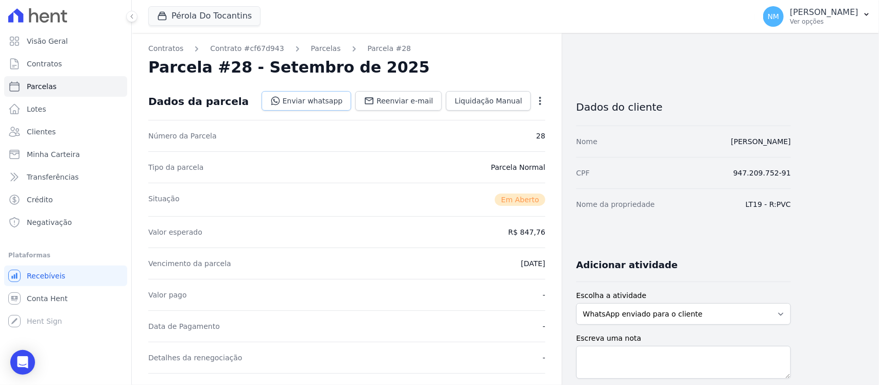
click at [335, 99] on link "Enviar whatsapp" at bounding box center [307, 101] width 90 height 20
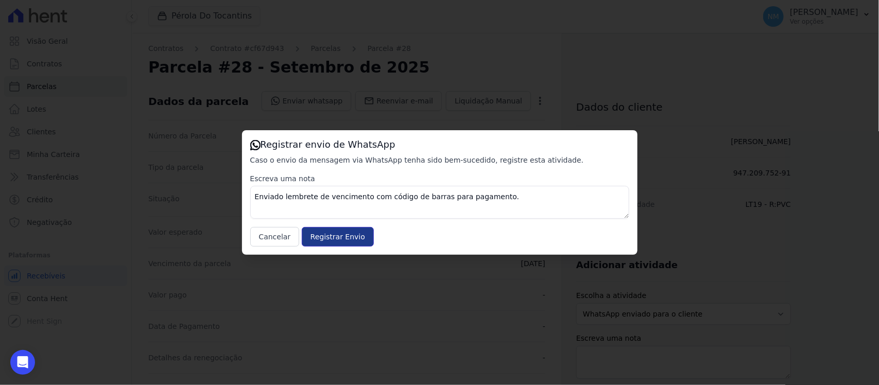
click at [339, 236] on input "Registrar Envio" at bounding box center [338, 237] width 72 height 20
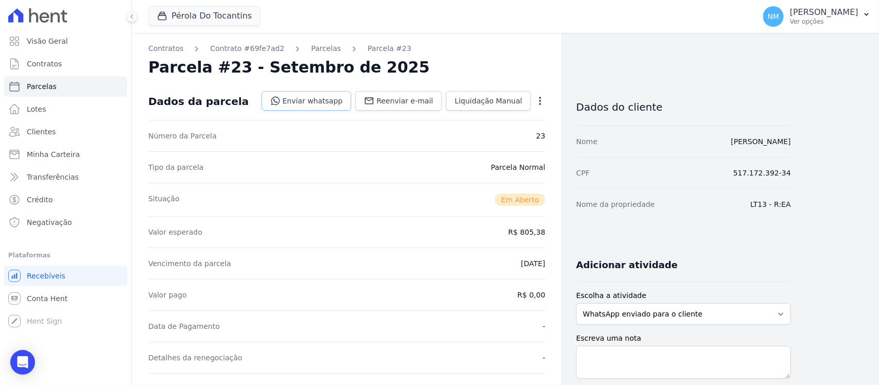
click at [318, 101] on link "Enviar whatsapp" at bounding box center [307, 101] width 90 height 20
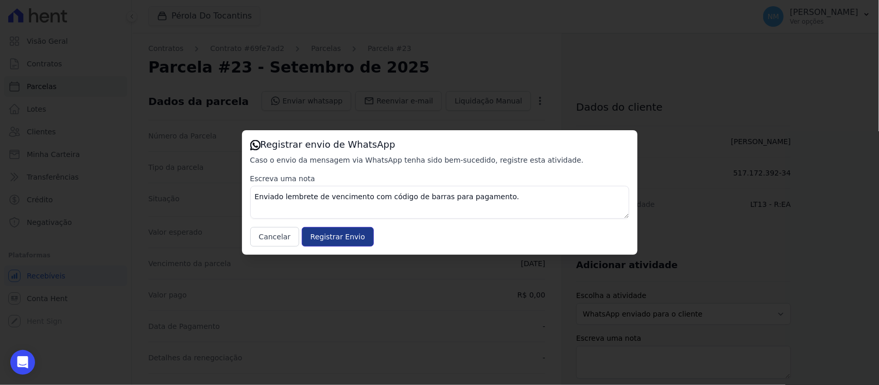
click at [341, 232] on input "Registrar Envio" at bounding box center [338, 237] width 72 height 20
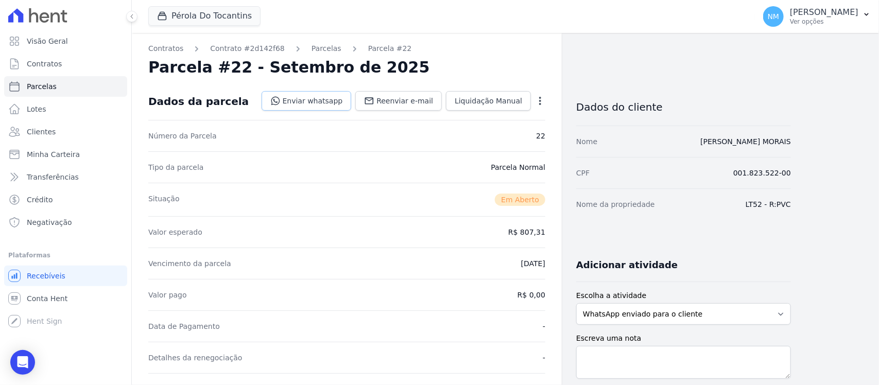
click at [305, 101] on link "Enviar whatsapp" at bounding box center [307, 101] width 90 height 20
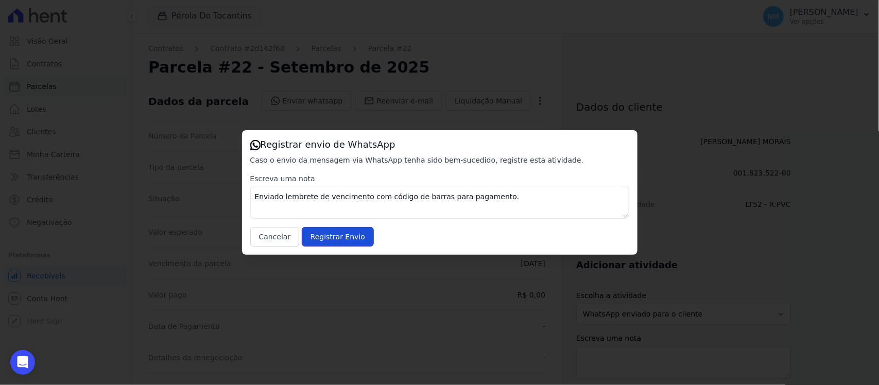
drag, startPoint x: 345, startPoint y: 237, endPoint x: 403, endPoint y: 187, distance: 76.3
click at [345, 236] on input "Registrar Envio" at bounding box center [338, 237] width 72 height 20
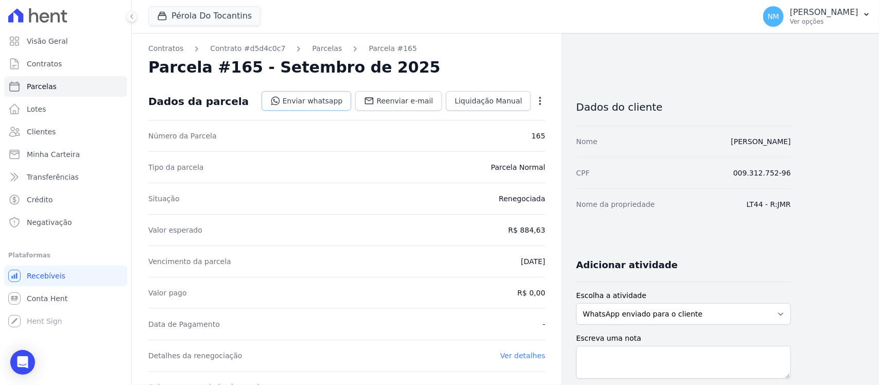
drag, startPoint x: 310, startPoint y: 98, endPoint x: 320, endPoint y: 100, distance: 9.5
click at [311, 98] on link "Enviar whatsapp" at bounding box center [307, 101] width 90 height 20
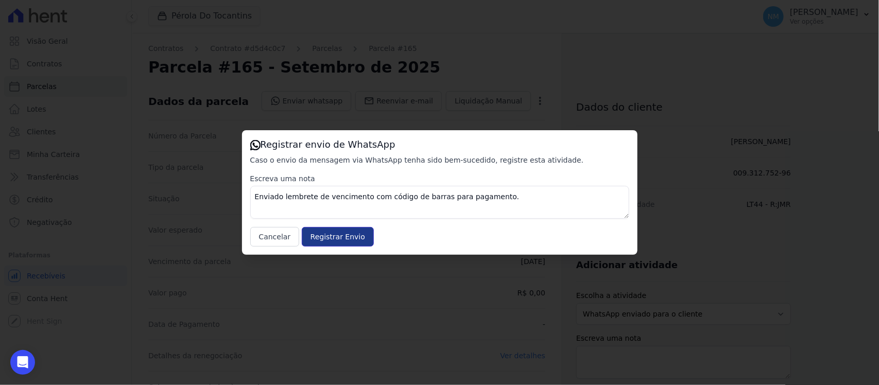
click at [341, 232] on input "Registrar Envio" at bounding box center [338, 237] width 72 height 20
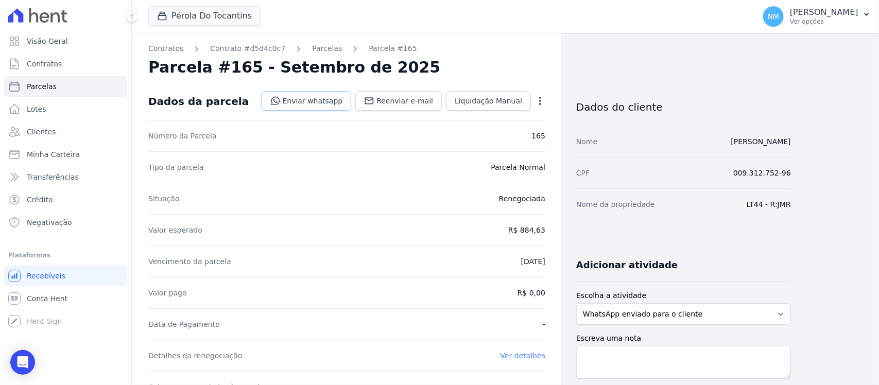
click at [321, 98] on link "Enviar whatsapp" at bounding box center [307, 101] width 90 height 20
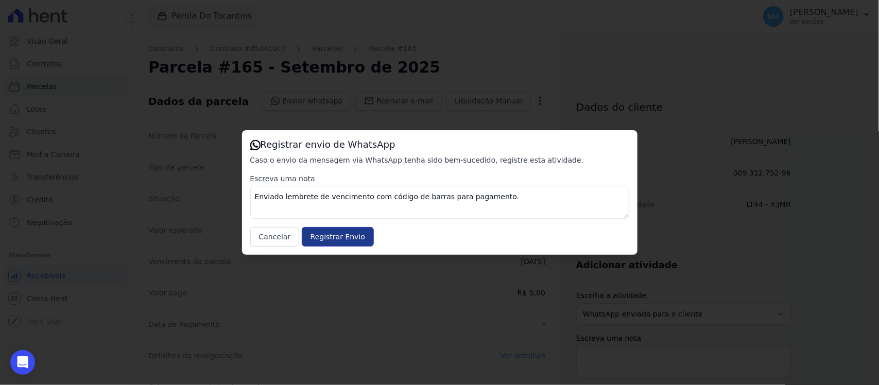
click at [346, 236] on input "Registrar Envio" at bounding box center [338, 237] width 72 height 20
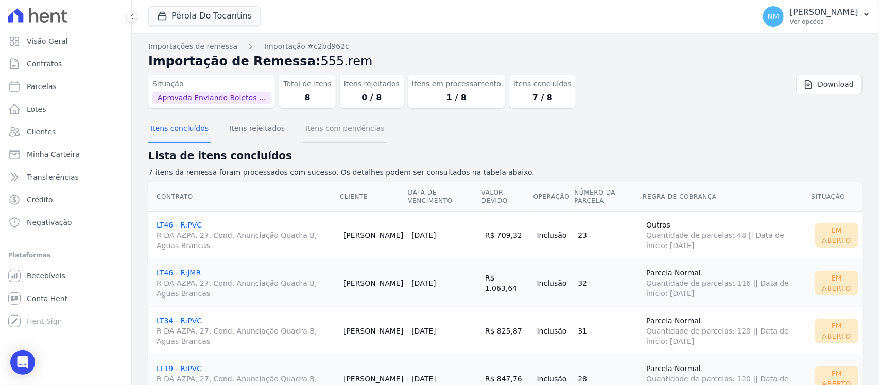
click at [330, 129] on button "Itens com pendências" at bounding box center [344, 129] width 83 height 27
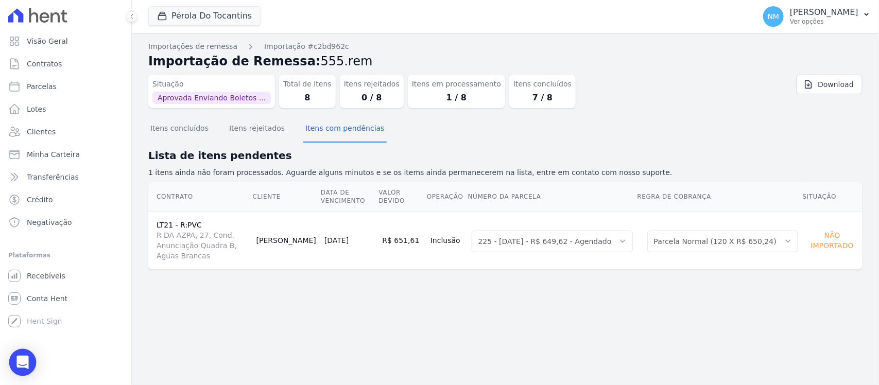
click at [26, 360] on icon "Open Intercom Messenger" at bounding box center [22, 362] width 12 height 13
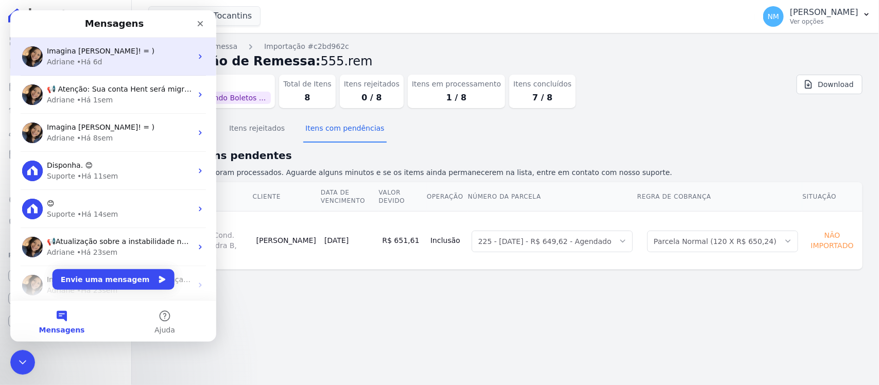
click at [93, 53] on span "Imagina Nilda! = )" at bounding box center [101, 51] width 108 height 8
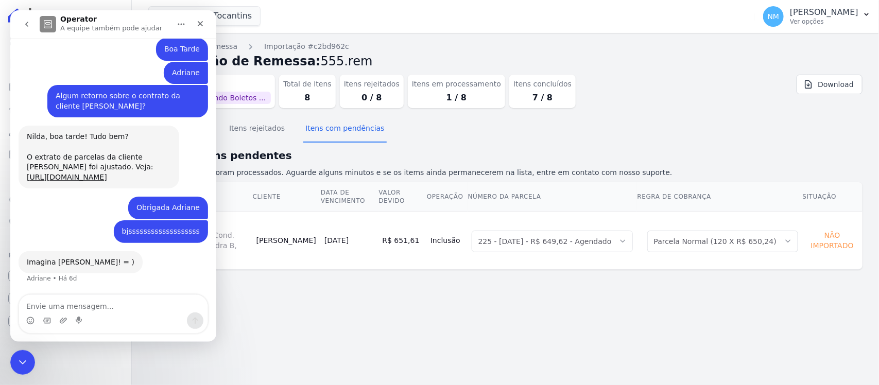
scroll to position [4688, 0]
click at [72, 304] on textarea "Envie uma mensagem..." at bounding box center [113, 304] width 188 height 18
type textarea "Bom Dia"
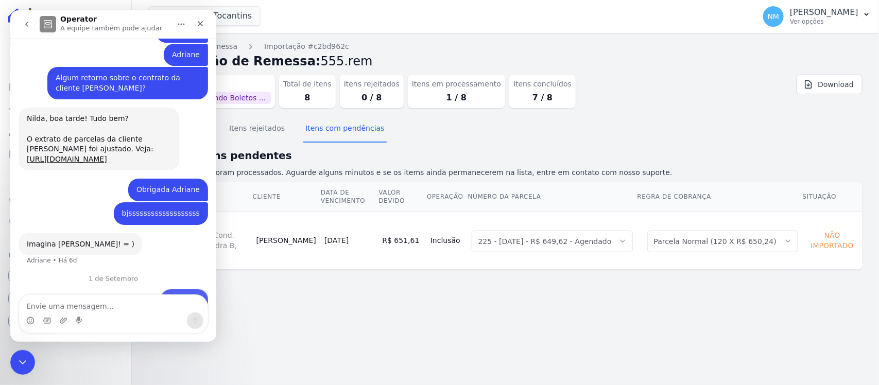
scroll to position [4732, 0]
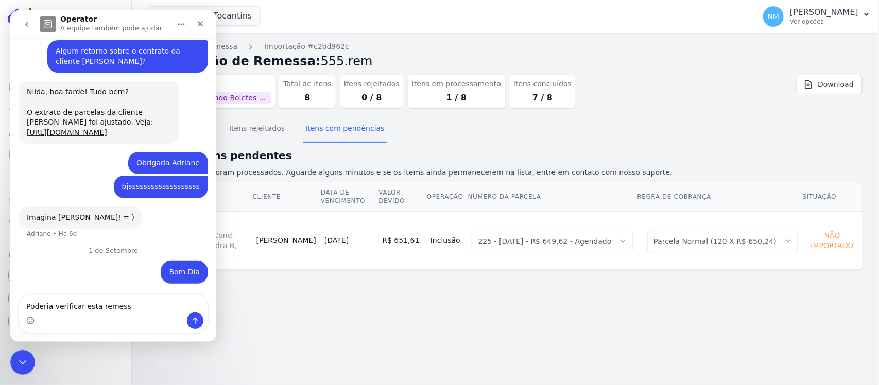
type textarea "Poderia verificar esta remessa"
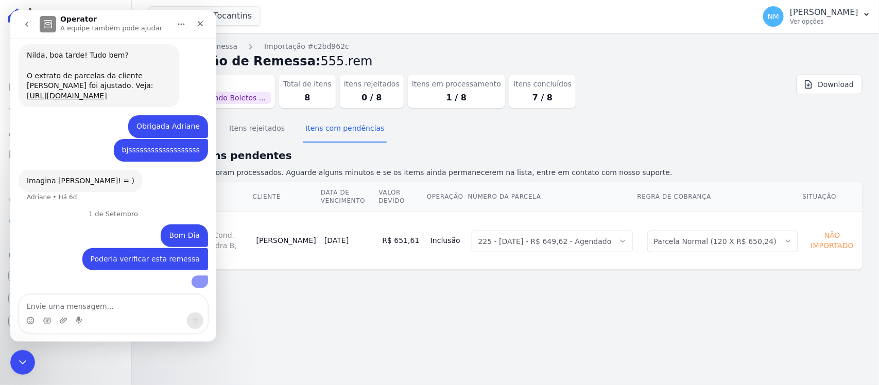
scroll to position [4830, 0]
click at [24, 357] on icon "Encerramento do Messenger da Intercom" at bounding box center [21, 361] width 12 height 12
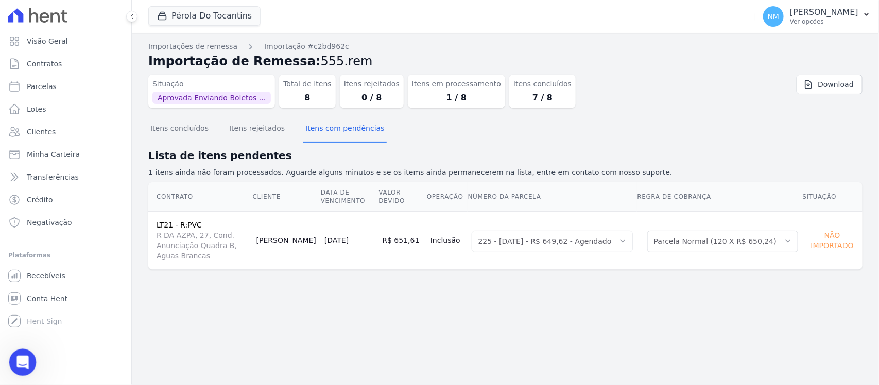
click at [15, 358] on icon "Abertura do Messenger da Intercom" at bounding box center [21, 361] width 17 height 17
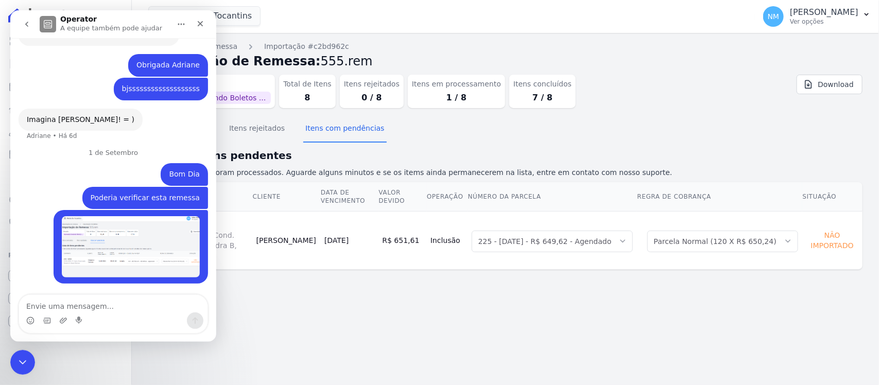
click at [23, 23] on icon "go back" at bounding box center [27, 24] width 8 height 8
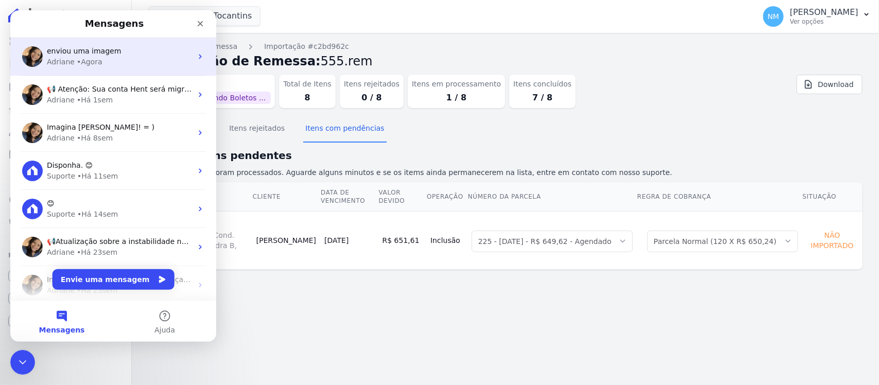
scroll to position [0, 0]
click at [96, 63] on div "• Agora" at bounding box center [90, 62] width 26 height 11
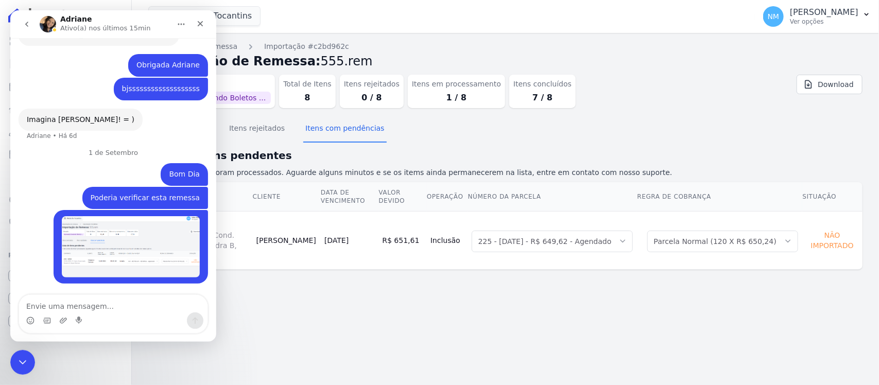
scroll to position [4830, 0]
drag, startPoint x: 19, startPoint y: 366, endPoint x: 232, endPoint y: 699, distance: 395.5
click at [18, 367] on icon "Encerramento do Messenger da Intercom" at bounding box center [21, 361] width 12 height 12
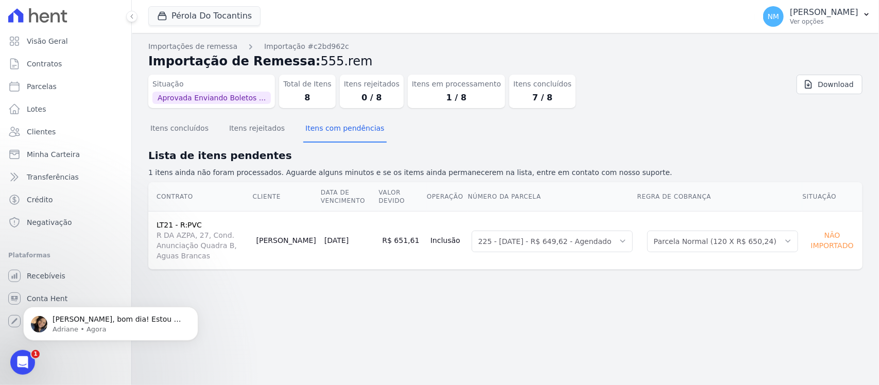
scroll to position [0, 0]
click at [96, 316] on p "Olá Nilda, bom dia! Estou em reunião, mas assim que finalizar irei verificar. ;)" at bounding box center [119, 319] width 133 height 10
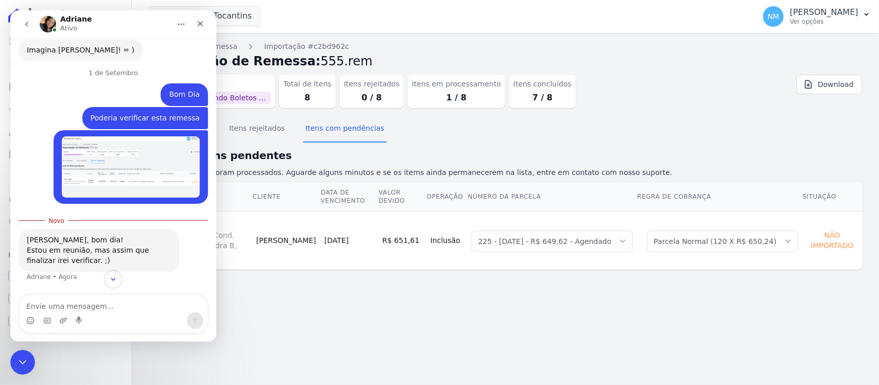
scroll to position [4898, 0]
type textarea "ok"
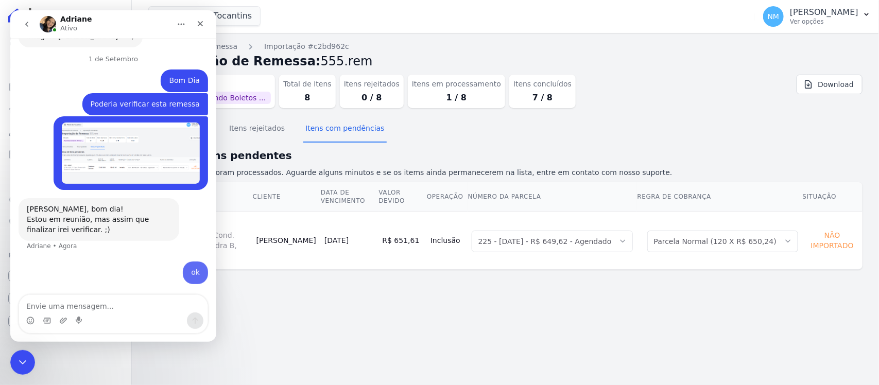
scroll to position [4912, 0]
click at [16, 364] on icon "Encerramento do Messenger da Intercom" at bounding box center [21, 361] width 12 height 12
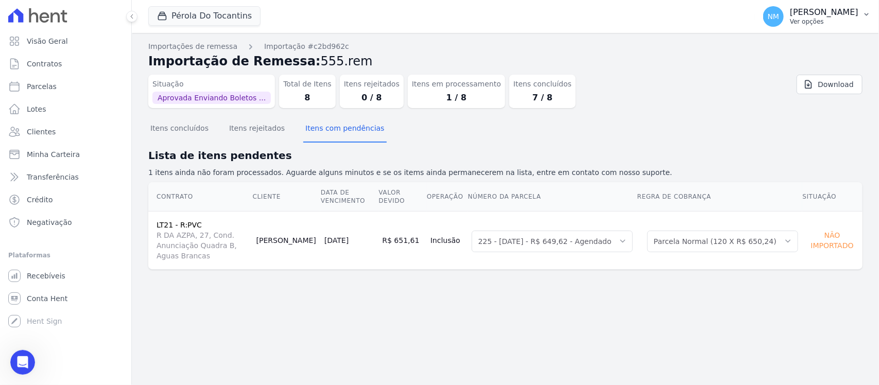
click at [863, 14] on icon "button" at bounding box center [866, 14] width 8 height 8
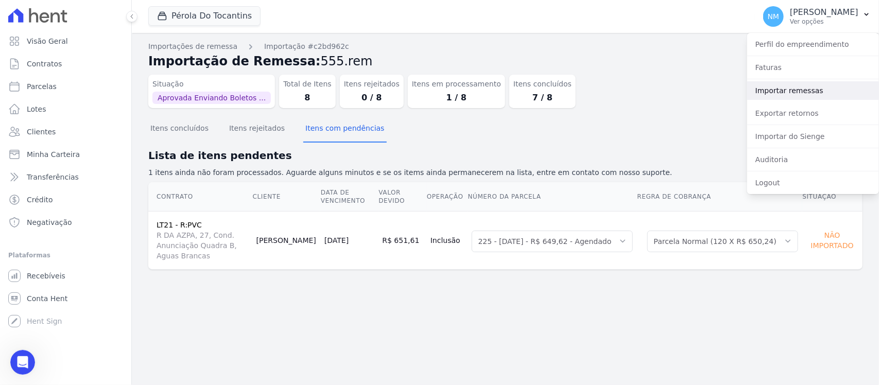
drag, startPoint x: 787, startPoint y: 88, endPoint x: 546, endPoint y: 130, distance: 244.1
click at [787, 88] on link "Importar remessas" at bounding box center [813, 90] width 132 height 19
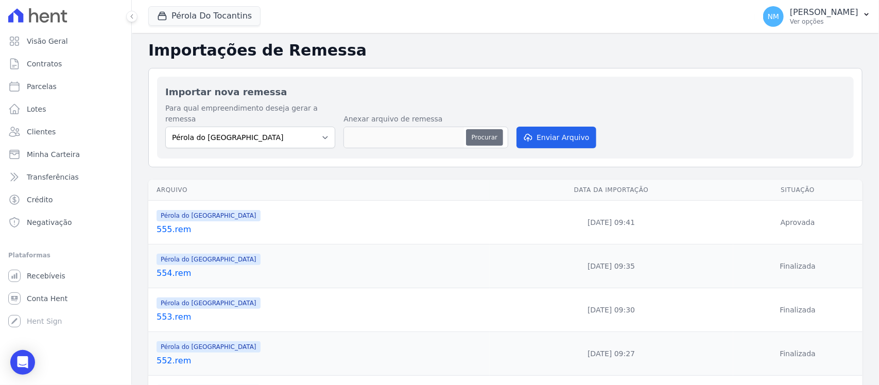
click at [477, 129] on button "Procurar" at bounding box center [484, 137] width 37 height 16
type input "556.rem"
click at [555, 127] on button "Enviar Arquivo" at bounding box center [555, 138] width 79 height 22
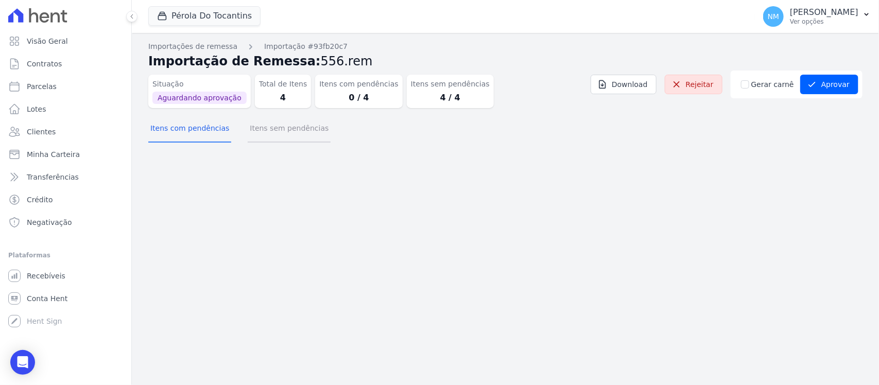
click at [285, 130] on button "Itens sem pendências" at bounding box center [289, 129] width 83 height 27
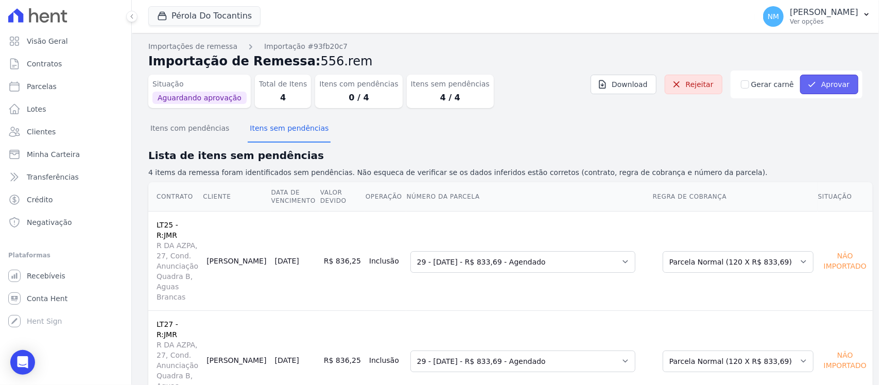
click at [824, 86] on button "Aprovar" at bounding box center [829, 85] width 58 height 20
